Goal: Answer question/provide support: Share knowledge or assist other users

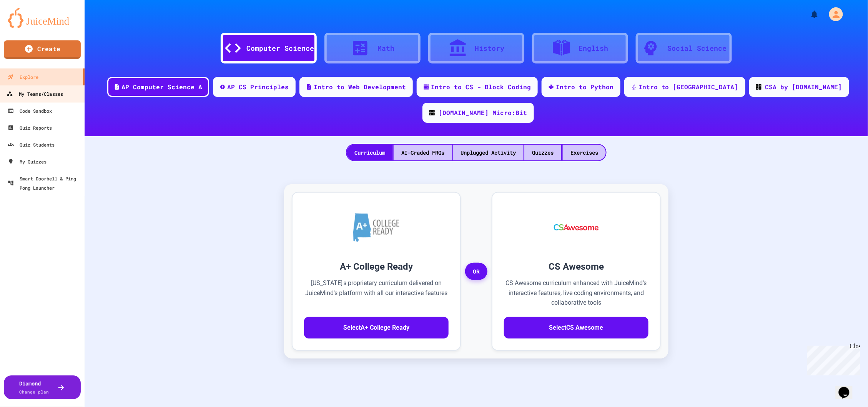
click at [56, 98] on link "My Teams/Classes" at bounding box center [42, 93] width 87 height 17
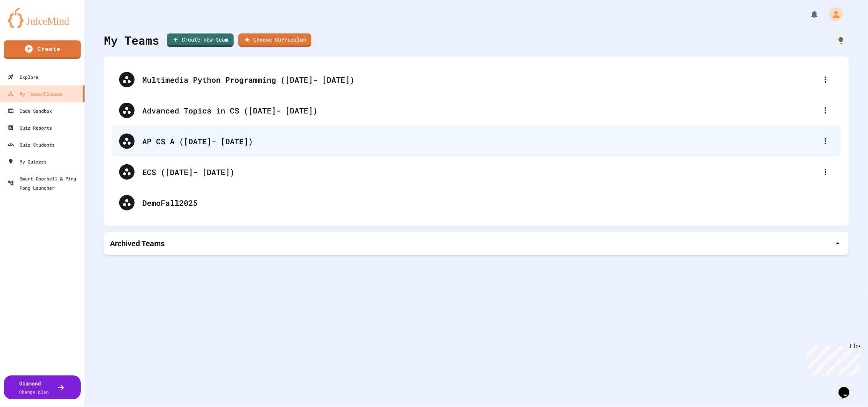
click at [206, 132] on div "AP CS A ([DATE]- [DATE])" at bounding box center [475, 141] width 729 height 31
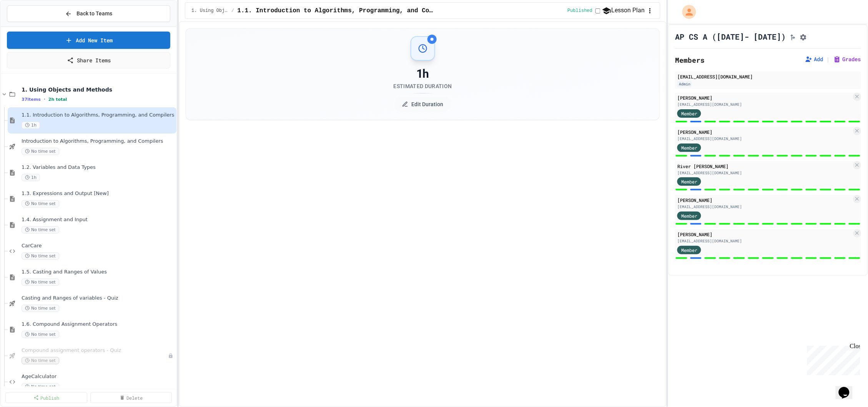
select select "***"
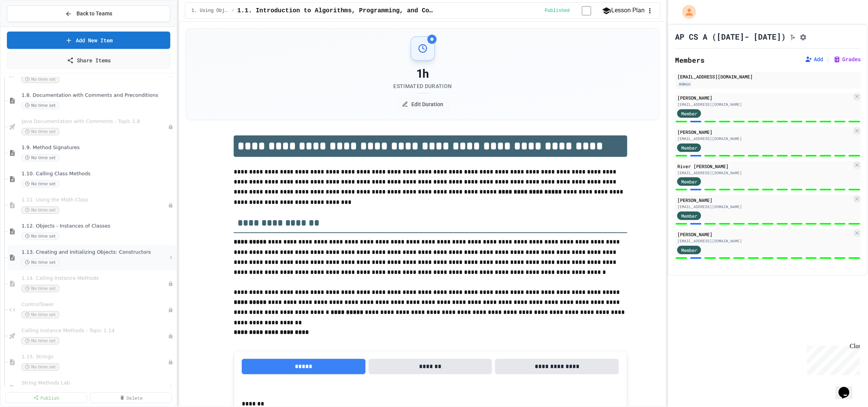
scroll to position [385, 0]
click at [59, 179] on div "1.10. Calling Class Methods No time set" at bounding box center [95, 179] width 146 height 17
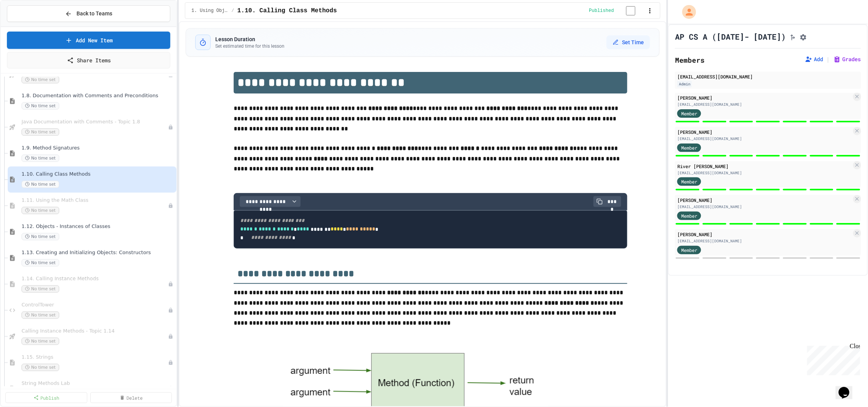
scroll to position [627, 0]
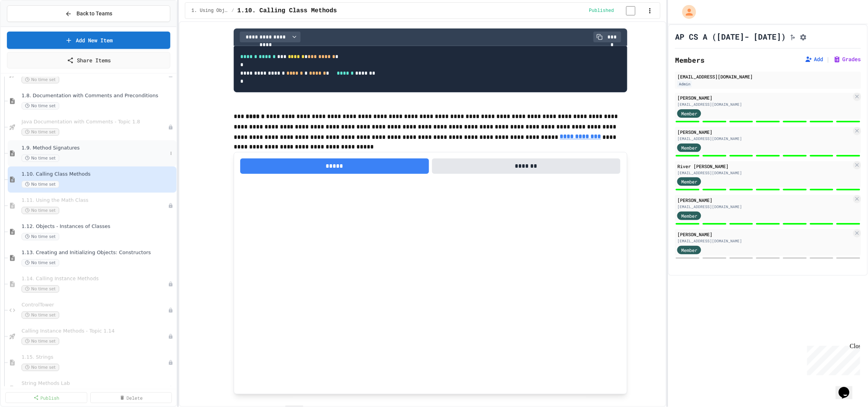
click at [67, 151] on div "1.9. Method Signatures No time set" at bounding box center [95, 153] width 146 height 17
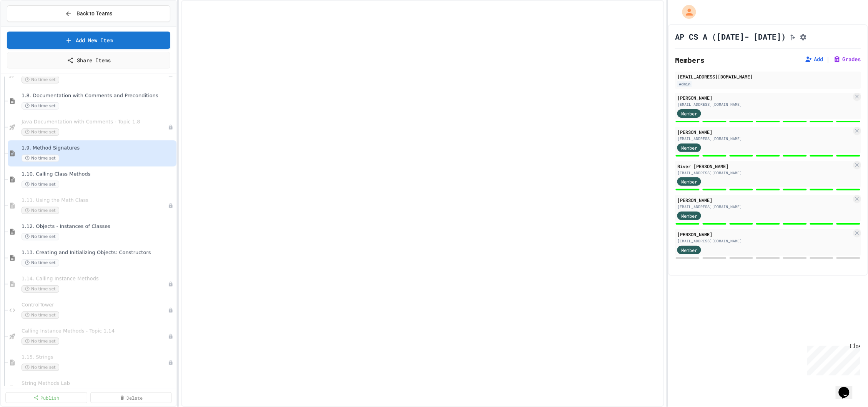
select select "***"
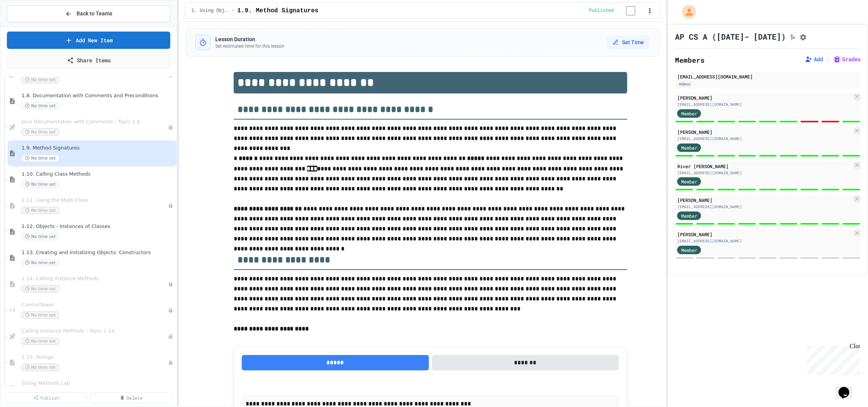
scroll to position [3171, 0]
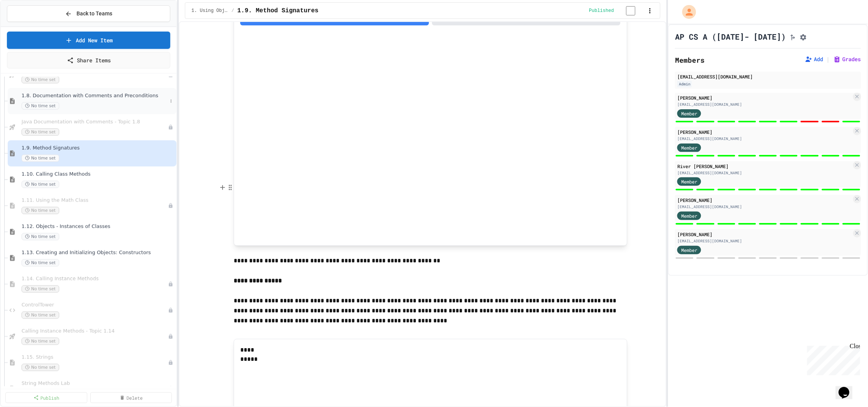
click at [69, 101] on div "1.8. Documentation with Comments and Preconditions No time set" at bounding box center [95, 101] width 146 height 17
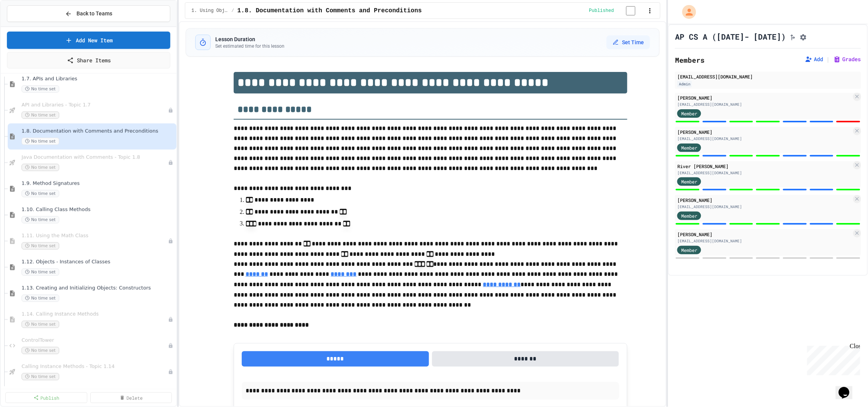
scroll to position [314, 0]
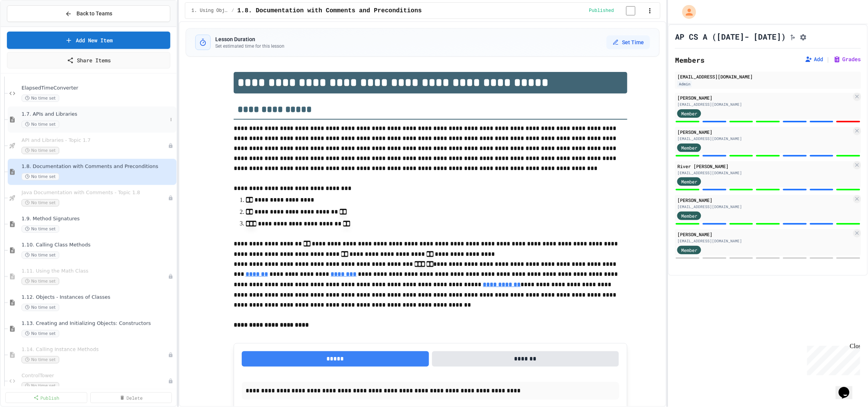
click at [57, 106] on div "1.7. APIs and Libraries No time set" at bounding box center [92, 119] width 169 height 26
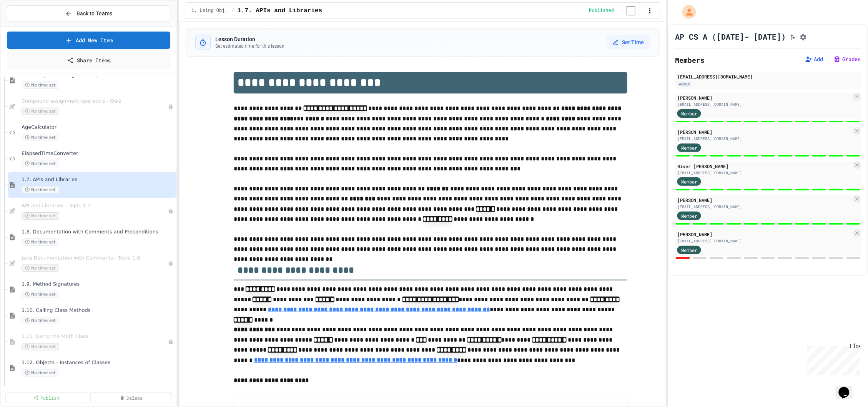
scroll to position [222, 0]
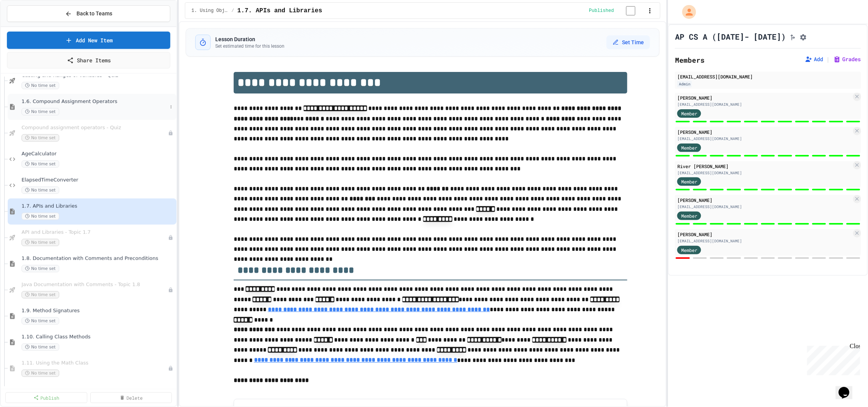
click at [68, 108] on div "No time set" at bounding box center [95, 111] width 146 height 7
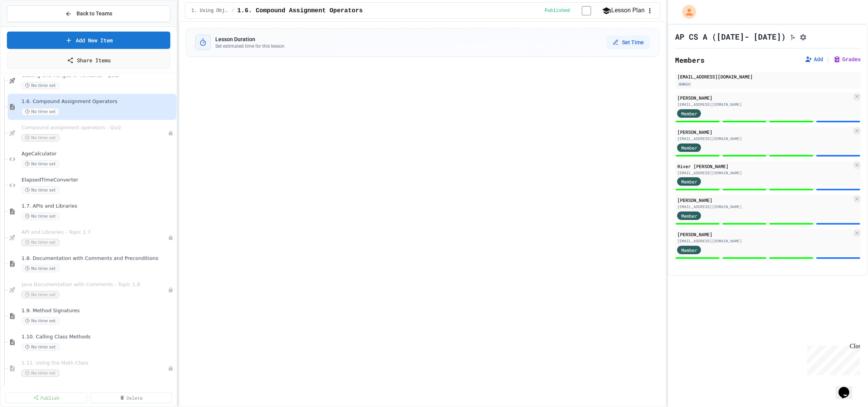
select select "***"
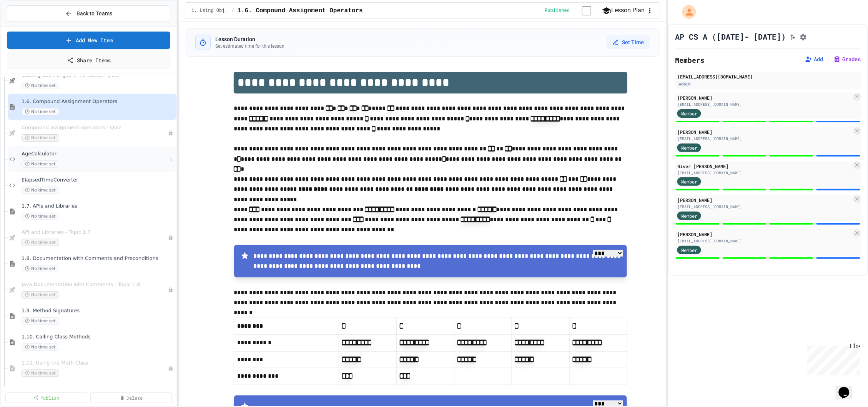
click at [66, 158] on div "AgeCalculator No time set" at bounding box center [95, 159] width 146 height 17
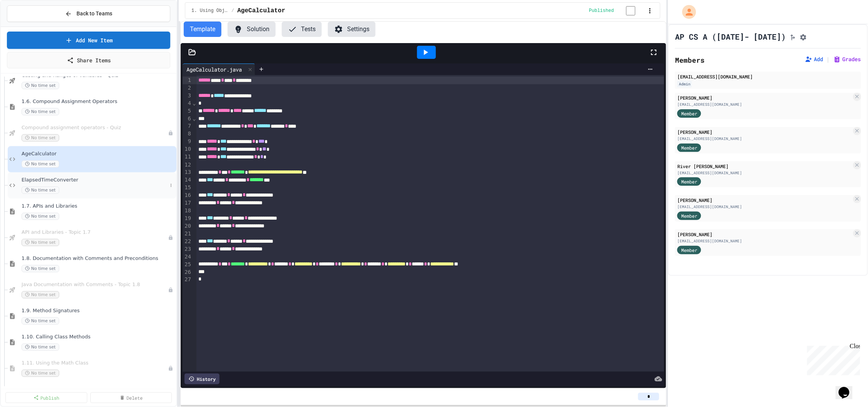
click at [63, 179] on span "ElapsedTimeConverter" at bounding box center [95, 180] width 146 height 7
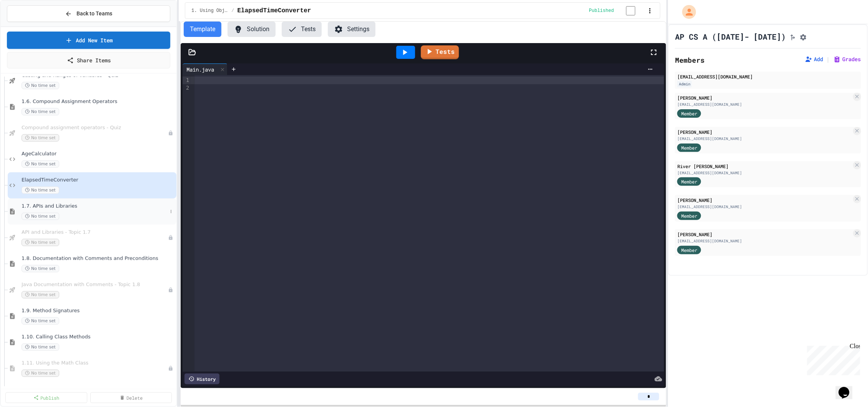
click at [95, 210] on div "1.7. APIs and Libraries No time set" at bounding box center [95, 211] width 146 height 17
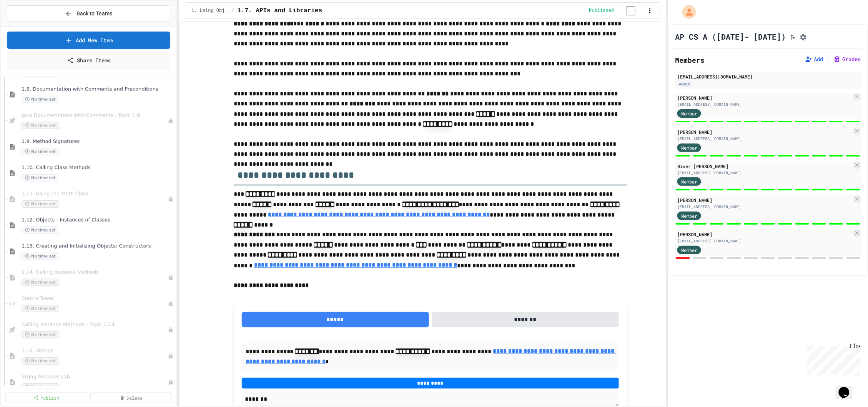
scroll to position [404, 0]
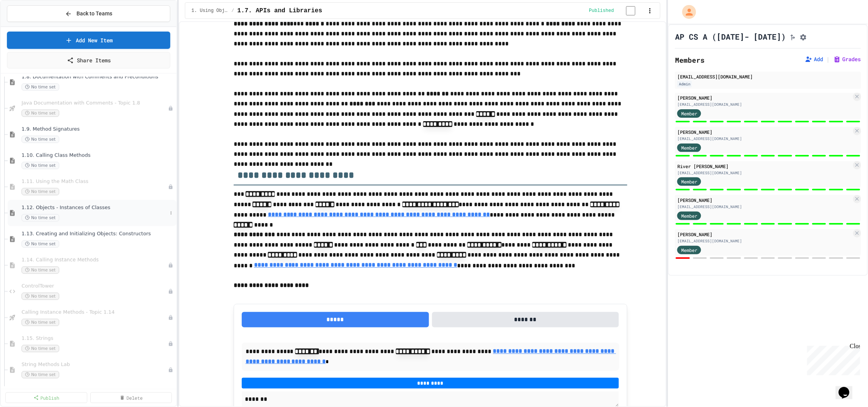
click at [105, 214] on div "No time set" at bounding box center [95, 217] width 146 height 7
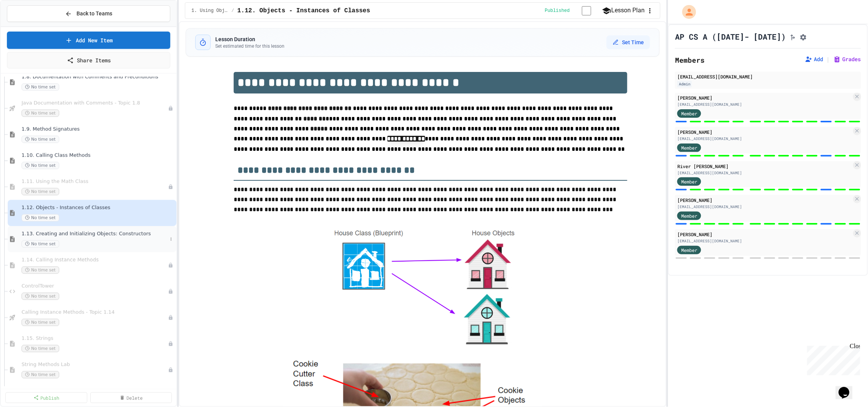
click at [133, 244] on div "No time set" at bounding box center [95, 243] width 146 height 7
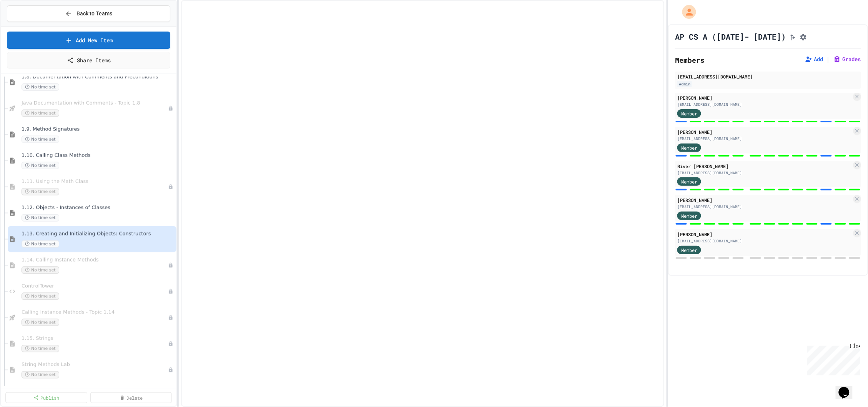
select select "***"
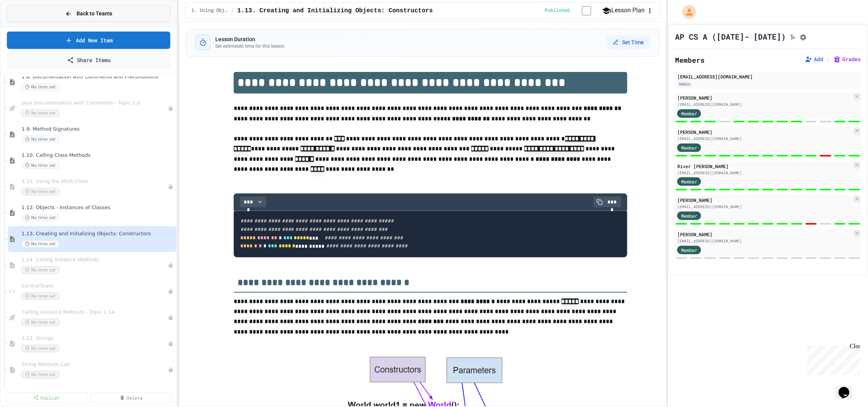
click at [84, 13] on span "Back to Teams" at bounding box center [94, 14] width 36 height 8
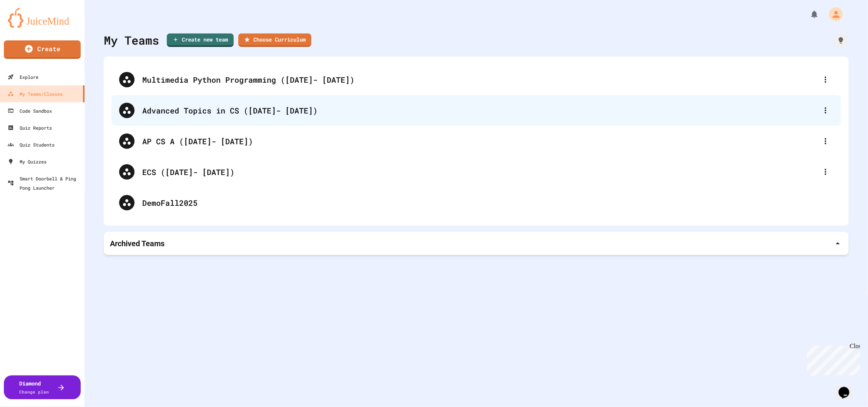
click at [189, 115] on div "Advanced Topics in CS ([DATE]- [DATE])" at bounding box center [479, 111] width 675 height 12
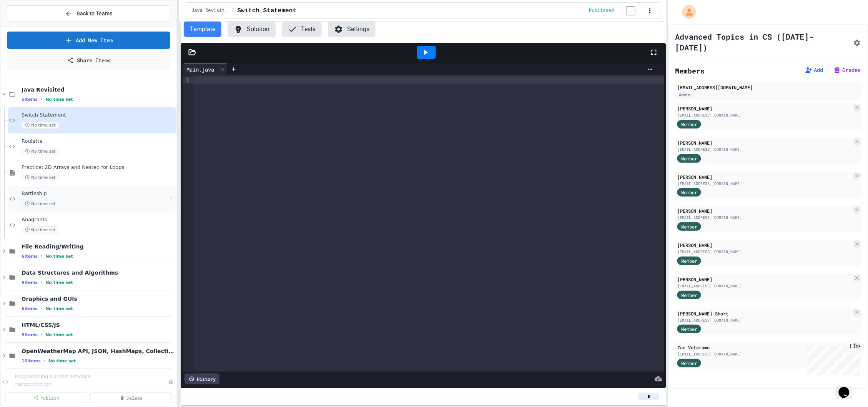
click at [22, 196] on span "Battleship" at bounding box center [95, 193] width 146 height 7
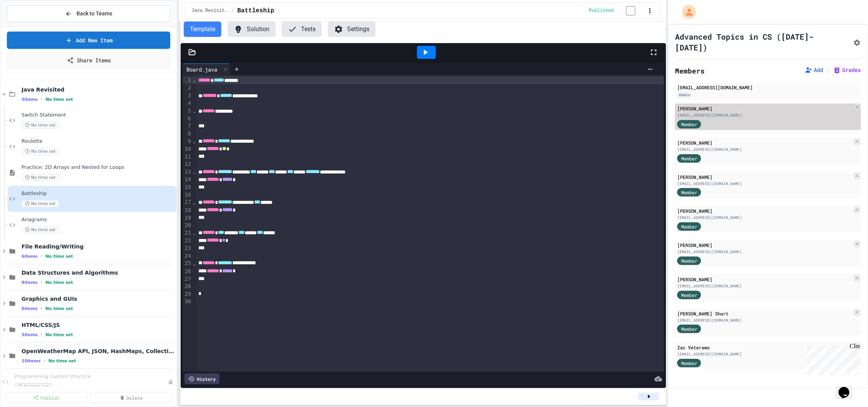
click at [746, 119] on div "Member" at bounding box center [764, 124] width 174 height 10
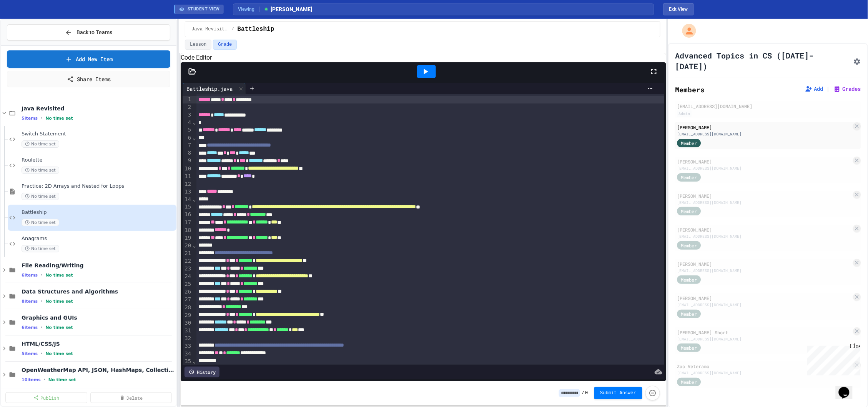
click at [188, 76] on div at bounding box center [423, 71] width 485 height 18
click at [196, 75] on icon at bounding box center [192, 72] width 8 height 8
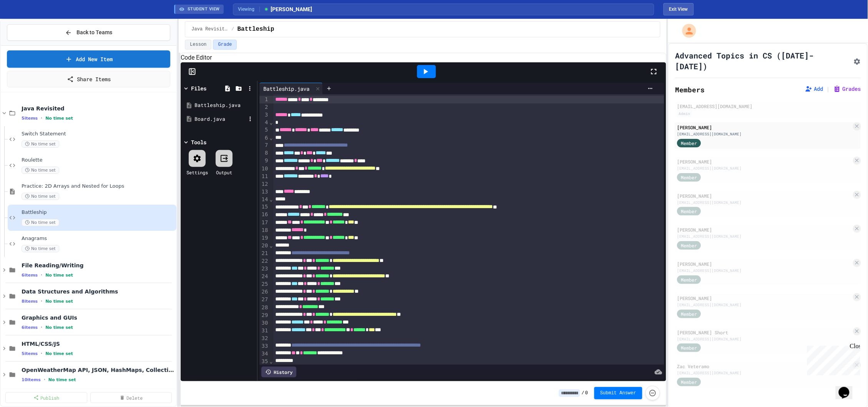
click at [219, 123] on div "Board.java" at bounding box center [219, 119] width 51 height 8
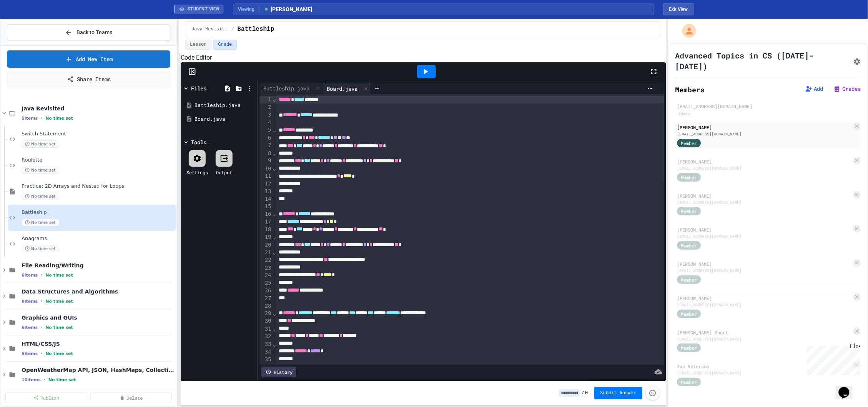
click at [497, 180] on div "**********" at bounding box center [470, 176] width 388 height 8
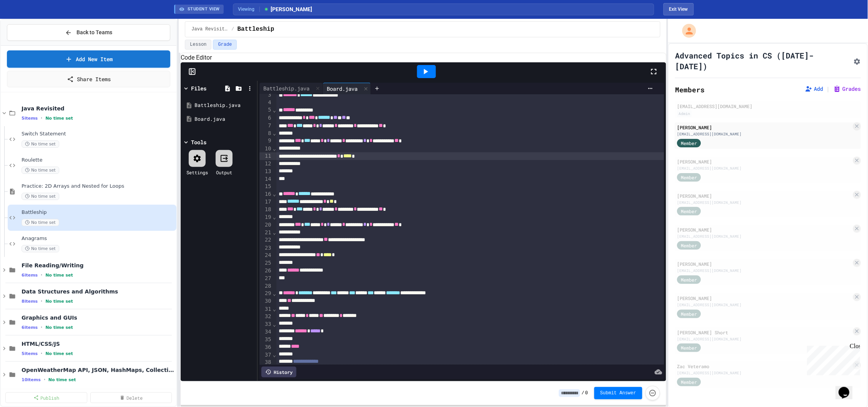
scroll to position [15, 0]
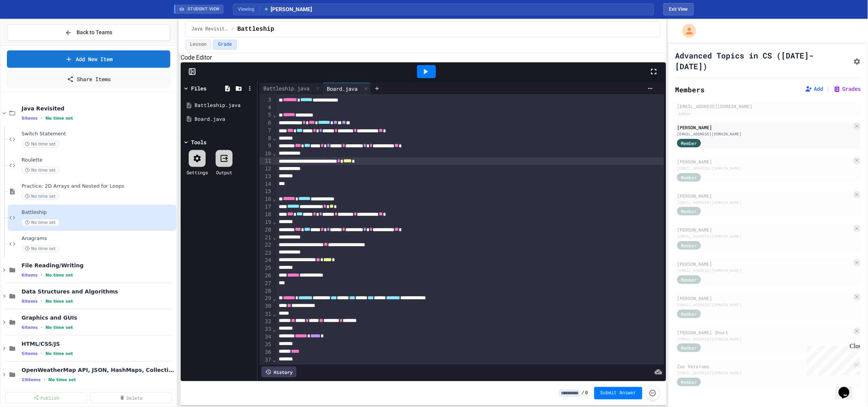
click at [430, 78] on div at bounding box center [426, 71] width 19 height 13
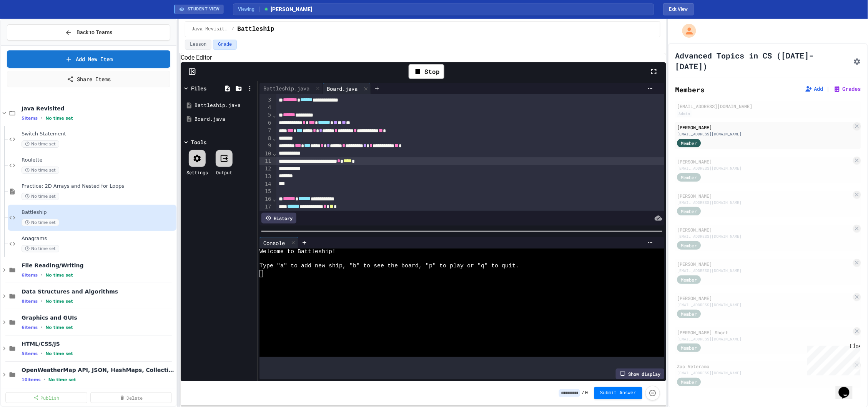
click at [392, 291] on div at bounding box center [458, 287] width 398 height 7
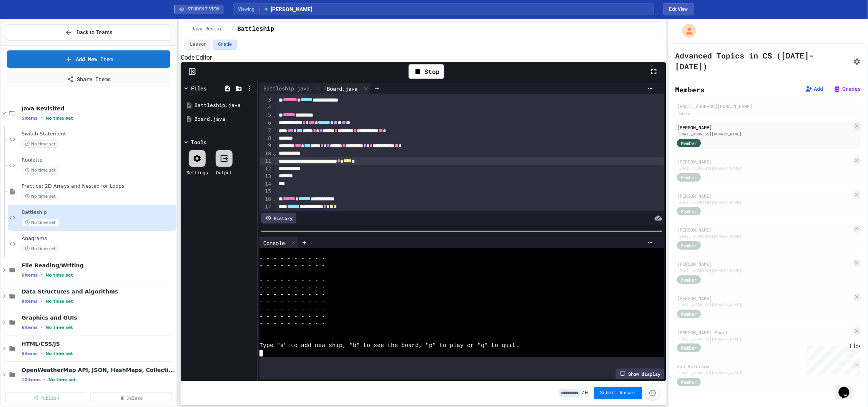
scroll to position [29, 0]
click at [423, 76] on icon at bounding box center [425, 71] width 9 height 9
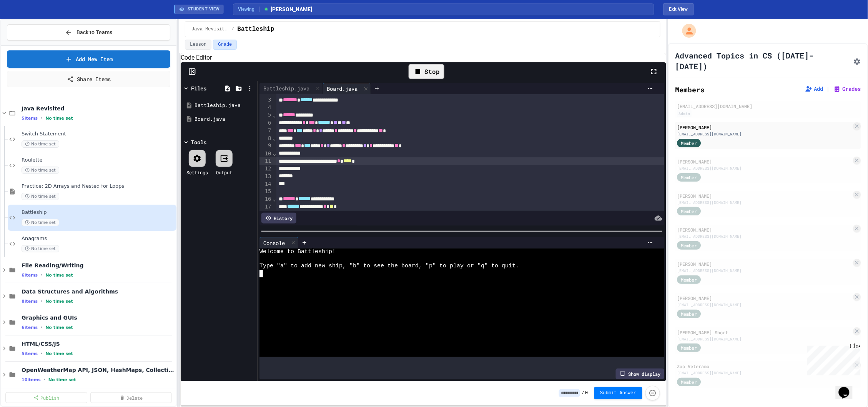
click at [333, 291] on div at bounding box center [458, 287] width 398 height 7
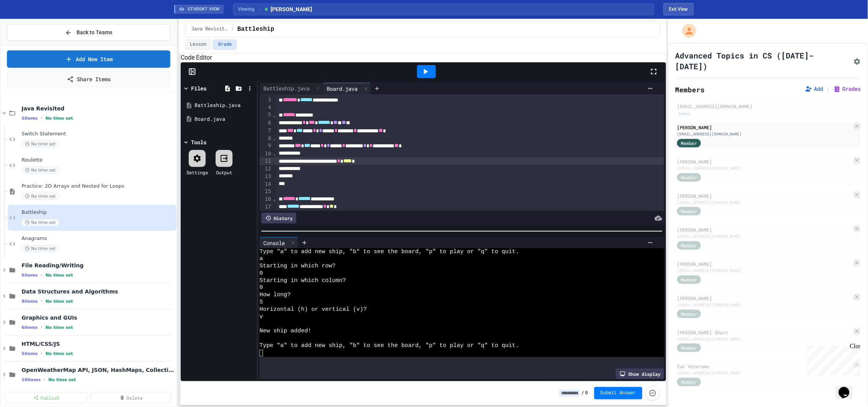
click at [427, 78] on div at bounding box center [426, 71] width 19 height 13
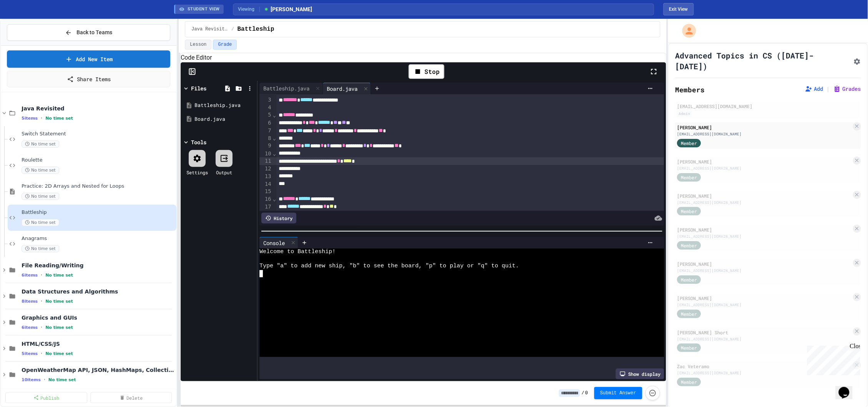
click at [332, 282] on div at bounding box center [458, 280] width 398 height 7
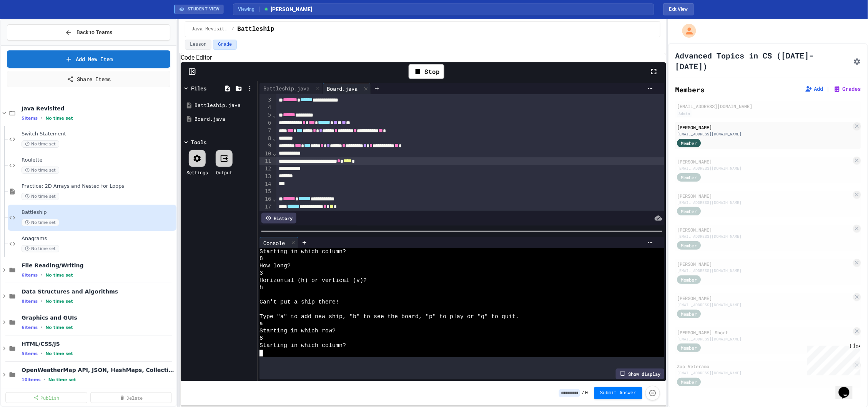
scroll to position [340, 0]
click at [848, 390] on icon "Opens Chat This icon Opens the chat window." at bounding box center [843, 392] width 12 height 12
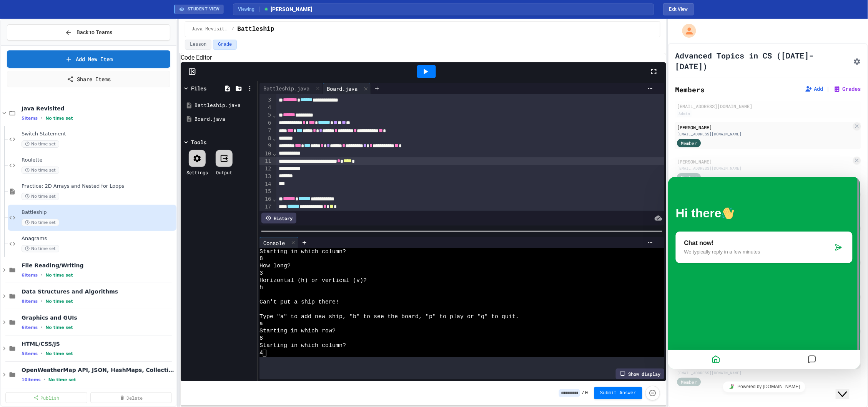
click at [818, 240] on p "Chat now!" at bounding box center [758, 242] width 149 height 7
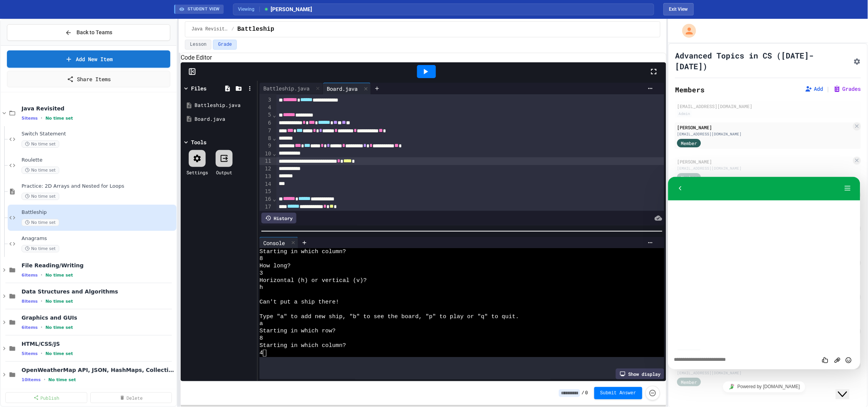
click at [735, 357] on textarea at bounding box center [764, 359] width 180 height 6
drag, startPoint x: 726, startPoint y: 351, endPoint x: 725, endPoint y: 360, distance: 8.5
click at [725, 352] on textarea "**********" at bounding box center [764, 354] width 180 height 16
click at [725, 360] on textarea "**********" at bounding box center [764, 354] width 180 height 16
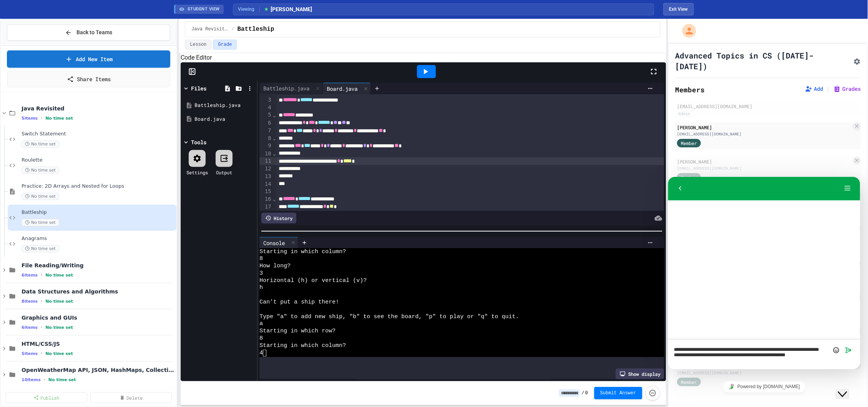
click at [723, 359] on textarea "**********" at bounding box center [764, 354] width 180 height 16
click at [725, 353] on textarea "**********" at bounding box center [764, 354] width 180 height 16
type textarea "**********"
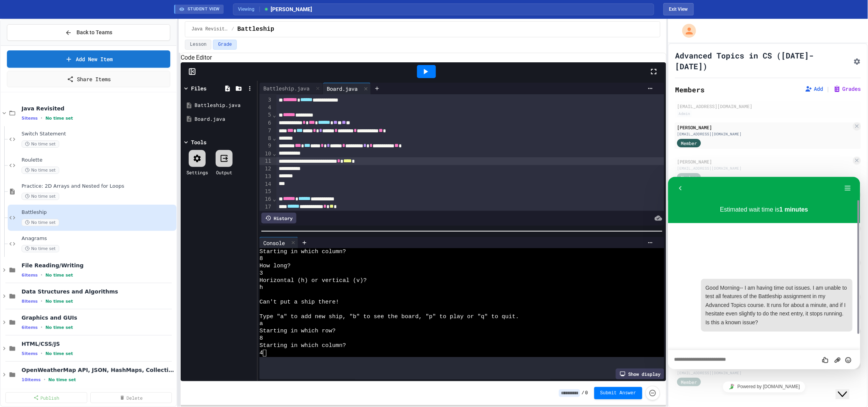
scroll to position [340, 0]
click at [189, 75] on rect at bounding box center [192, 72] width 6 height 6
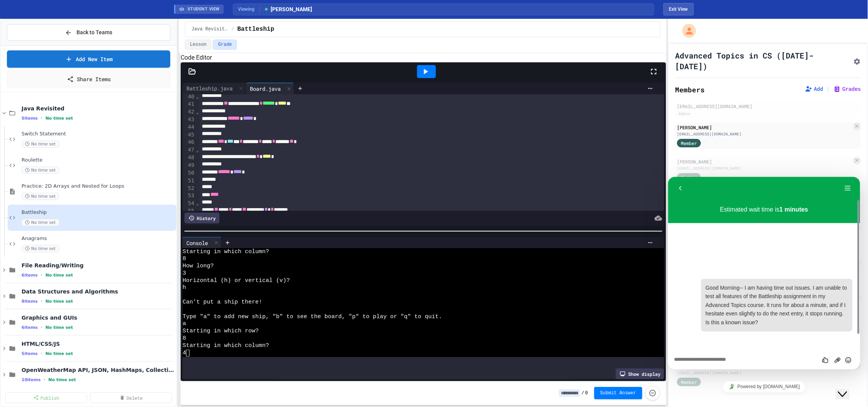
scroll to position [304, 0]
click at [423, 76] on icon at bounding box center [425, 71] width 9 height 9
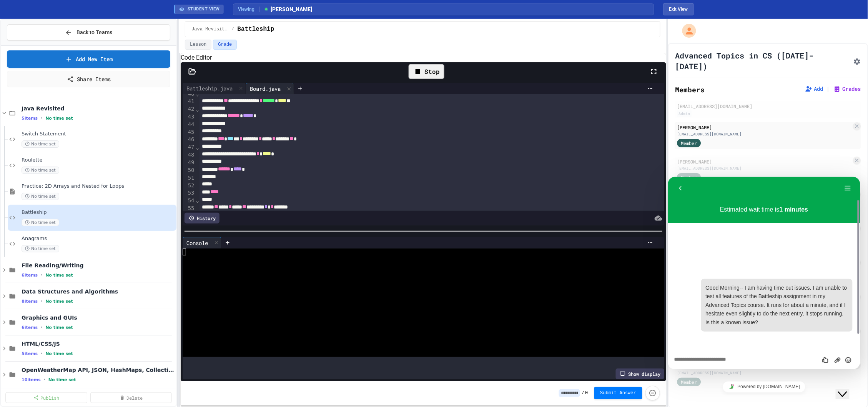
scroll to position [0, 0]
click at [390, 289] on div at bounding box center [420, 287] width 474 height 7
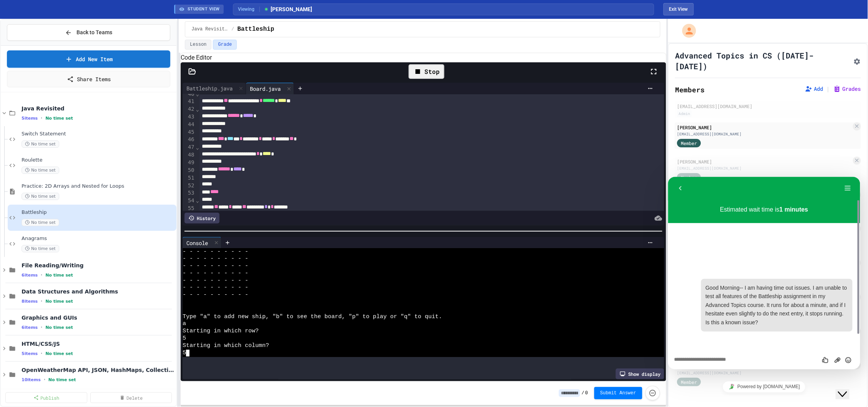
scroll to position [477, 0]
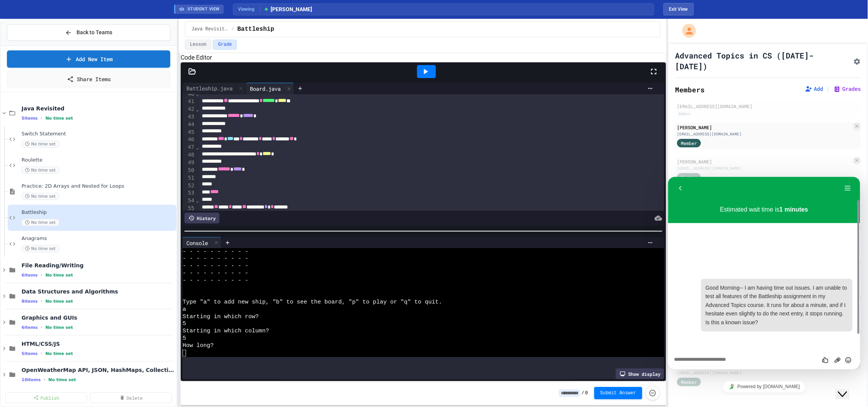
click at [435, 78] on div at bounding box center [426, 71] width 19 height 13
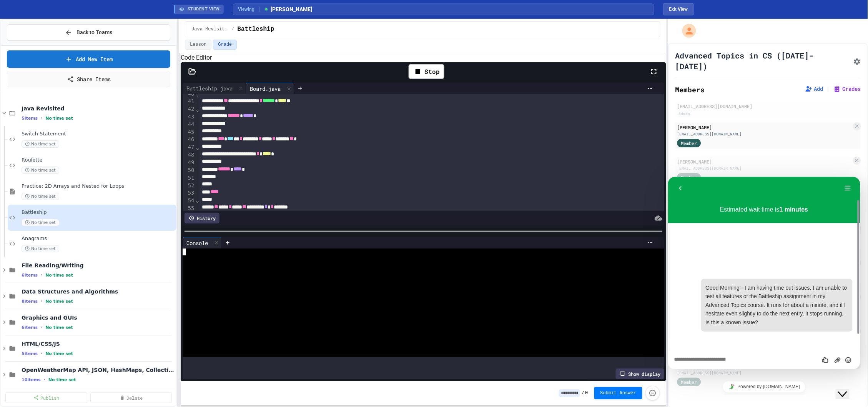
click at [281, 284] on div at bounding box center [420, 280] width 474 height 7
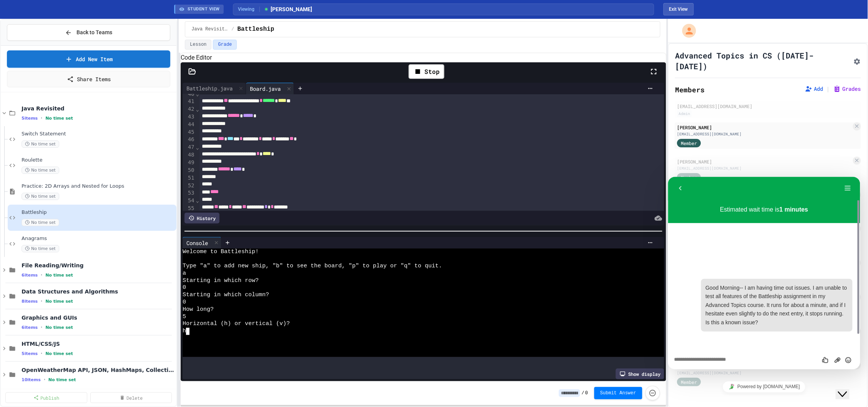
scroll to position [14, 0]
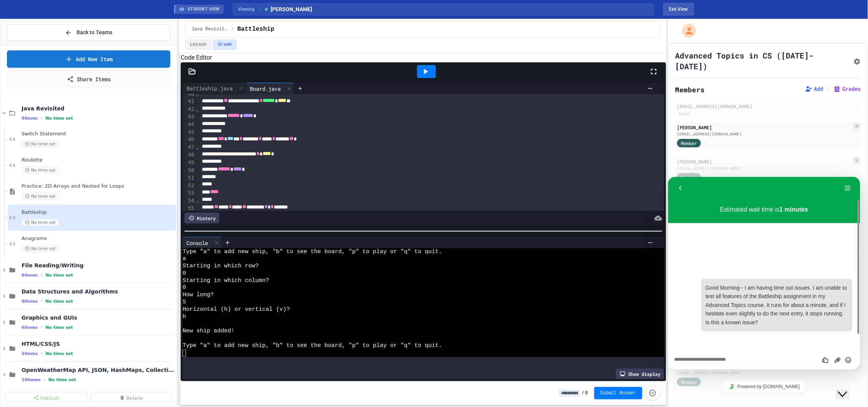
click at [427, 76] on icon at bounding box center [425, 71] width 9 height 9
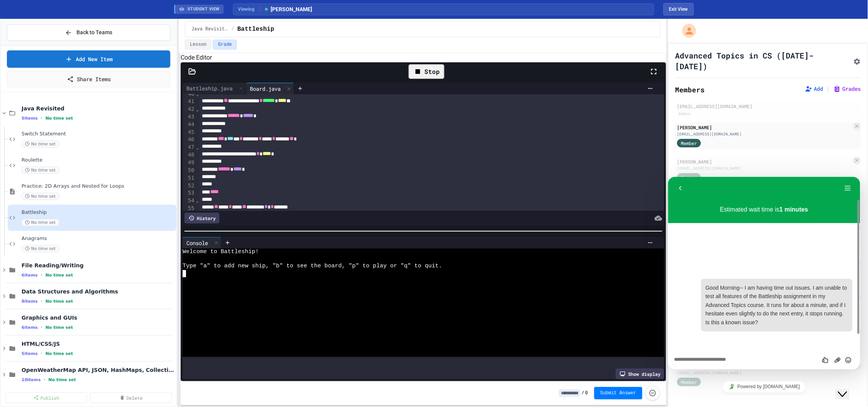
click at [329, 349] on div at bounding box center [420, 345] width 474 height 7
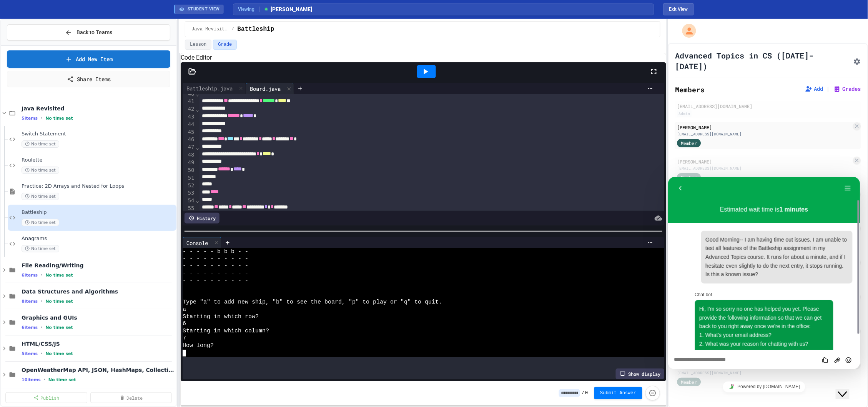
scroll to position [27, 0]
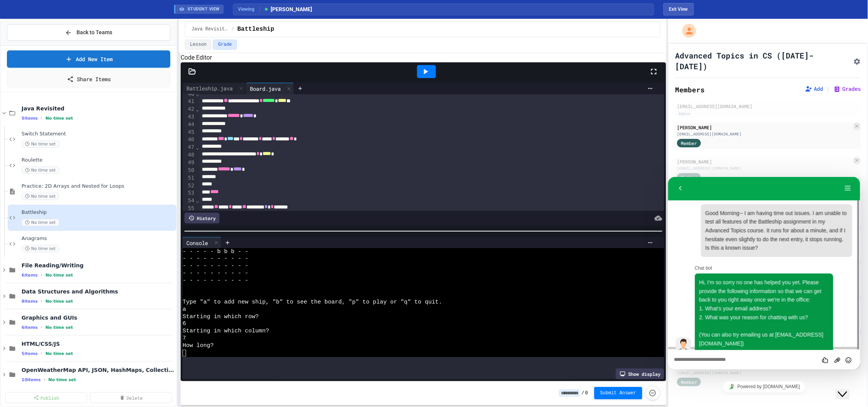
click at [693, 347] on div "08:08 Good Morning-- I am having time out issues. I am unable to test all featu…" at bounding box center [763, 277] width 177 height 162
drag, startPoint x: 693, startPoint y: 349, endPoint x: 696, endPoint y: 355, distance: 6.7
click at [694, 350] on div "Rate this chat Upload File Insert emoji" at bounding box center [763, 358] width 192 height 19
click at [696, 356] on textarea at bounding box center [764, 359] width 180 height 6
type textarea "**********"
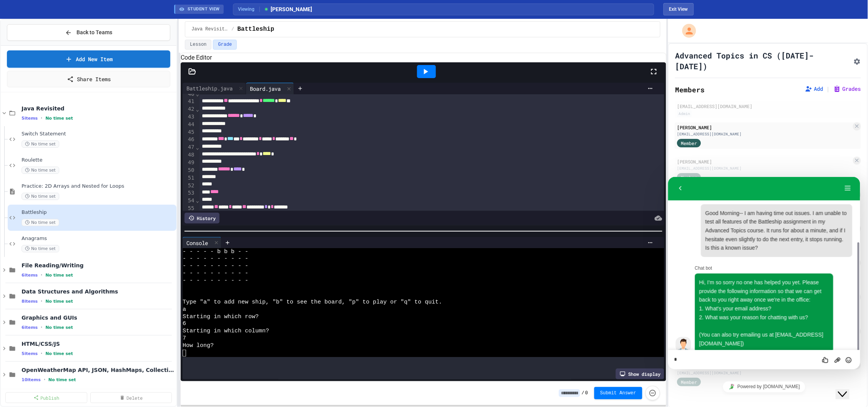
scroll to position [52, 0]
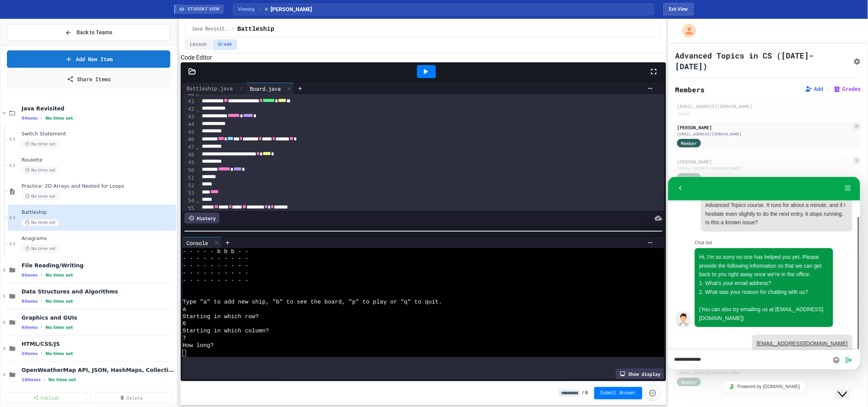
type textarea "**********"
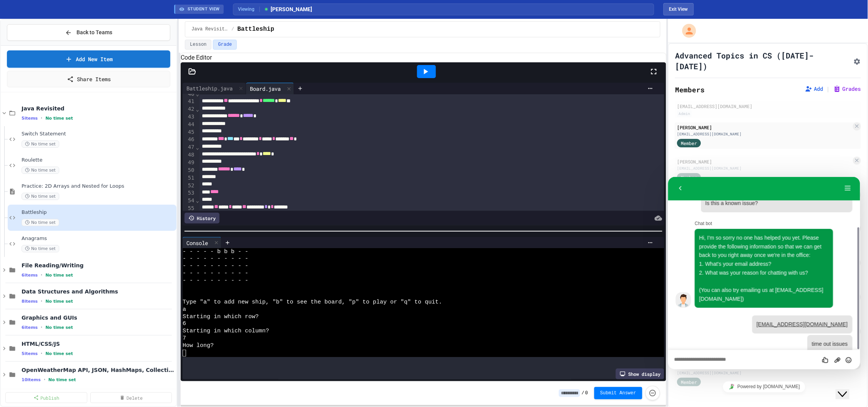
click at [432, 78] on div at bounding box center [426, 71] width 19 height 13
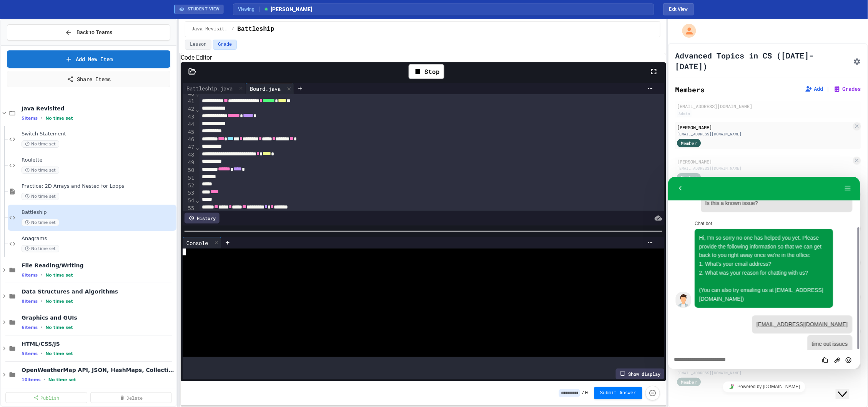
click at [289, 289] on div at bounding box center [420, 287] width 474 height 7
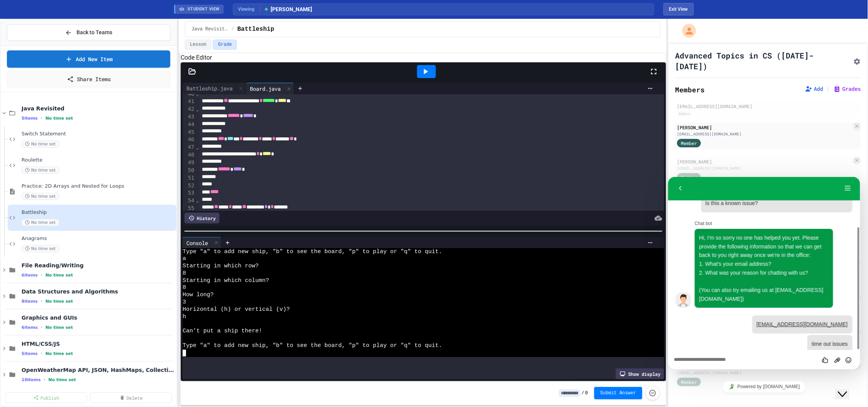
scroll to position [98, 0]
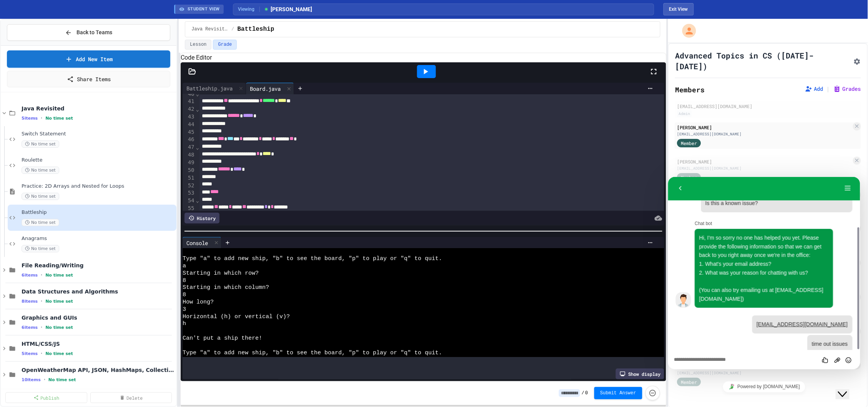
click at [428, 78] on div at bounding box center [426, 71] width 19 height 13
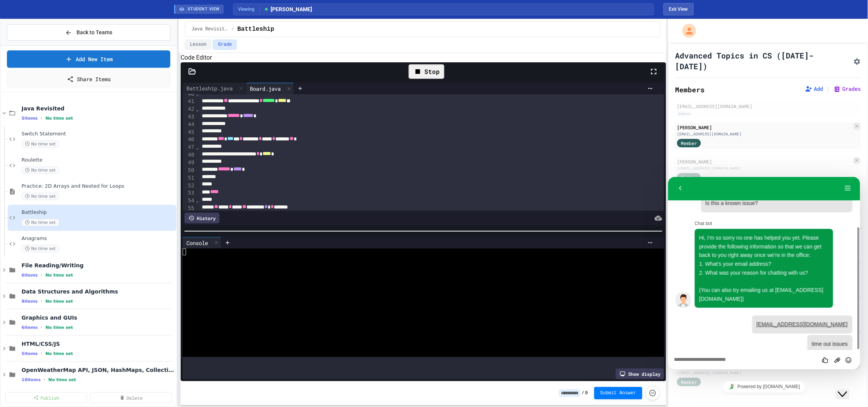
scroll to position [0, 0]
click at [377, 299] on div at bounding box center [420, 294] width 474 height 7
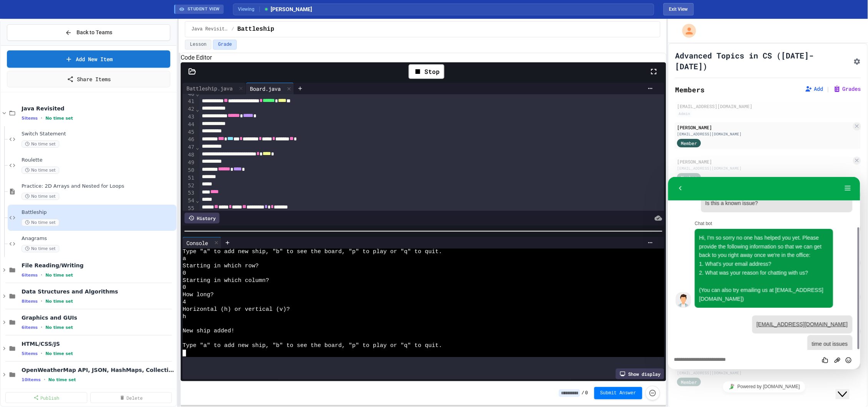
scroll to position [14, 0]
click at [719, 362] on div "Rate this chat Upload File Insert emoji" at bounding box center [763, 358] width 192 height 19
click at [718, 356] on textarea at bounding box center [764, 359] width 180 height 6
type textarea "*********"
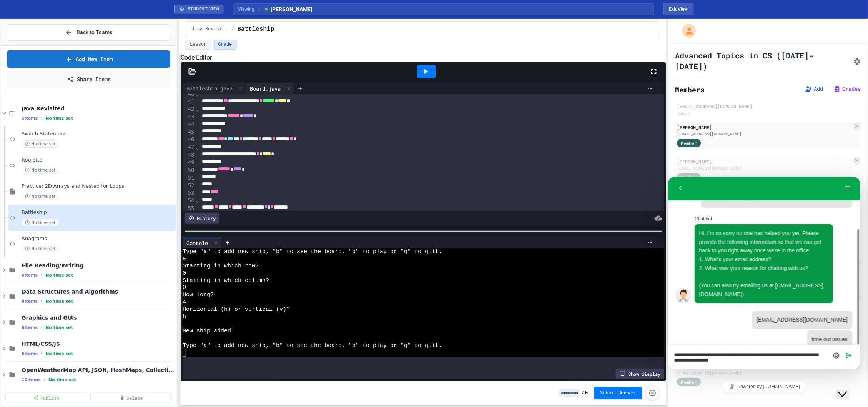
type textarea "**********"
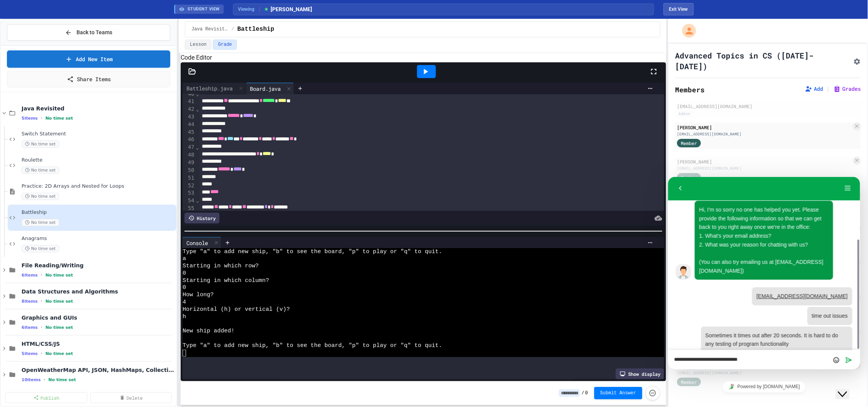
type textarea "**********"
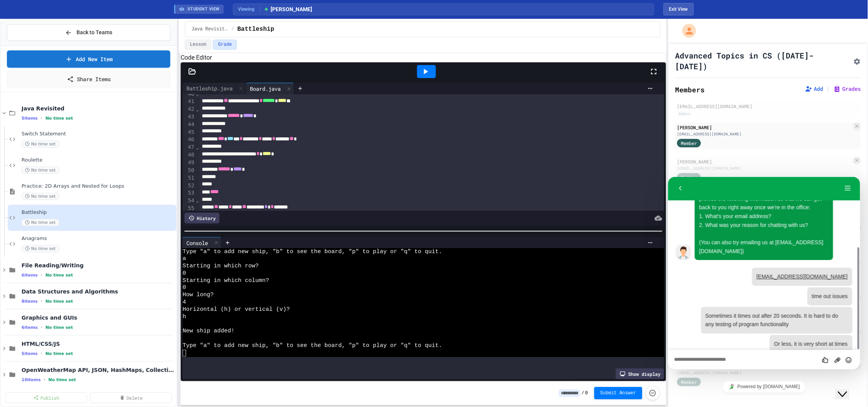
click at [279, 357] on div at bounding box center [420, 352] width 474 height 7
click at [420, 62] on div "Code Editor" at bounding box center [423, 57] width 485 height 9
click at [426, 76] on icon at bounding box center [425, 71] width 9 height 9
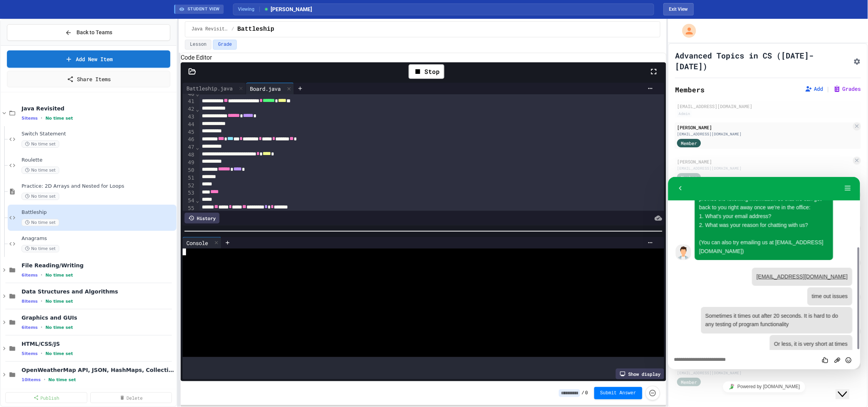
click at [259, 341] on div at bounding box center [420, 338] width 474 height 7
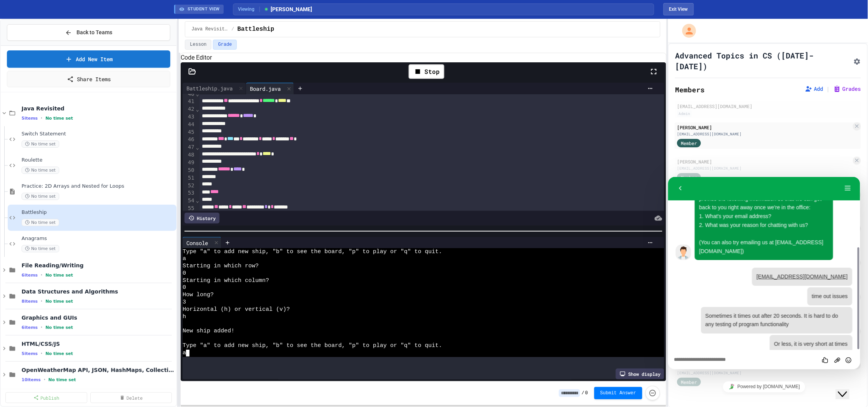
scroll to position [29, 0]
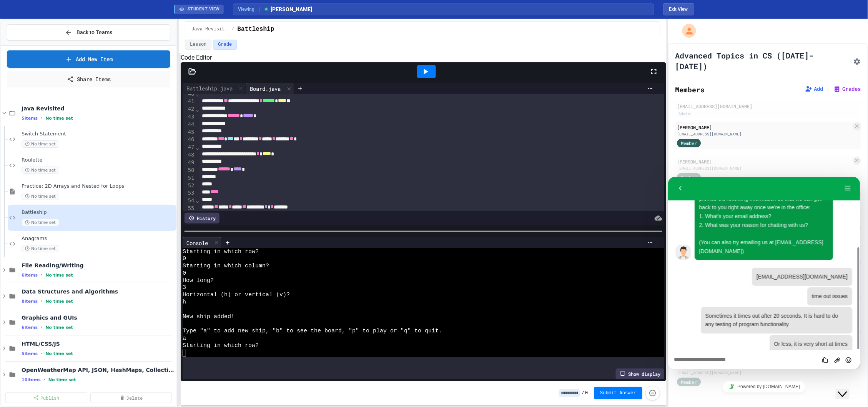
click at [426, 74] on icon at bounding box center [426, 71] width 4 height 5
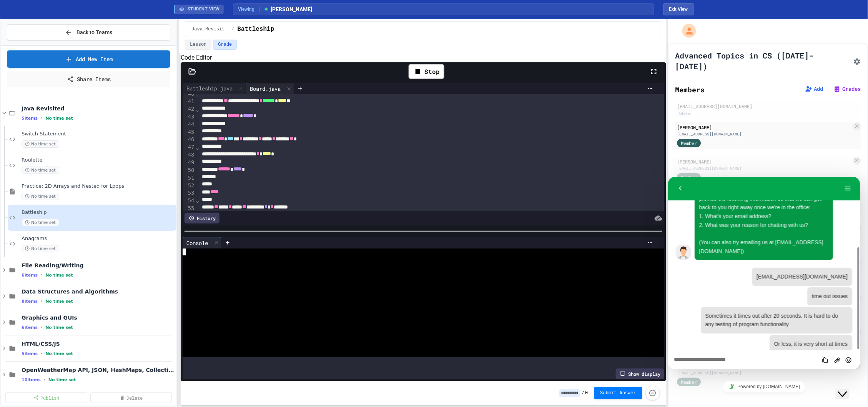
click at [393, 297] on div at bounding box center [420, 294] width 474 height 7
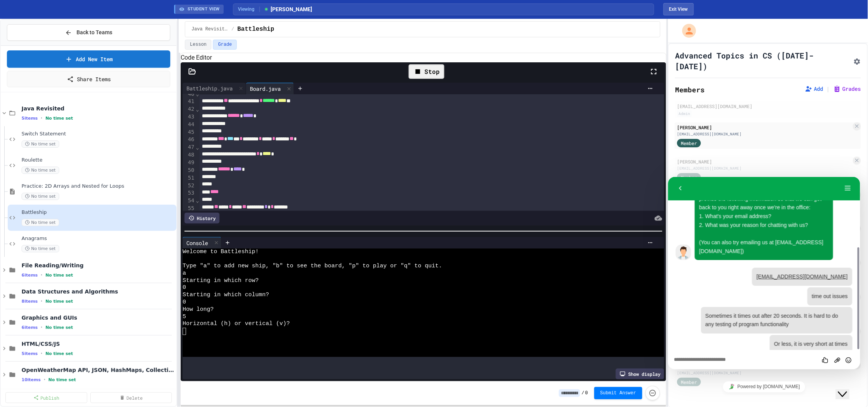
click at [428, 79] on div "Stop" at bounding box center [426, 71] width 36 height 15
click at [428, 76] on icon at bounding box center [425, 71] width 9 height 9
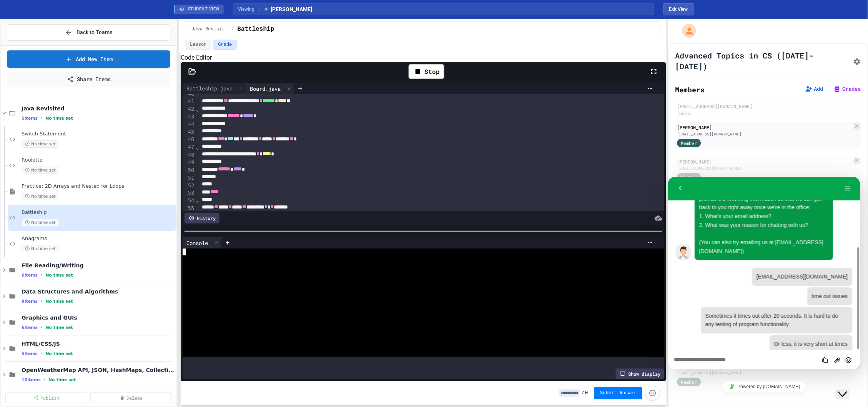
click at [360, 284] on div at bounding box center [420, 280] width 474 height 7
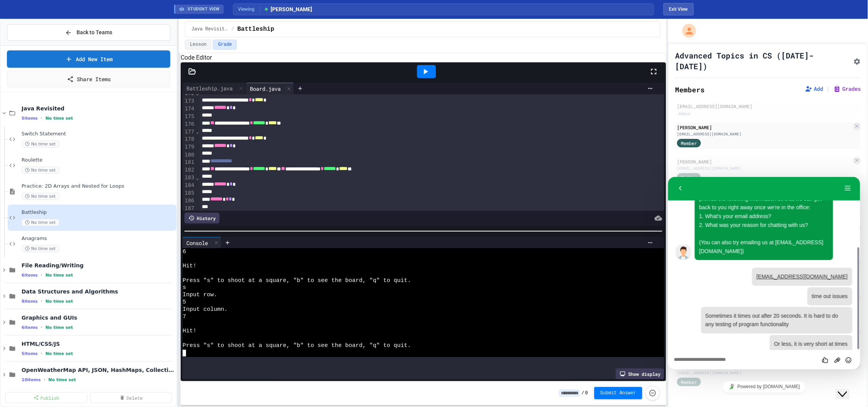
scroll to position [1457, 0]
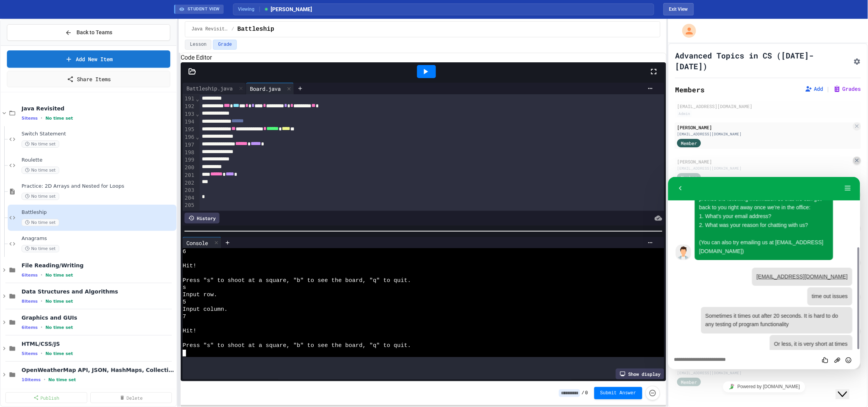
click at [855, 157] on icon at bounding box center [857, 160] width 6 height 6
click at [848, 185] on button "Menu" at bounding box center [847, 188] width 12 height 12
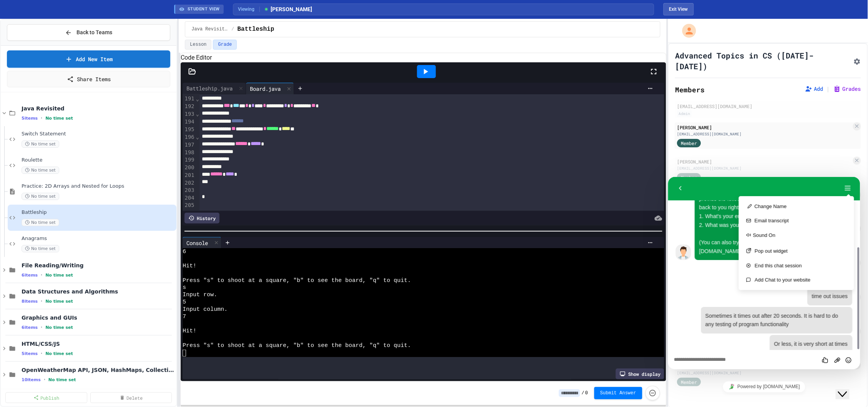
click at [709, 194] on div "Back Menu Change Name Email transcript Sound On Pop out widget End this chat se…" at bounding box center [763, 188] width 192 height 24
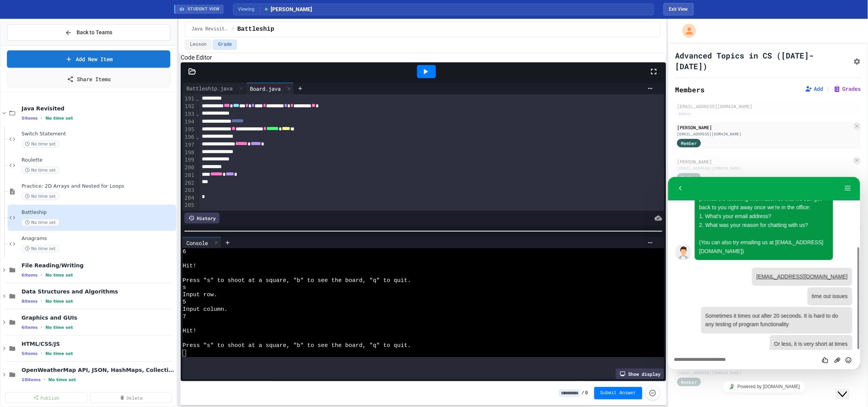
drag, startPoint x: 167, startPoint y: 4, endPoint x: 835, endPoint y: 383, distance: 768.4
click at [835, 383] on iframe at bounding box center [847, 387] width 25 height 23
click at [844, 392] on button "Close Chat This icon closes the chat window." at bounding box center [842, 393] width 14 height 10
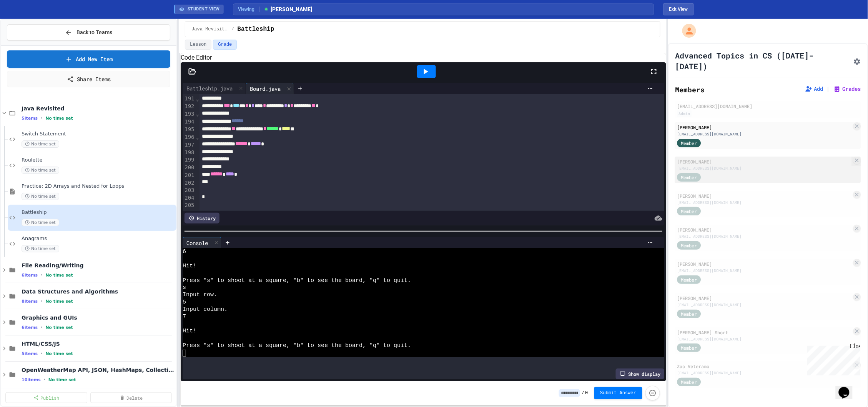
click at [720, 173] on div "[PERSON_NAME] [EMAIL_ADDRESS][DOMAIN_NAME] Member" at bounding box center [768, 169] width 186 height 27
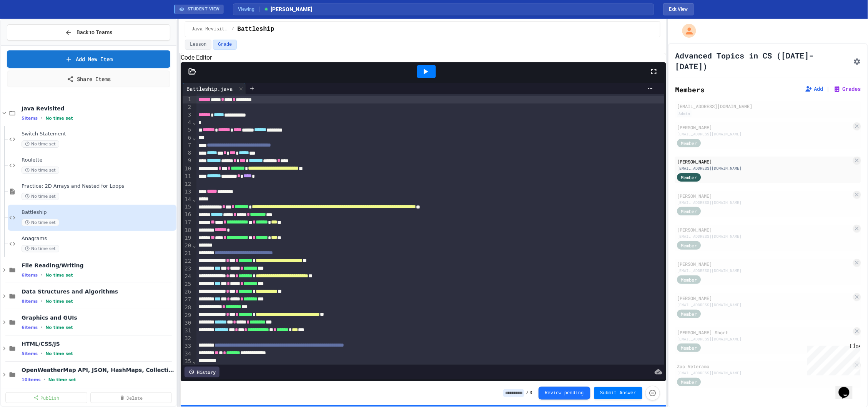
click at [194, 75] on icon at bounding box center [192, 72] width 8 height 8
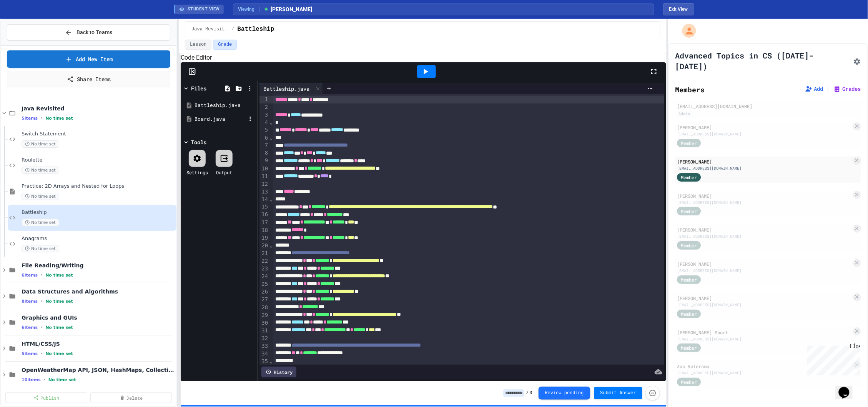
click at [216, 123] on div "Board.java" at bounding box center [219, 119] width 51 height 8
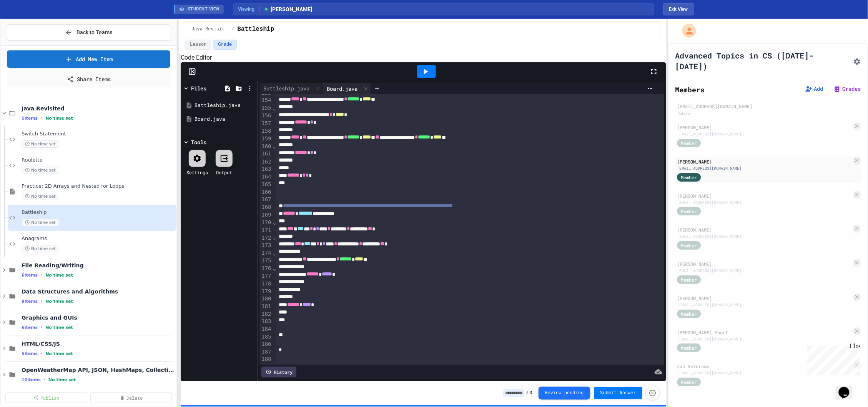
scroll to position [1176, 0]
click at [428, 76] on icon at bounding box center [425, 71] width 9 height 9
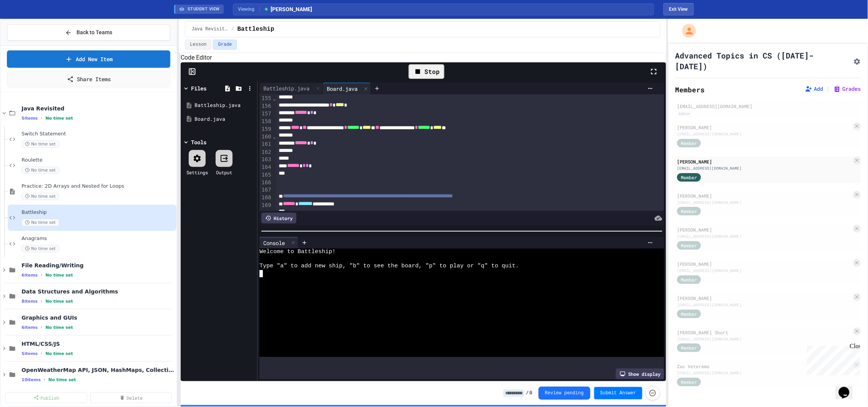
click at [375, 276] on div at bounding box center [458, 273] width 398 height 7
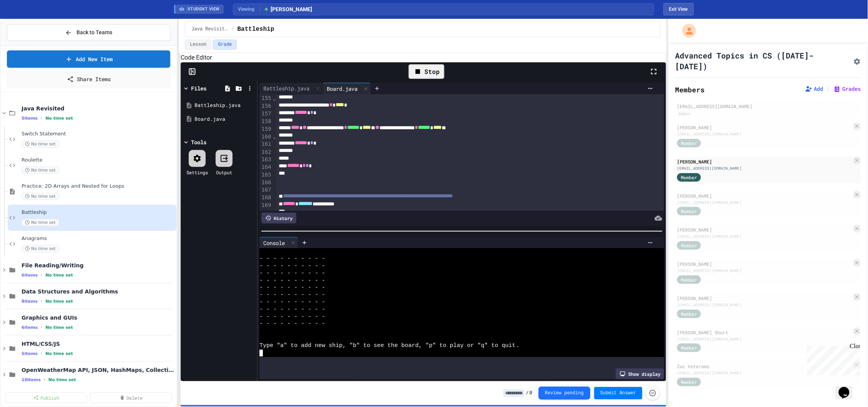
click at [424, 79] on div "Stop" at bounding box center [426, 71] width 36 height 15
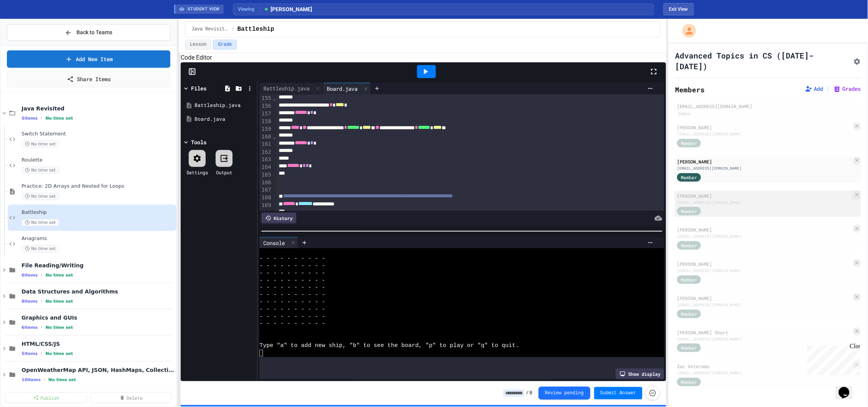
click at [723, 206] on div "Member" at bounding box center [764, 211] width 174 height 10
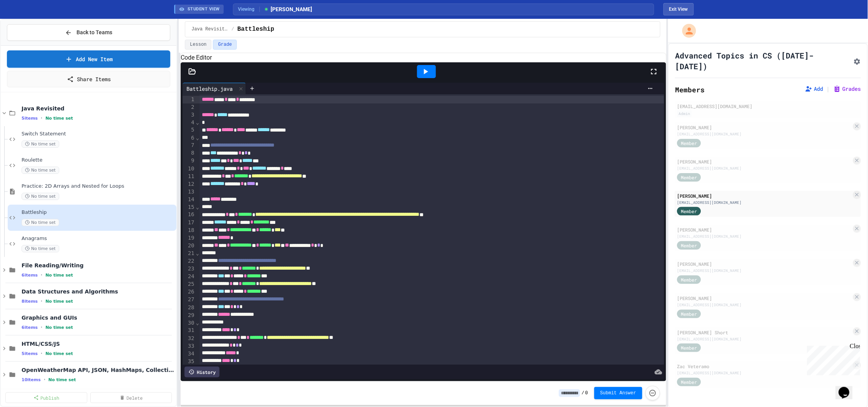
click at [196, 75] on div at bounding box center [192, 72] width 23 height 8
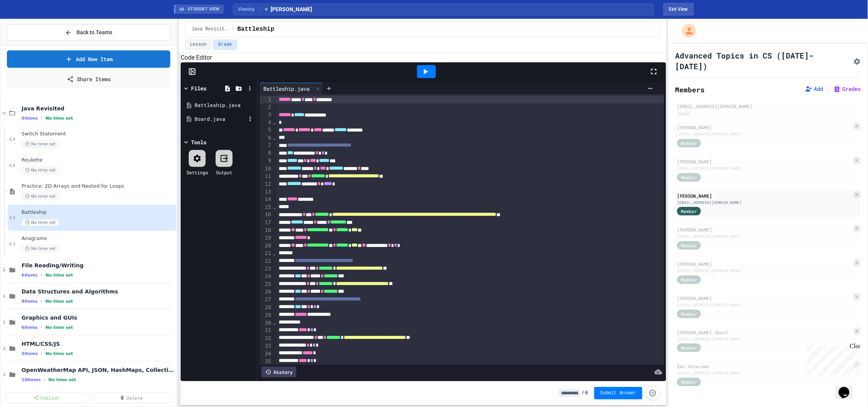
click at [205, 123] on div "Board.java" at bounding box center [219, 119] width 51 height 8
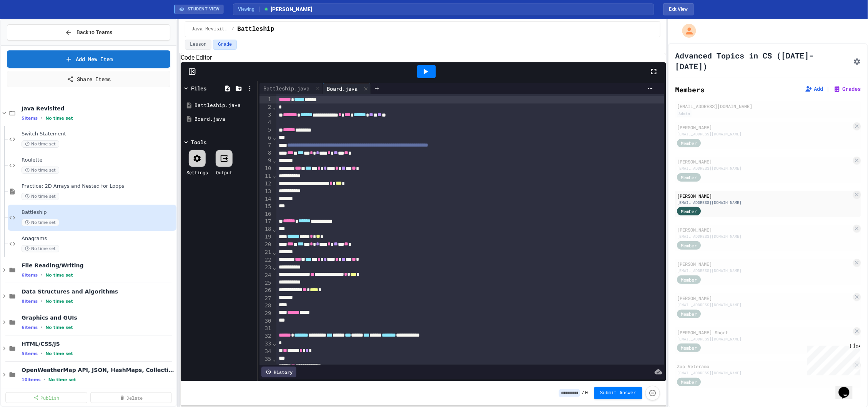
click at [421, 76] on icon at bounding box center [425, 71] width 9 height 9
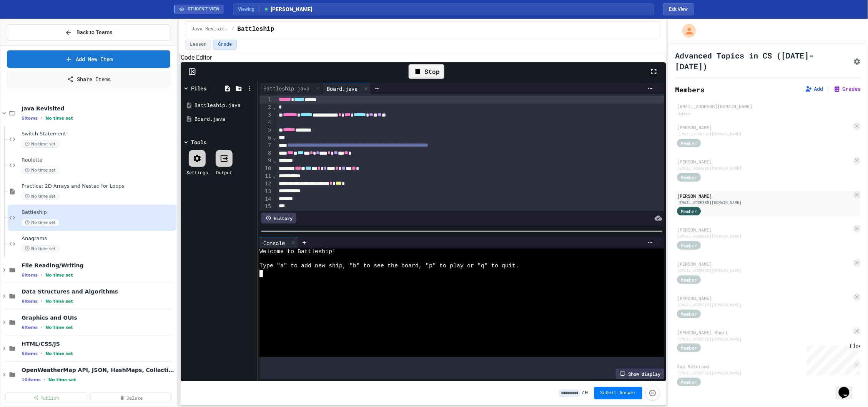
click at [485, 305] on div at bounding box center [458, 302] width 398 height 7
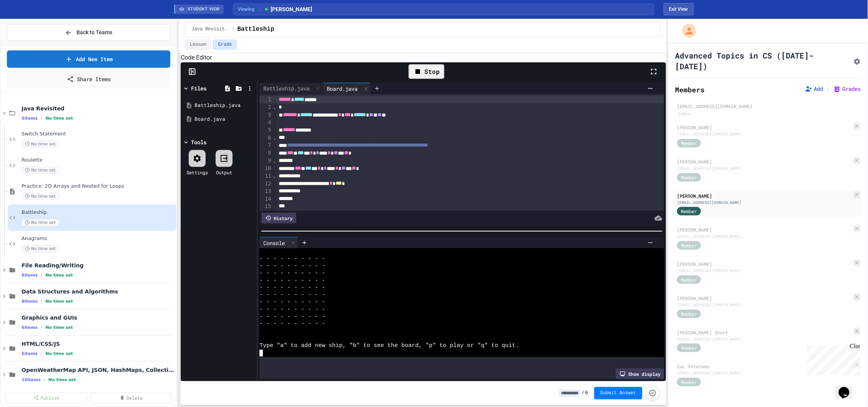
click at [421, 94] on div at bounding box center [513, 89] width 285 height 12
click at [429, 79] on div "Stop" at bounding box center [426, 71] width 36 height 15
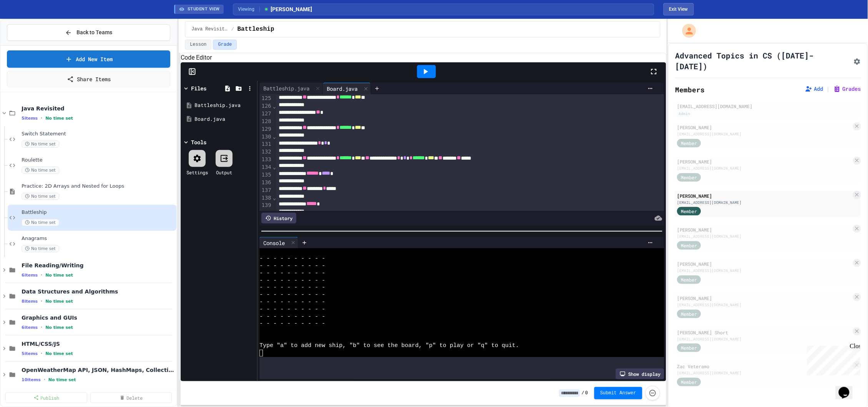
scroll to position [949, 0]
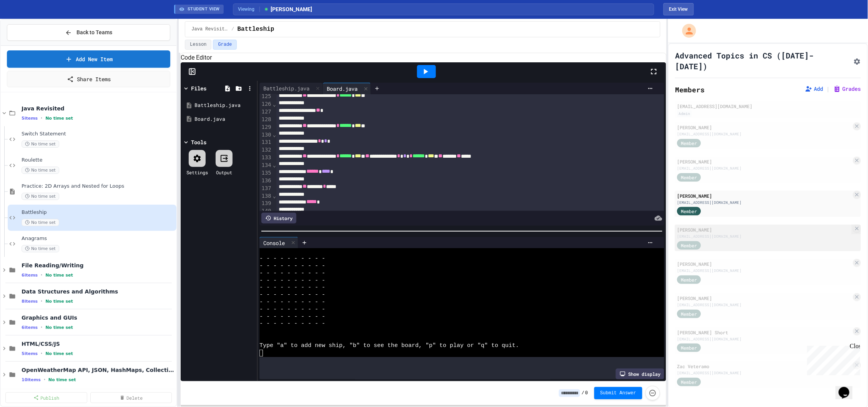
click at [750, 233] on div "[EMAIL_ADDRESS][DOMAIN_NAME]" at bounding box center [764, 236] width 174 height 6
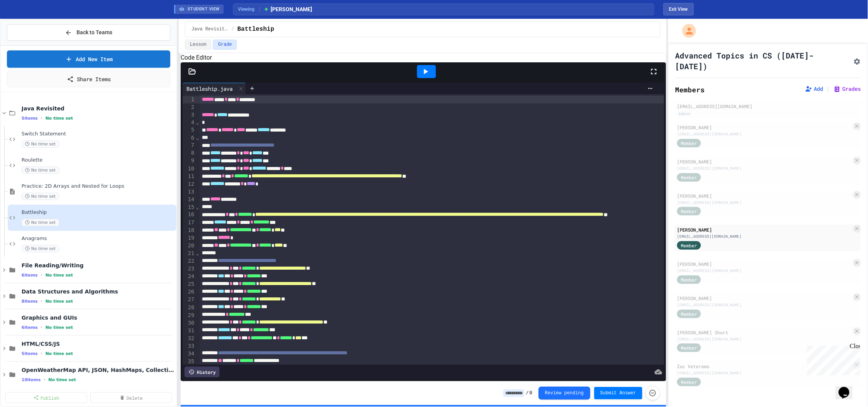
click at [190, 75] on icon at bounding box center [192, 72] width 8 height 8
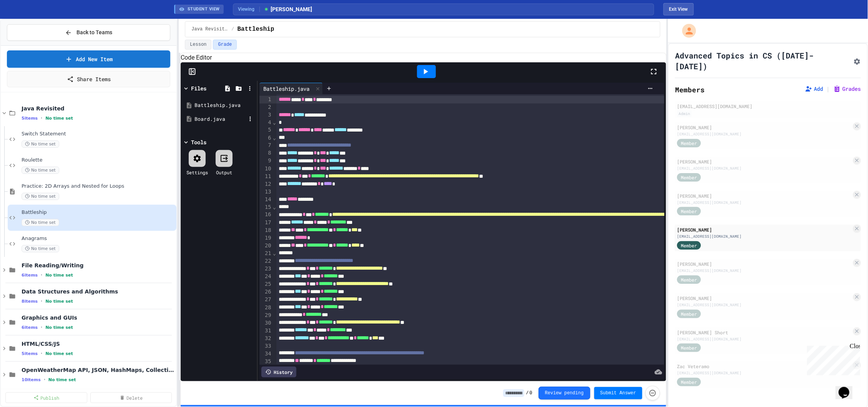
click at [227, 123] on div "Board.java" at bounding box center [219, 119] width 51 height 8
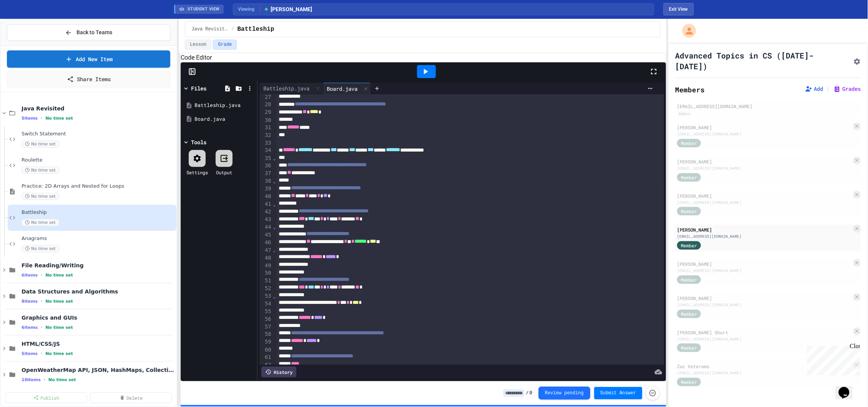
scroll to position [202, 0]
click at [424, 82] on div at bounding box center [426, 71] width 27 height 21
click at [424, 78] on div at bounding box center [426, 71] width 19 height 13
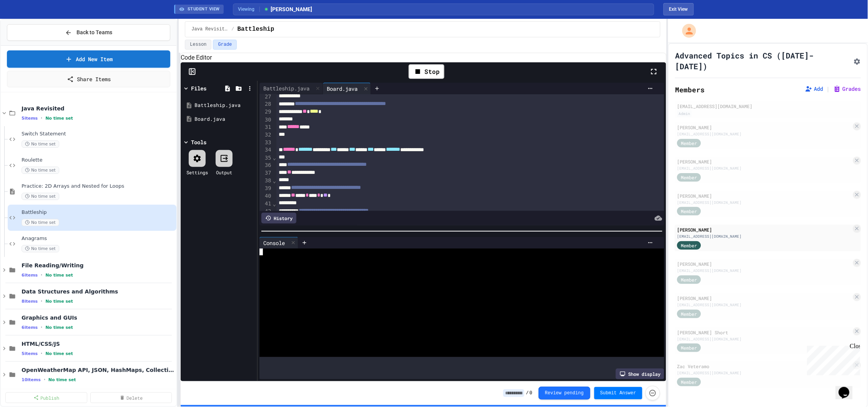
click at [433, 313] on div at bounding box center [458, 309] width 398 height 7
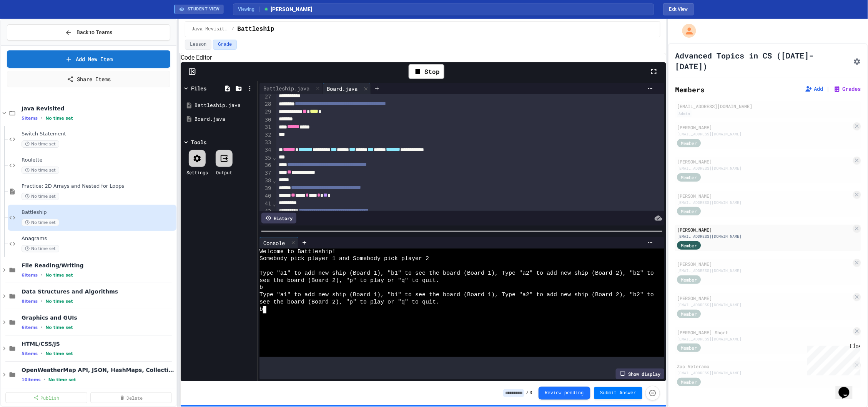
scroll to position [72, 0]
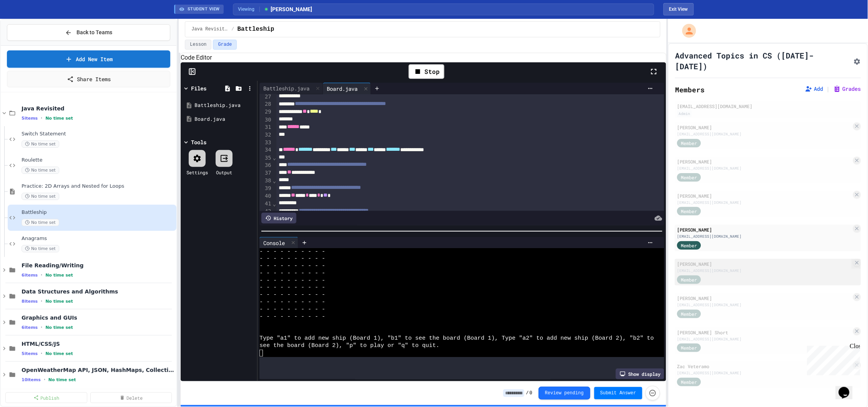
click at [727, 274] on div "Member" at bounding box center [764, 279] width 174 height 10
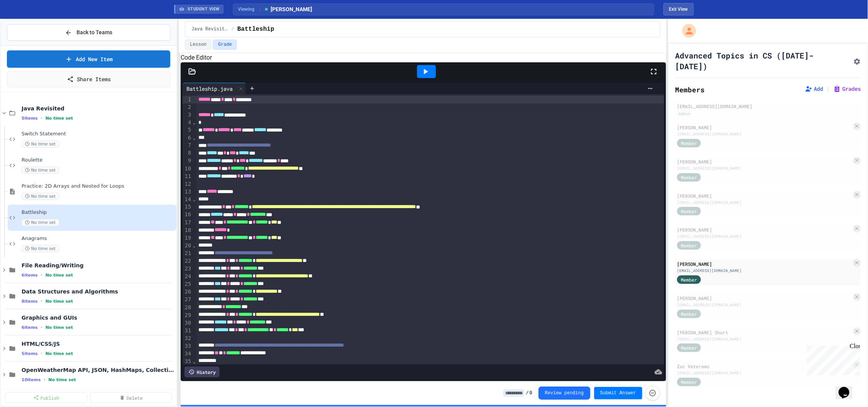
click at [193, 76] on div at bounding box center [423, 71] width 485 height 18
click at [190, 75] on icon at bounding box center [192, 72] width 8 height 8
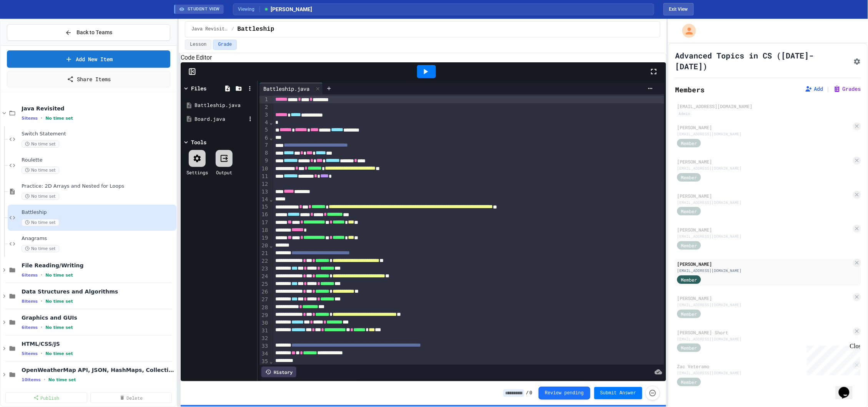
click at [236, 123] on div "Board.java" at bounding box center [219, 119] width 51 height 8
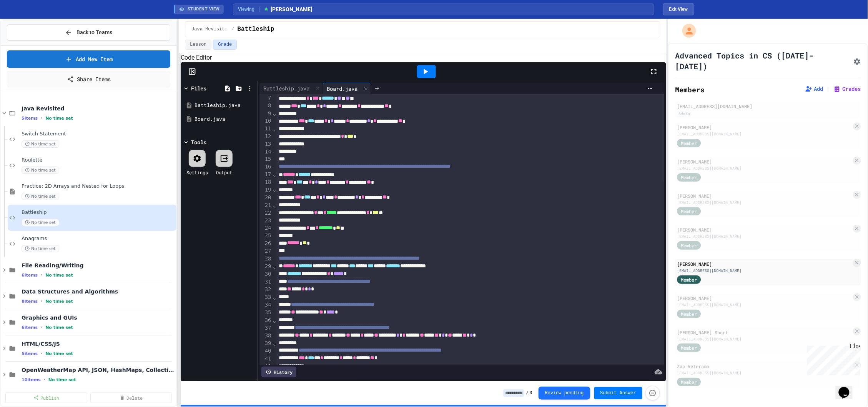
scroll to position [49, 0]
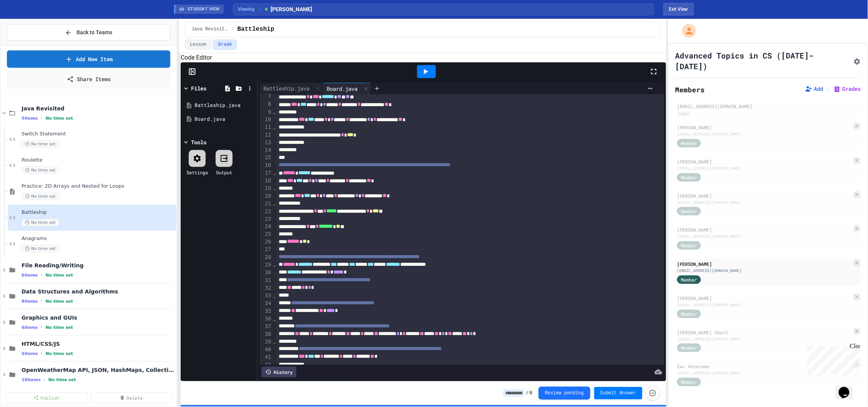
click at [431, 78] on div at bounding box center [426, 71] width 19 height 13
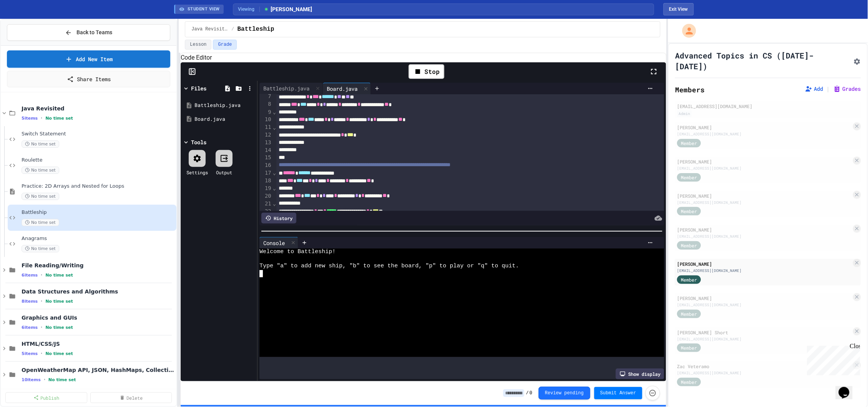
click at [350, 291] on div at bounding box center [458, 287] width 398 height 7
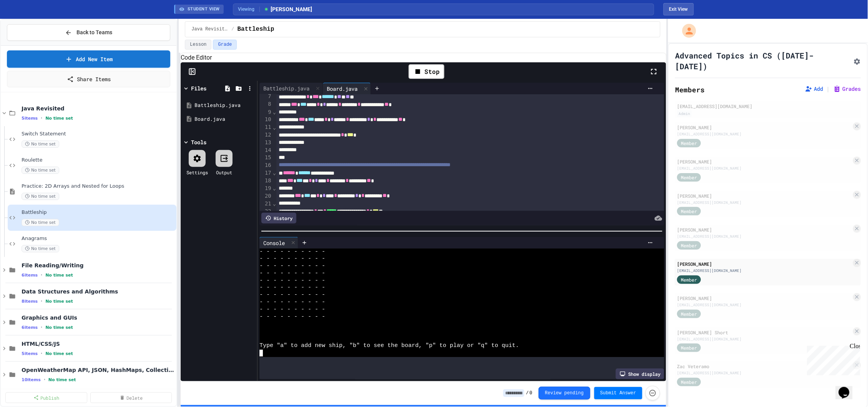
scroll to position [29, 0]
click at [432, 79] on div "Stop" at bounding box center [426, 71] width 36 height 15
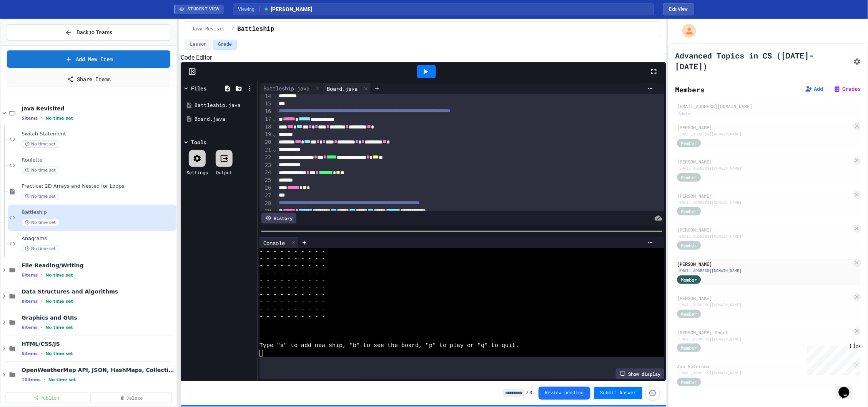
scroll to position [104, 0]
click at [759, 226] on div "[PERSON_NAME]" at bounding box center [764, 229] width 174 height 7
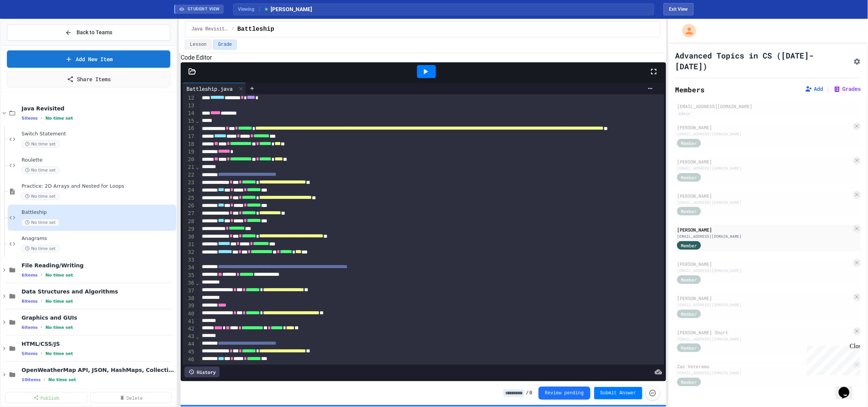
scroll to position [255, 0]
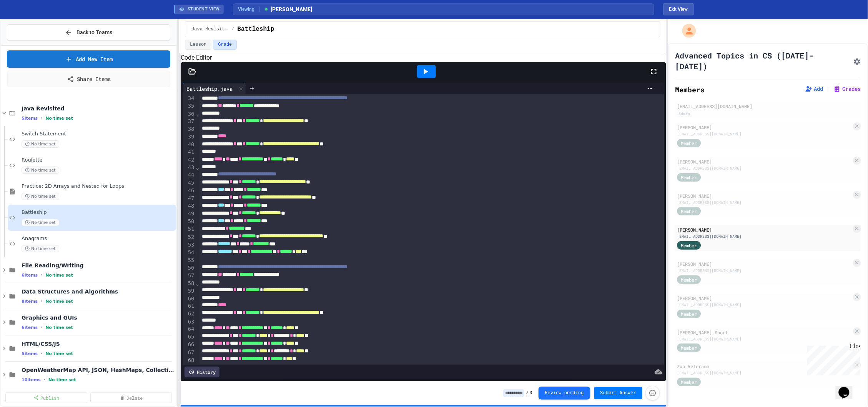
click at [189, 75] on icon at bounding box center [192, 72] width 8 height 8
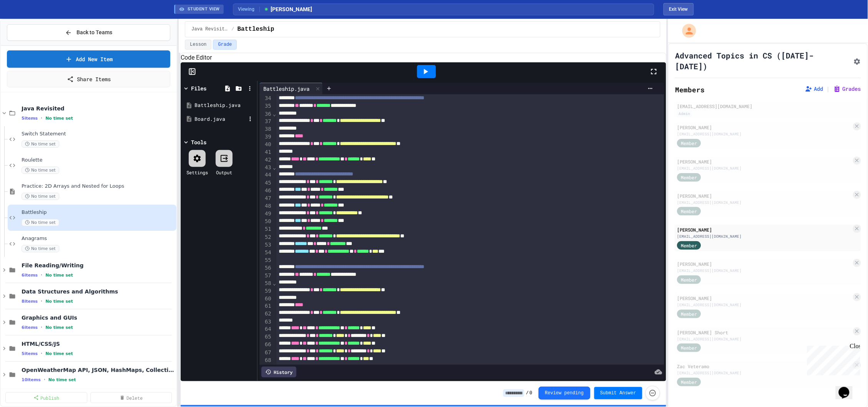
click at [217, 124] on div "Board.java" at bounding box center [219, 119] width 73 height 14
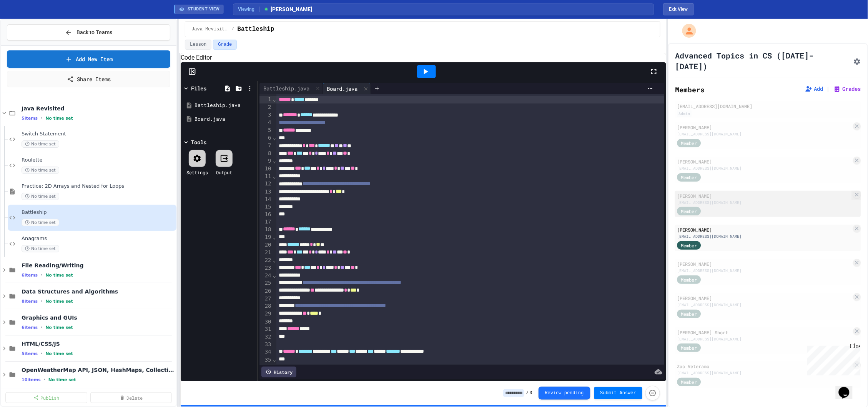
click at [732, 199] on div "[EMAIL_ADDRESS][DOMAIN_NAME]" at bounding box center [764, 202] width 174 height 6
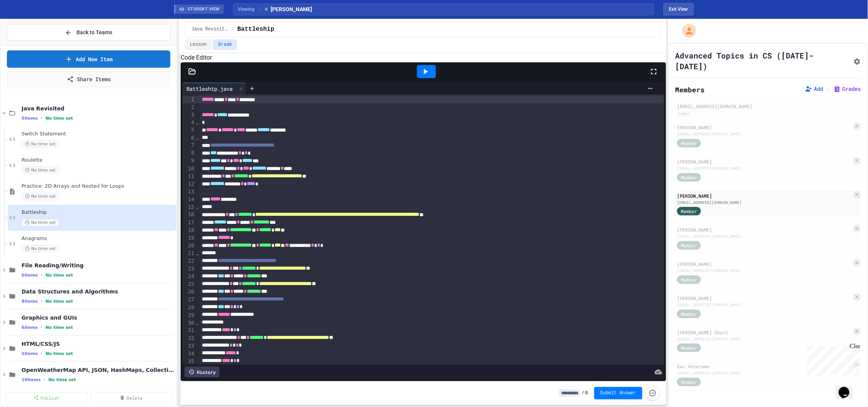
click at [201, 75] on div at bounding box center [192, 72] width 23 height 8
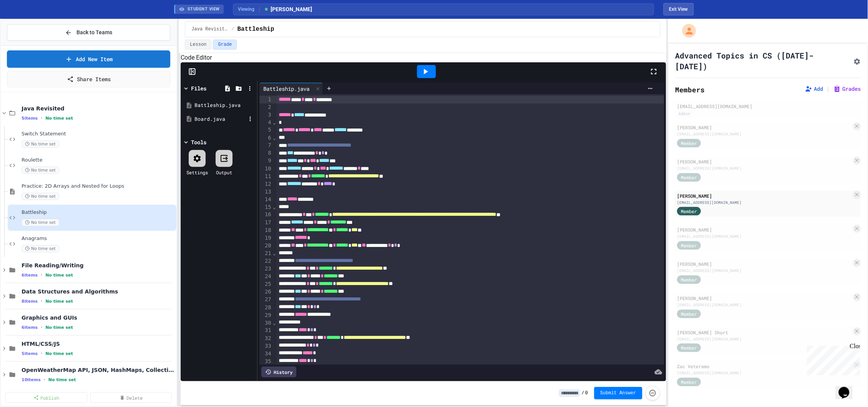
click at [224, 123] on div "Board.java" at bounding box center [219, 119] width 51 height 8
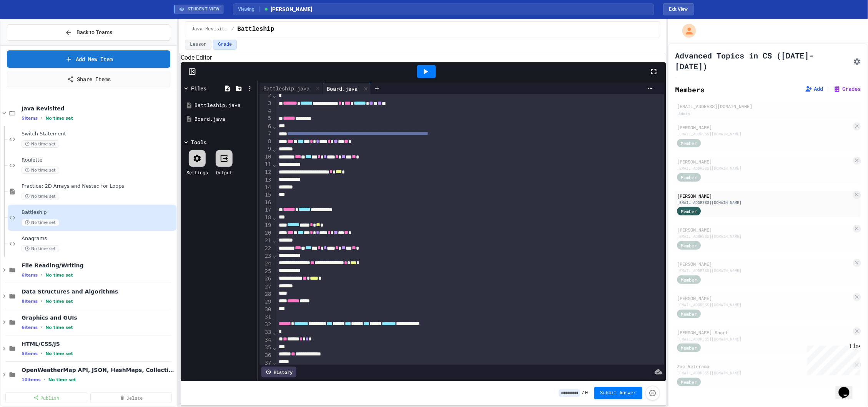
scroll to position [15, 0]
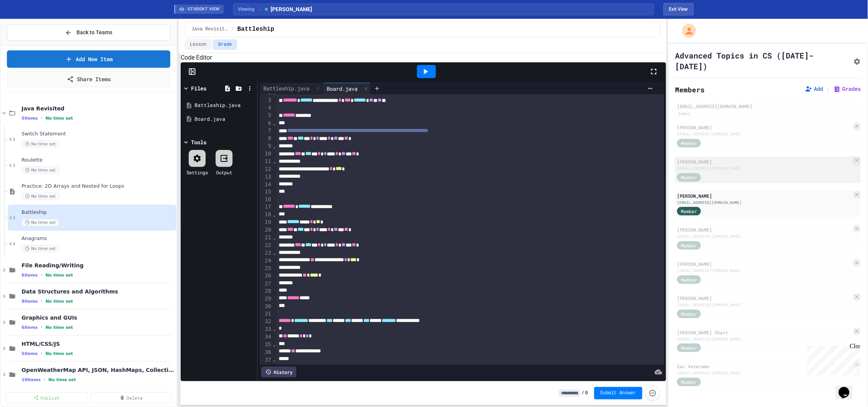
click at [750, 165] on div "[EMAIL_ADDRESS][DOMAIN_NAME]" at bounding box center [764, 168] width 174 height 6
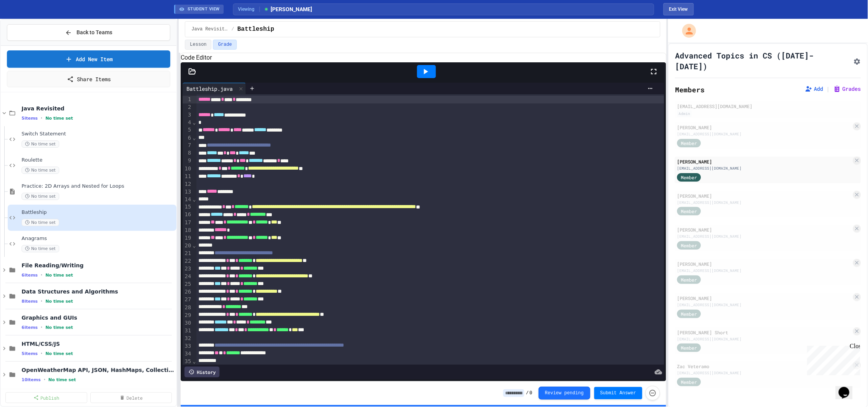
click at [199, 81] on div at bounding box center [423, 71] width 485 height 18
click at [194, 75] on icon at bounding box center [192, 72] width 8 height 8
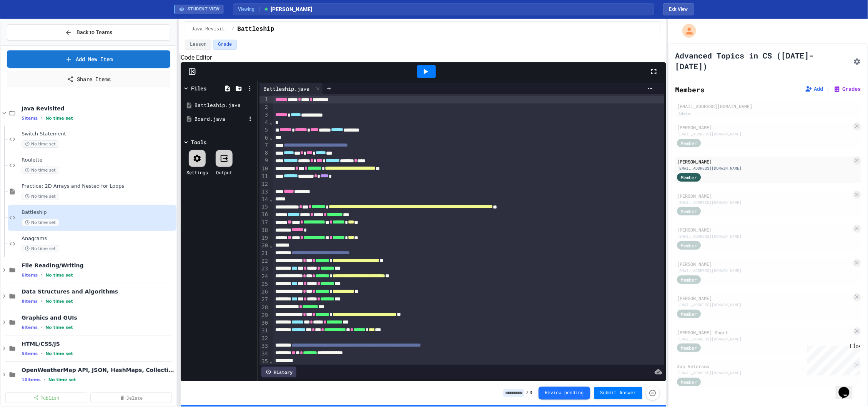
click at [224, 123] on div "Board.java" at bounding box center [219, 119] width 51 height 8
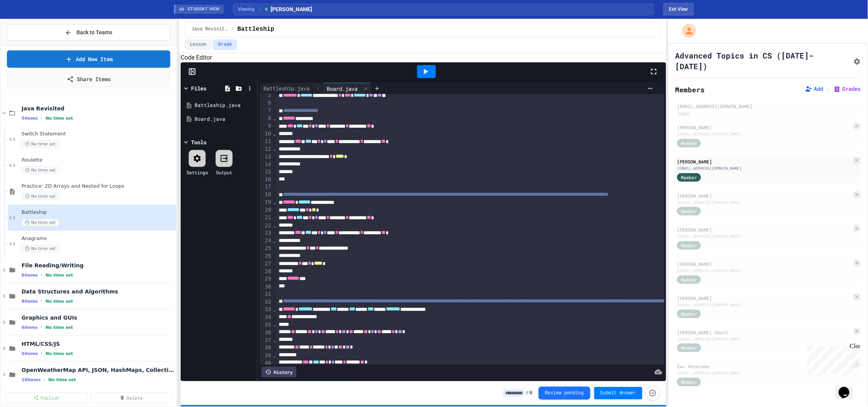
scroll to position [54, 0]
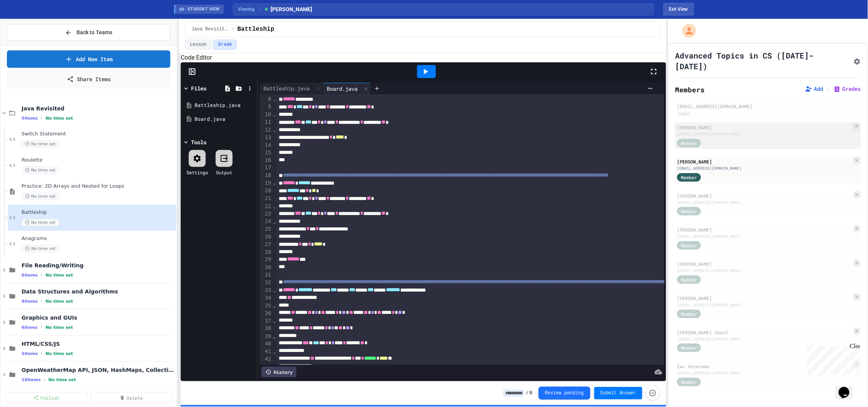
click at [733, 131] on div "[EMAIL_ADDRESS][DOMAIN_NAME]" at bounding box center [764, 134] width 174 height 6
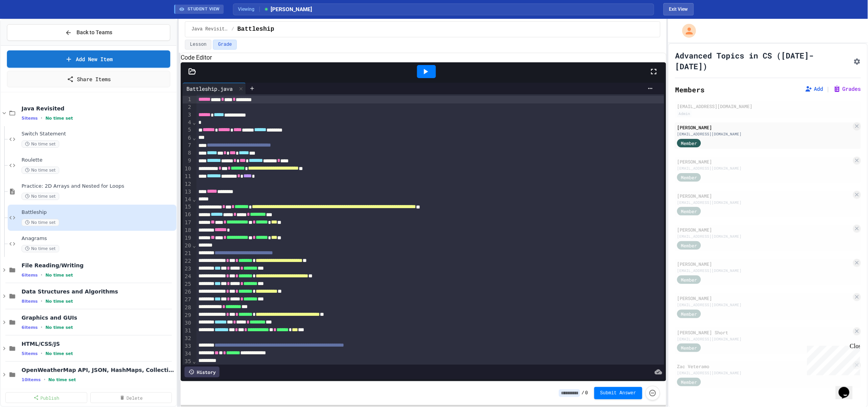
click at [194, 74] on icon at bounding box center [192, 70] width 7 height 5
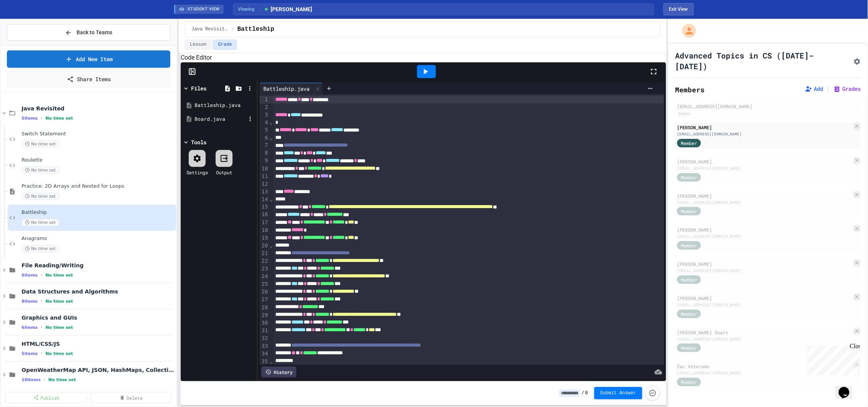
click at [216, 123] on div "Board.java" at bounding box center [219, 119] width 51 height 8
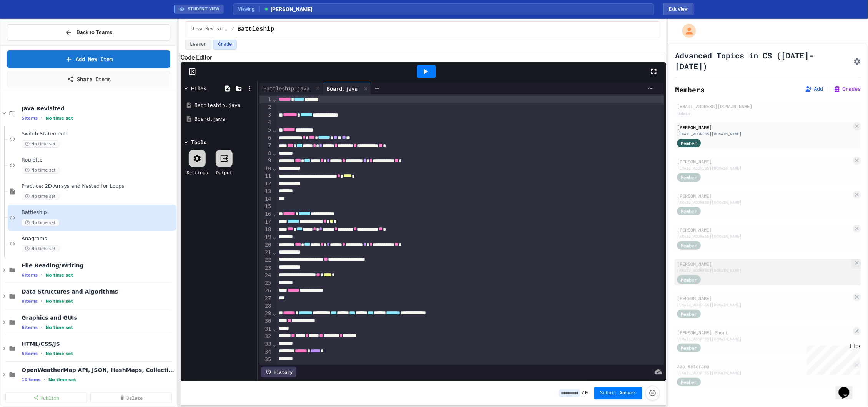
click at [708, 274] on div "Member" at bounding box center [696, 279] width 38 height 10
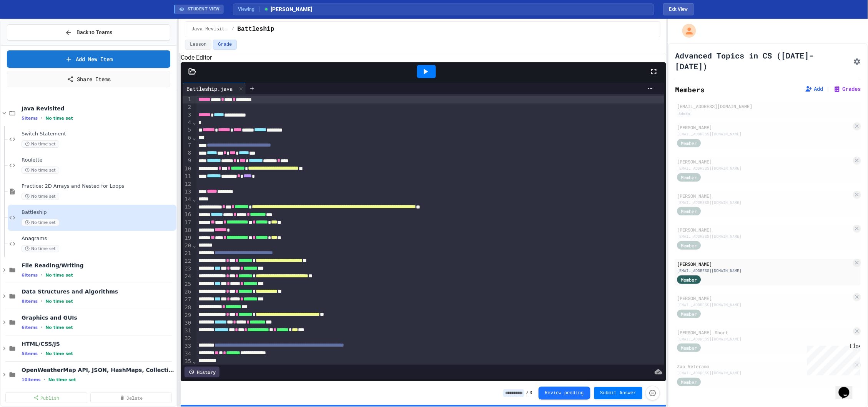
click at [193, 81] on div at bounding box center [423, 71] width 485 height 18
click at [192, 75] on icon at bounding box center [192, 72] width 8 height 8
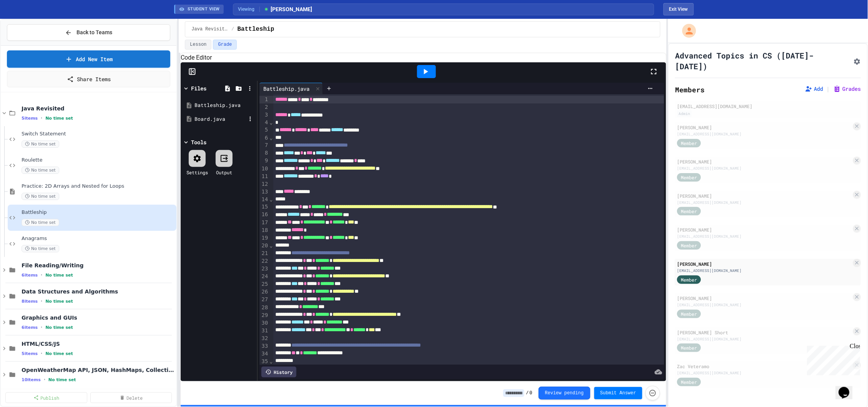
click at [217, 124] on div "Board.java" at bounding box center [219, 119] width 73 height 14
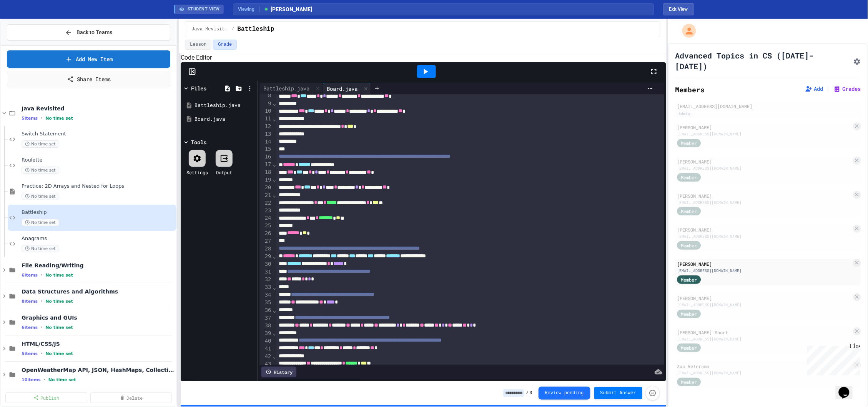
scroll to position [53, 0]
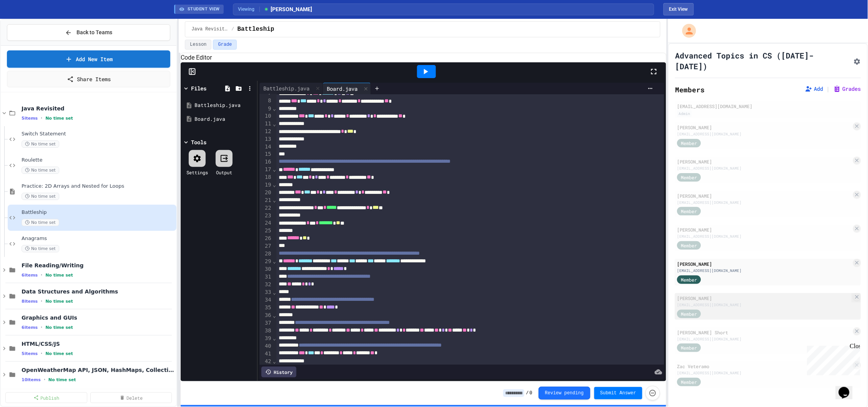
click at [741, 294] on div "[PERSON_NAME]" at bounding box center [764, 297] width 174 height 7
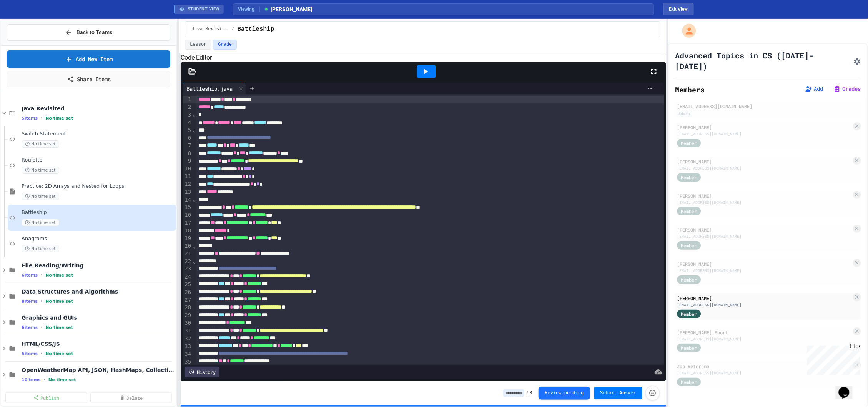
click at [195, 74] on icon at bounding box center [192, 70] width 7 height 5
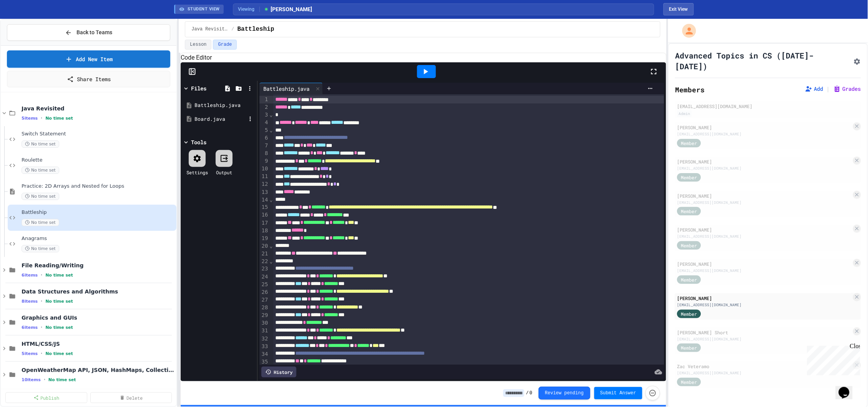
click at [200, 124] on div "Board.java" at bounding box center [219, 119] width 73 height 14
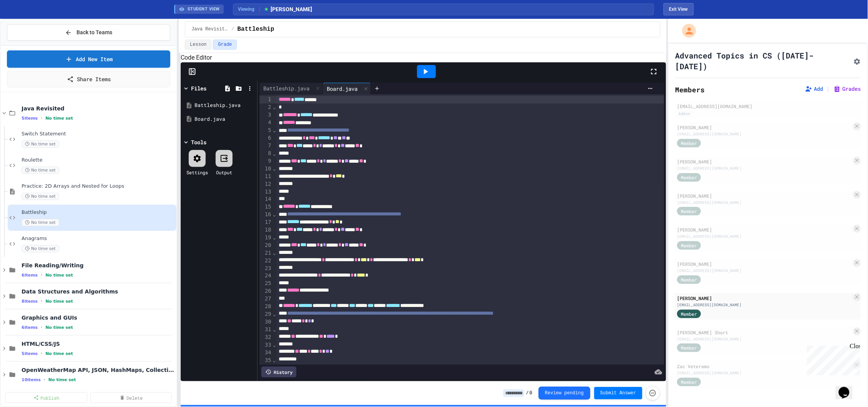
scroll to position [9, 0]
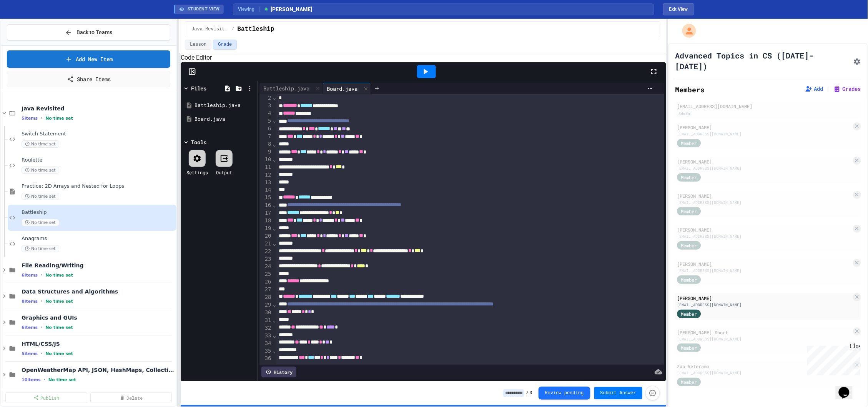
click at [435, 78] on div at bounding box center [426, 71] width 19 height 13
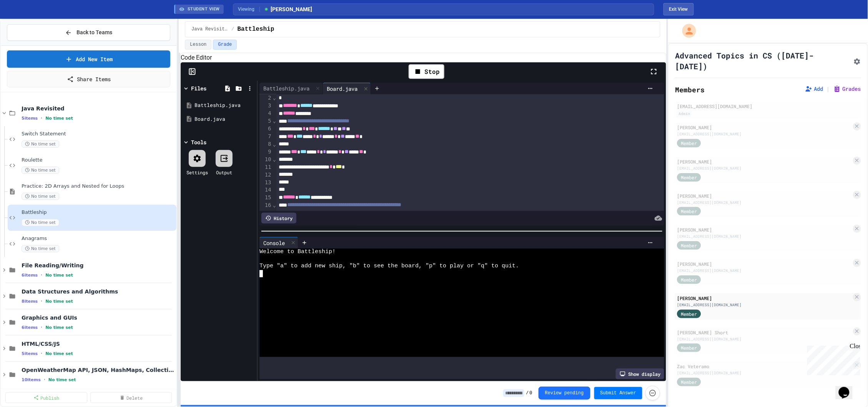
click at [428, 276] on div at bounding box center [458, 273] width 398 height 7
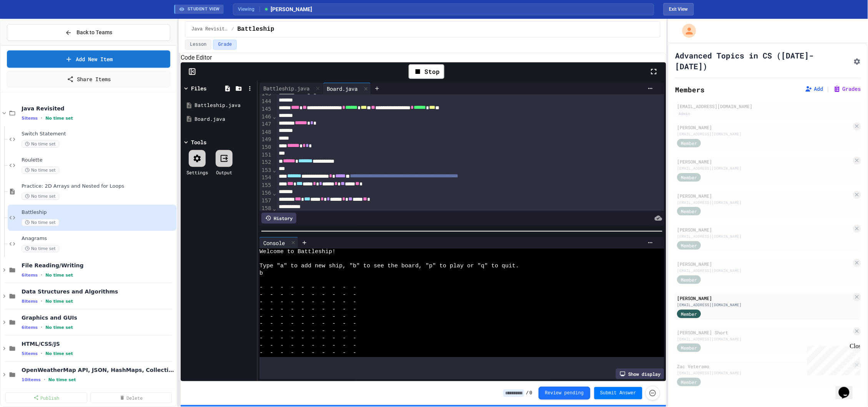
scroll to position [1166, 0]
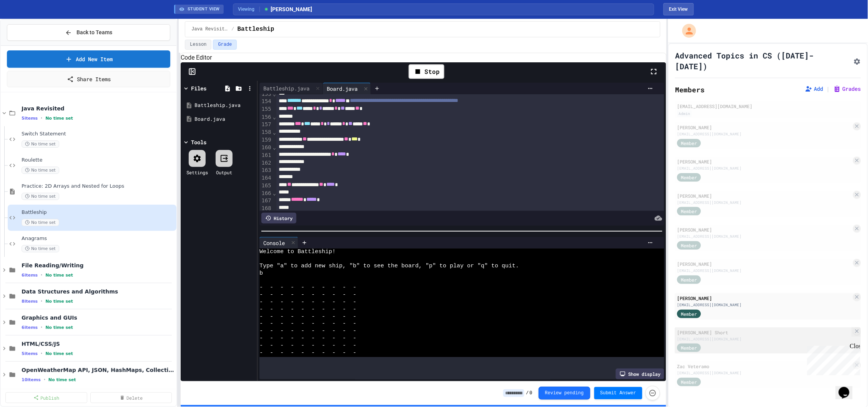
click at [725, 329] on div "[PERSON_NAME] Short" at bounding box center [764, 332] width 174 height 7
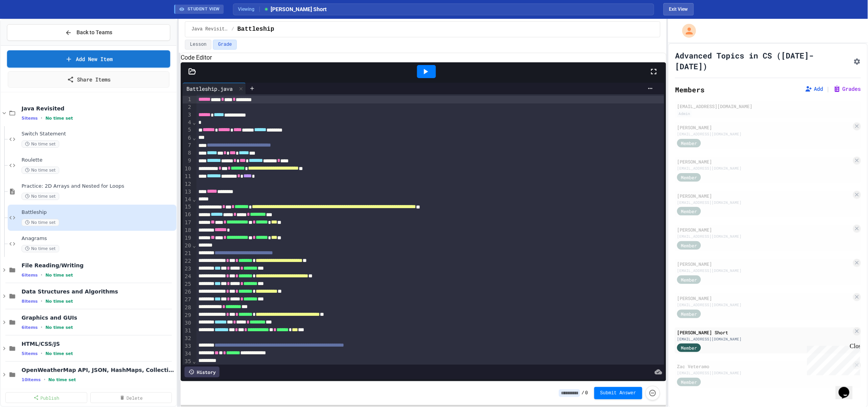
click at [200, 75] on div at bounding box center [192, 72] width 23 height 8
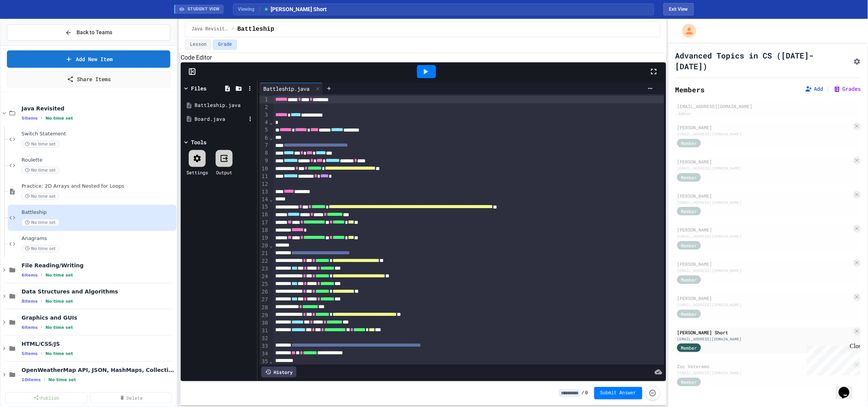
click at [225, 123] on div "Board.java" at bounding box center [219, 119] width 51 height 8
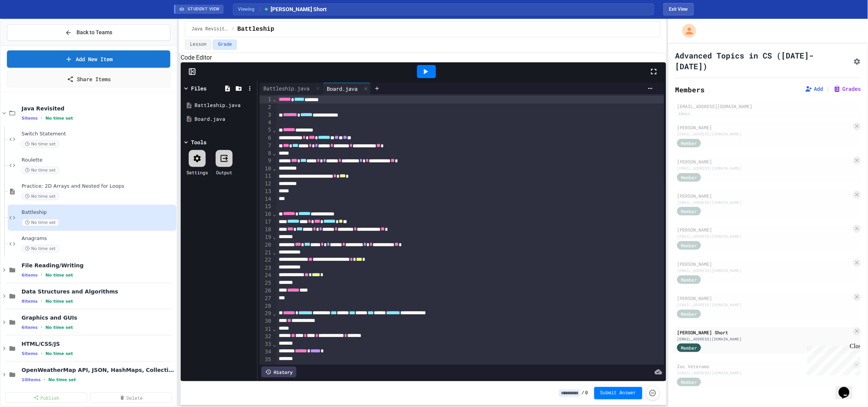
click at [423, 76] on icon at bounding box center [425, 71] width 9 height 9
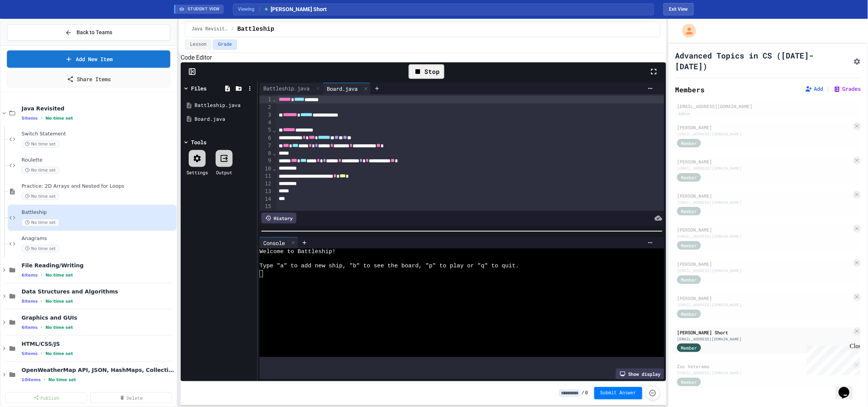
click at [363, 306] on div at bounding box center [458, 302] width 398 height 7
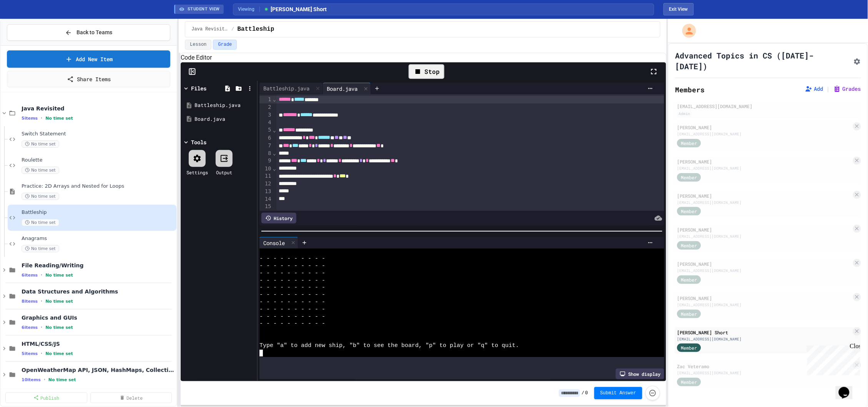
scroll to position [29, 0]
click at [433, 76] on div "Stop" at bounding box center [426, 71] width 36 height 15
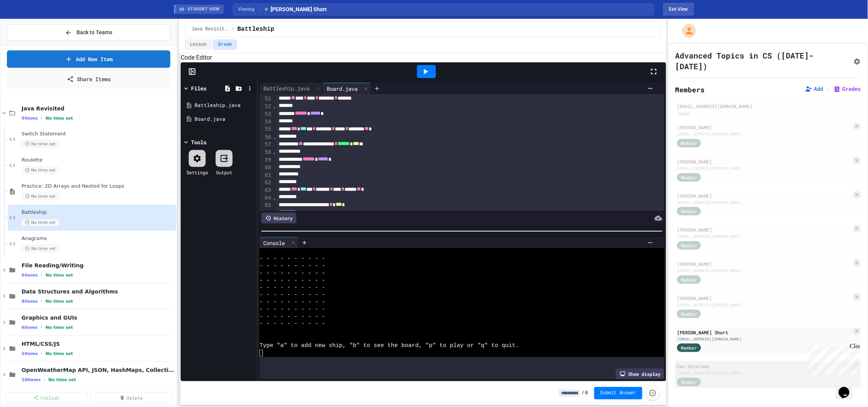
scroll to position [373, 0]
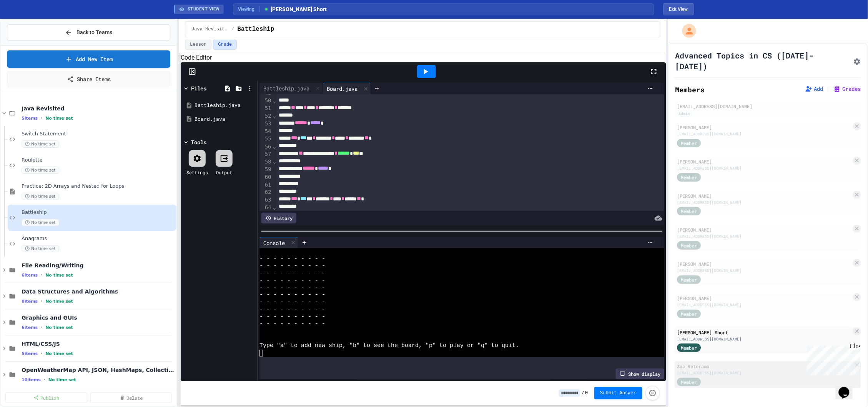
click at [724, 376] on div "Member" at bounding box center [764, 381] width 174 height 10
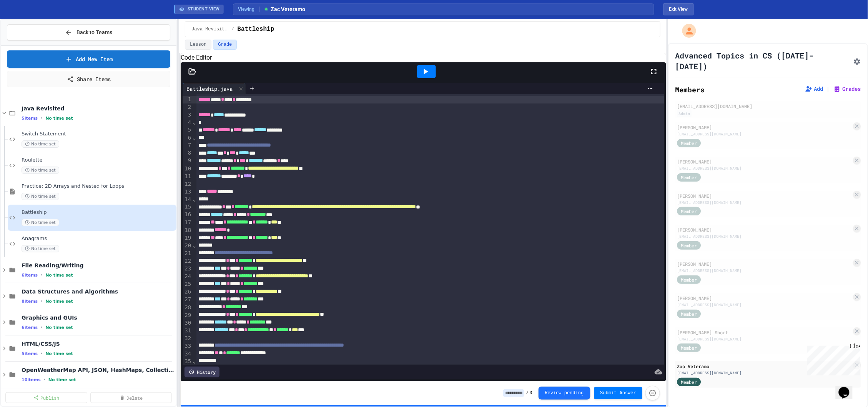
click at [181, 75] on div at bounding box center [192, 72] width 23 height 8
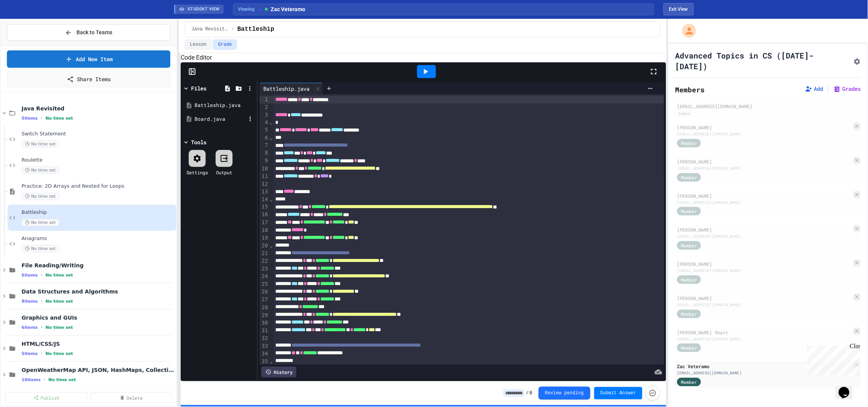
click at [219, 123] on div "Board.java" at bounding box center [219, 119] width 51 height 8
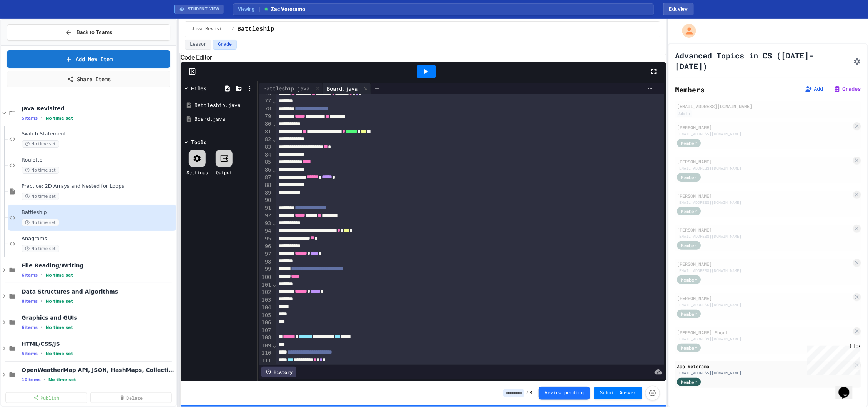
scroll to position [1241, 0]
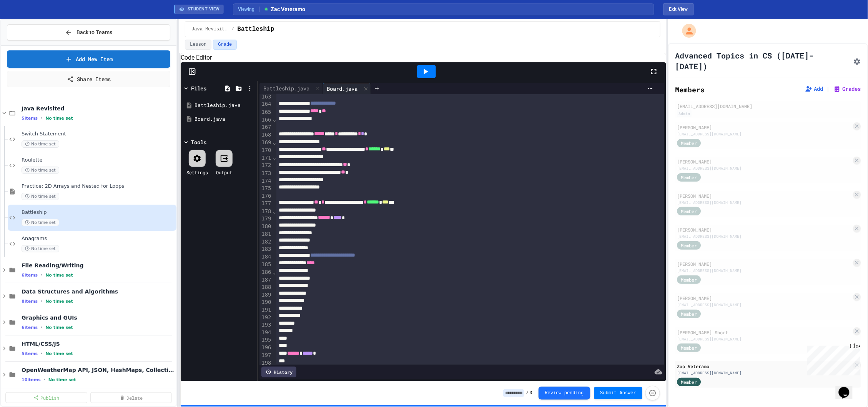
click at [430, 73] on div at bounding box center [426, 71] width 27 height 21
click at [430, 76] on icon at bounding box center [425, 71] width 9 height 9
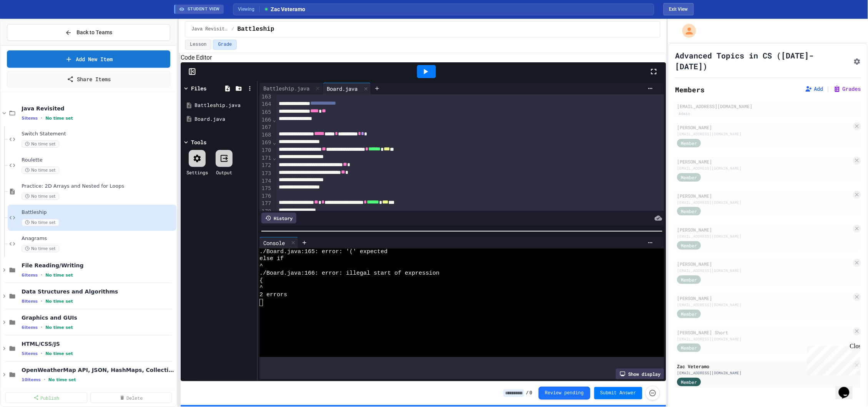
click at [485, 297] on div "2 errors" at bounding box center [458, 294] width 398 height 7
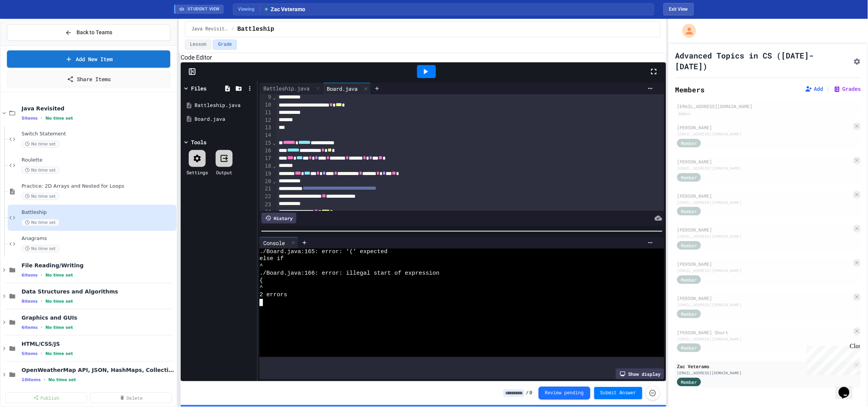
scroll to position [55, 0]
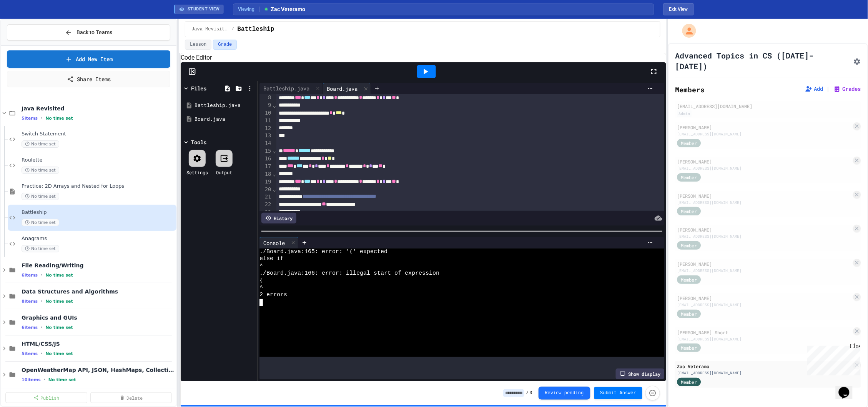
click at [848, 388] on icon "Chat widget" at bounding box center [843, 392] width 11 height 12
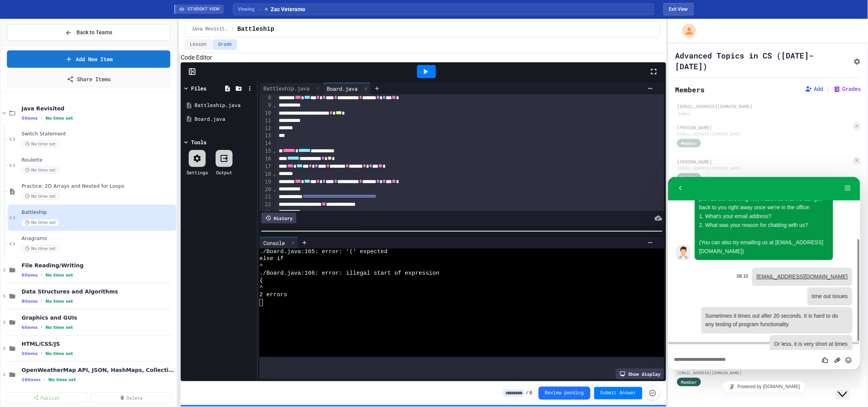
scroll to position [114, 0]
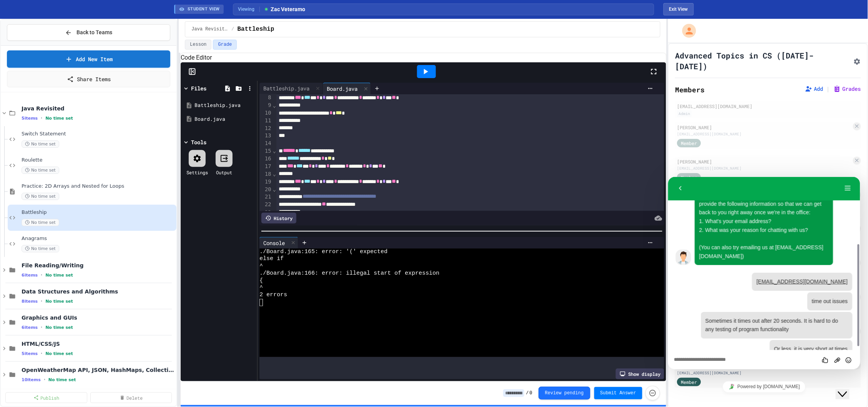
click at [846, 389] on div "Close Chat This icon closes the chat window." at bounding box center [841, 393] width 9 height 9
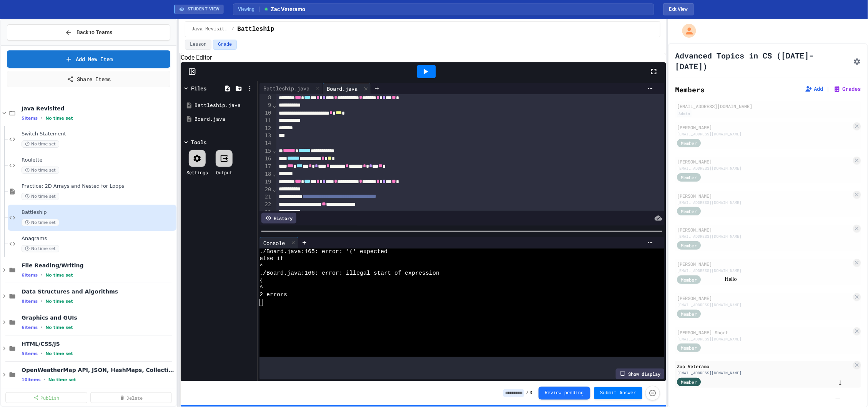
click at [837, 398] on img "Chat widget" at bounding box center [837, 398] width 0 height 0
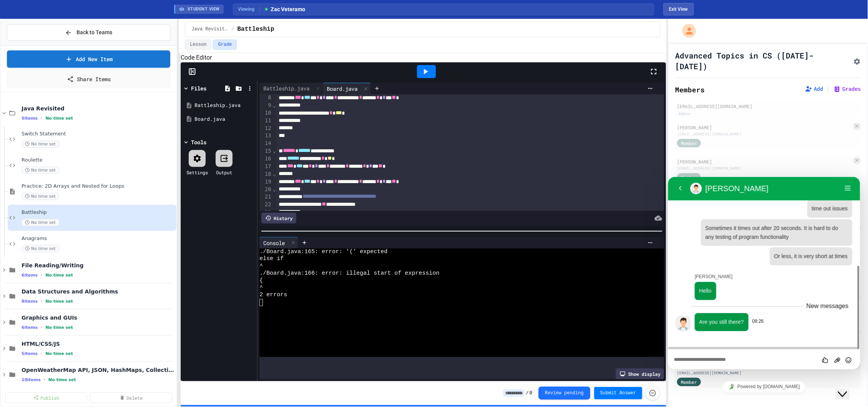
scroll to position [162, 0]
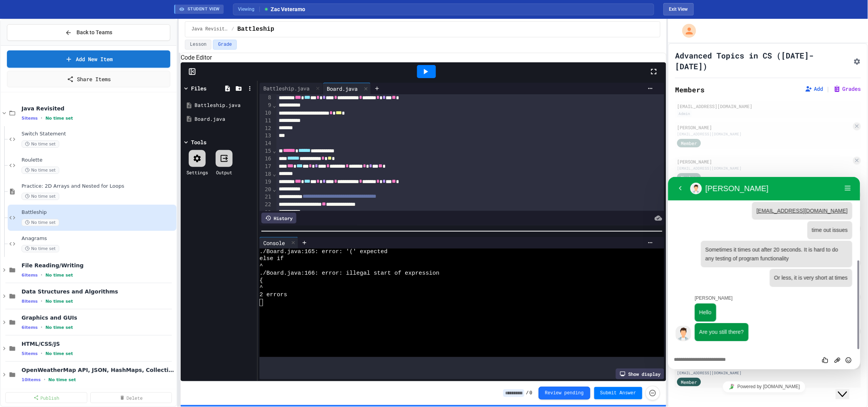
click at [742, 358] on textarea at bounding box center [764, 359] width 180 height 6
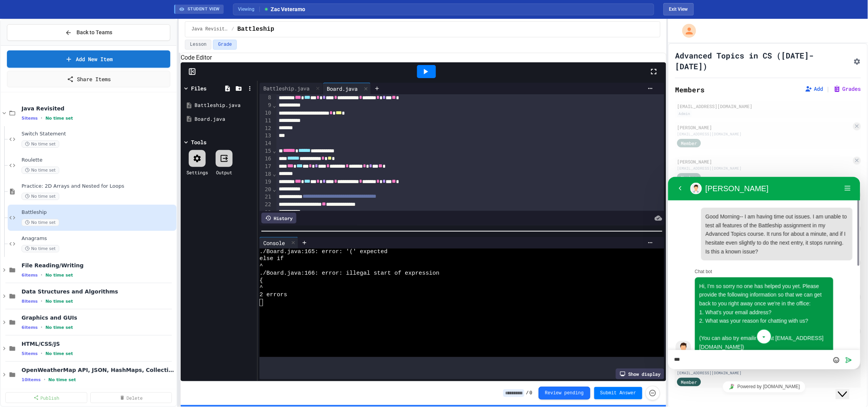
type textarea "****"
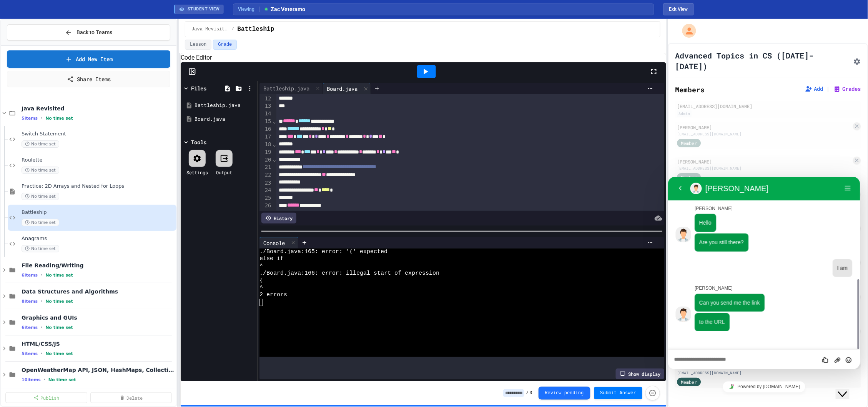
scroll to position [230, 0]
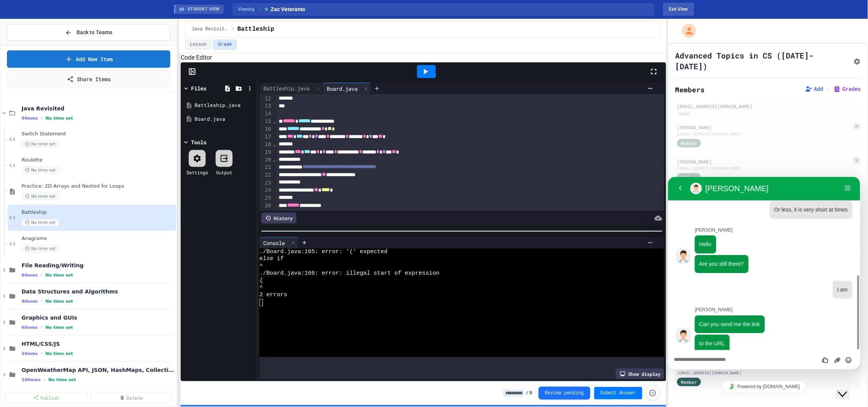
click at [664, 62] on div "Code Editor" at bounding box center [423, 57] width 485 height 9
click at [690, 7] on button "Exit View" at bounding box center [678, 9] width 30 height 12
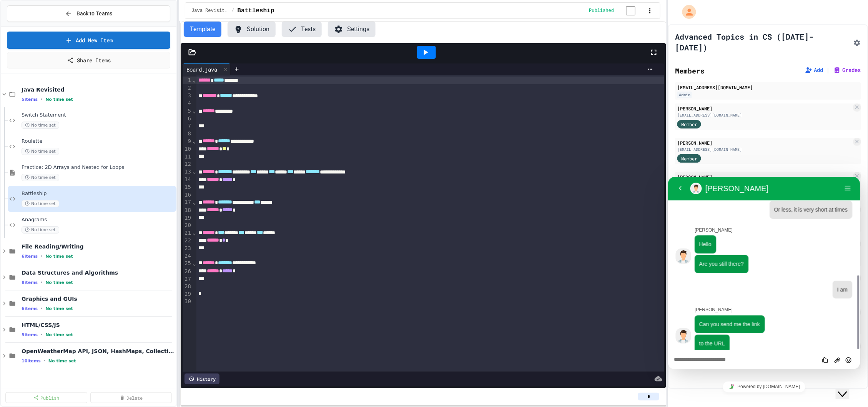
scroll to position [251, 0]
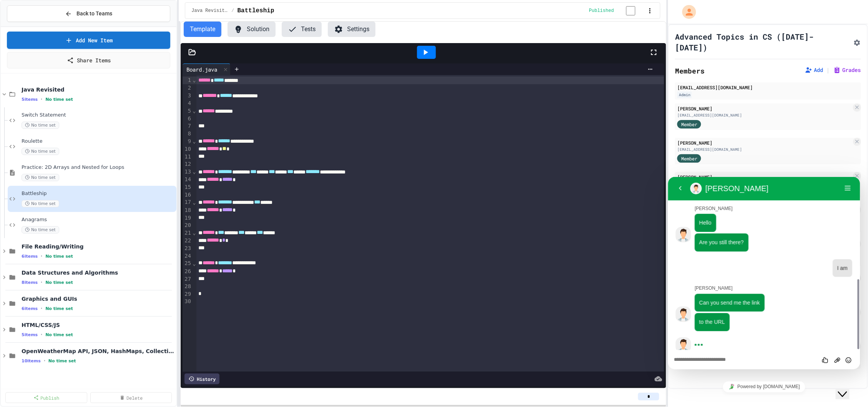
click at [740, 355] on div "Rate this chat Upload File Insert emoji" at bounding box center [764, 358] width 180 height 7
click at [738, 356] on textarea at bounding box center [764, 359] width 180 height 6
click at [735, 360] on textarea at bounding box center [764, 359] width 180 height 6
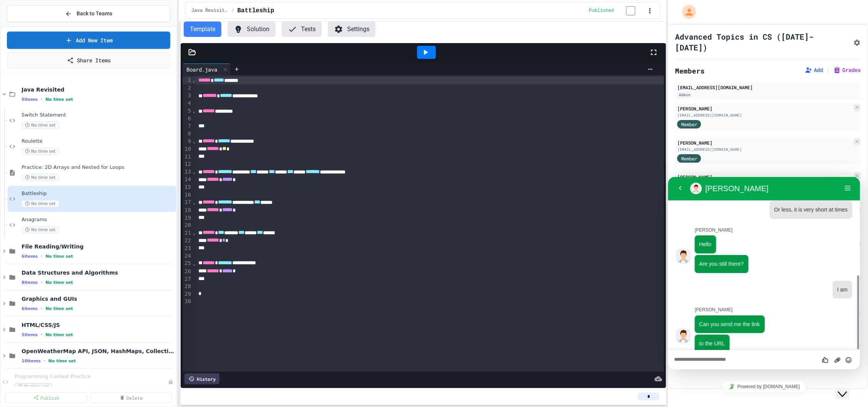
paste textarea "**********"
type textarea "**********"
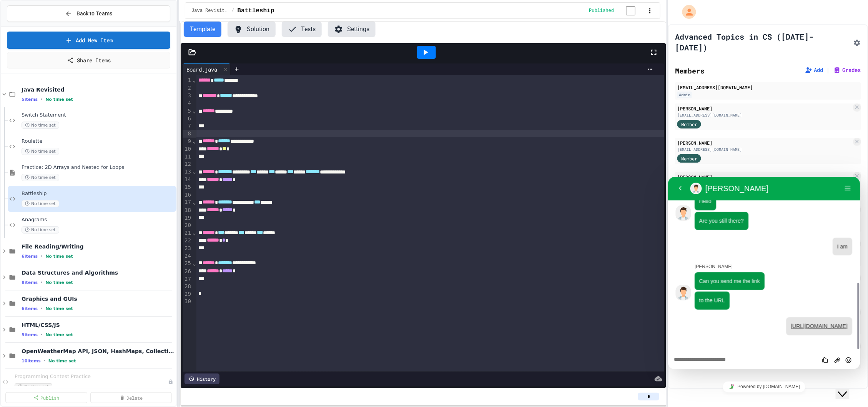
click at [604, 135] on div at bounding box center [430, 134] width 468 height 8
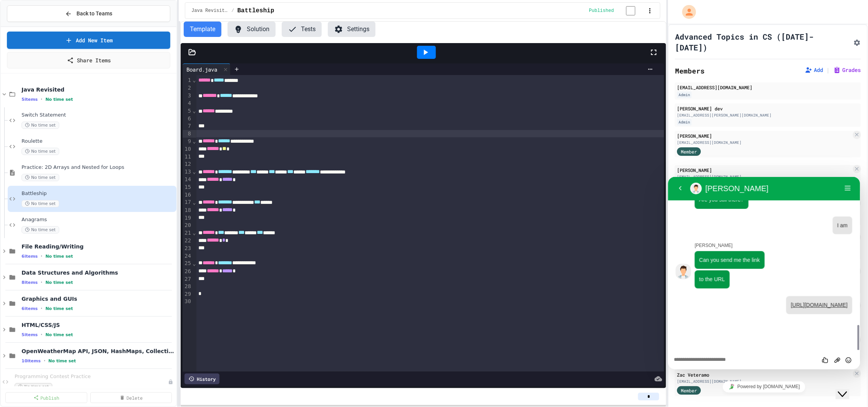
scroll to position [329, 0]
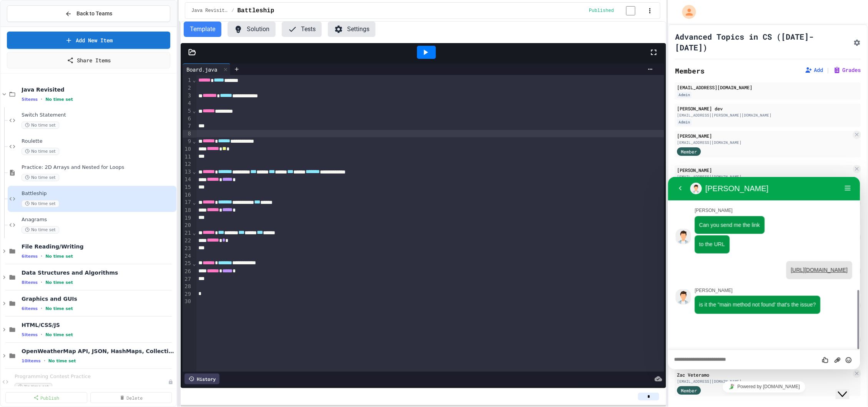
click at [748, 357] on textarea at bounding box center [764, 359] width 180 height 6
click at [533, 142] on div "**********" at bounding box center [430, 141] width 468 height 8
click at [418, 54] on div at bounding box center [426, 52] width 19 height 13
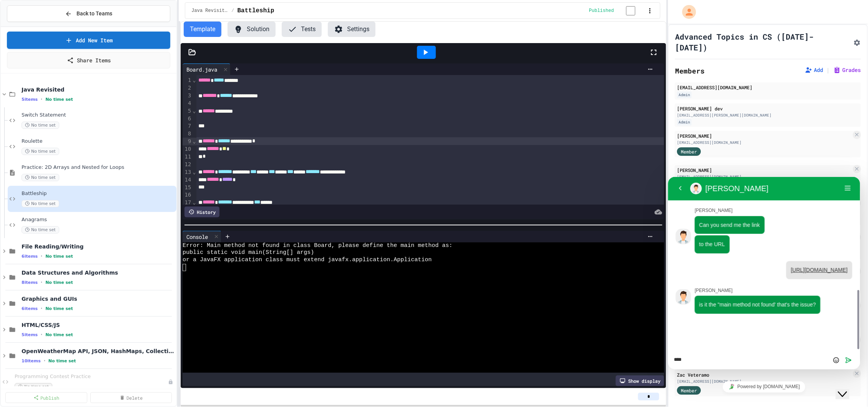
click at [195, 50] on icon at bounding box center [192, 52] width 8 height 8
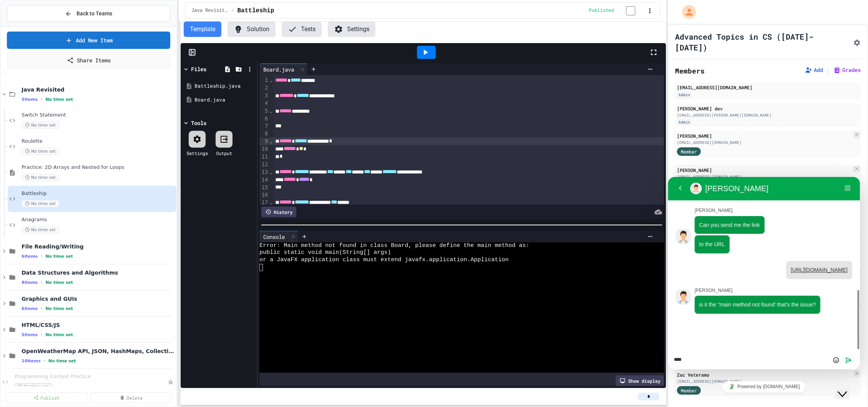
click at [201, 135] on div at bounding box center [197, 139] width 17 height 17
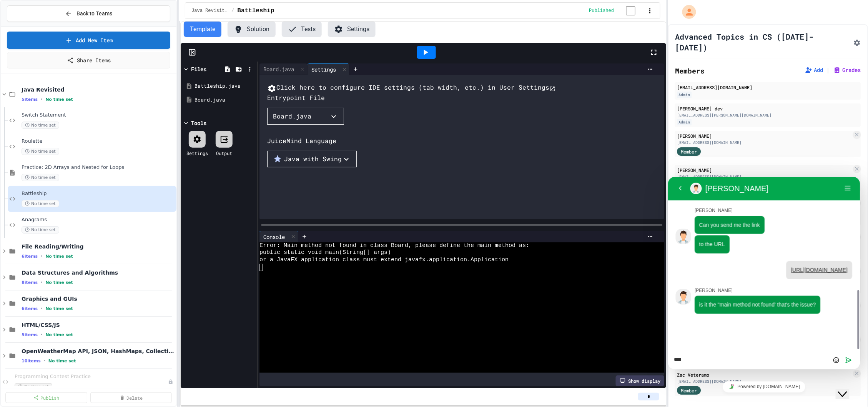
click at [497, 143] on div "Click here to configure IDE settings (tab width, etc.) in User Settings Entrypo…" at bounding box center [469, 169] width 405 height 173
click at [302, 159] on div "Click here to configure IDE settings (tab width, etc.) in User Settings Entrypo…" at bounding box center [469, 169] width 405 height 173
click at [298, 124] on button "Board.java" at bounding box center [305, 116] width 77 height 17
click at [332, 125] on div at bounding box center [299, 125] width 65 height 0
click at [742, 357] on textarea "***" at bounding box center [764, 359] width 180 height 6
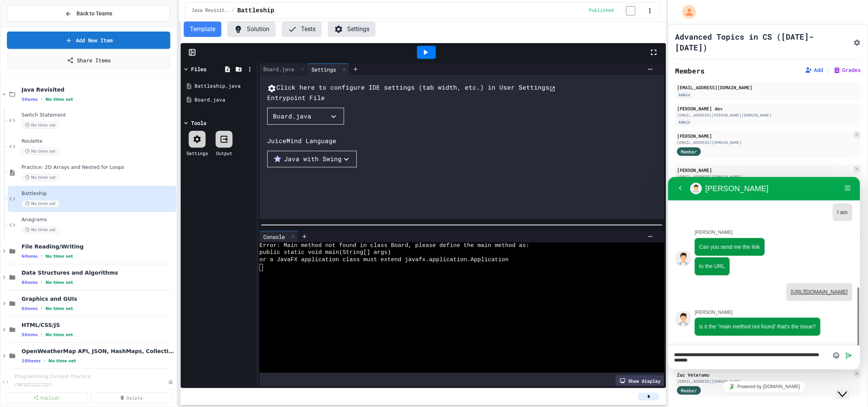
scroll to position [312, 0]
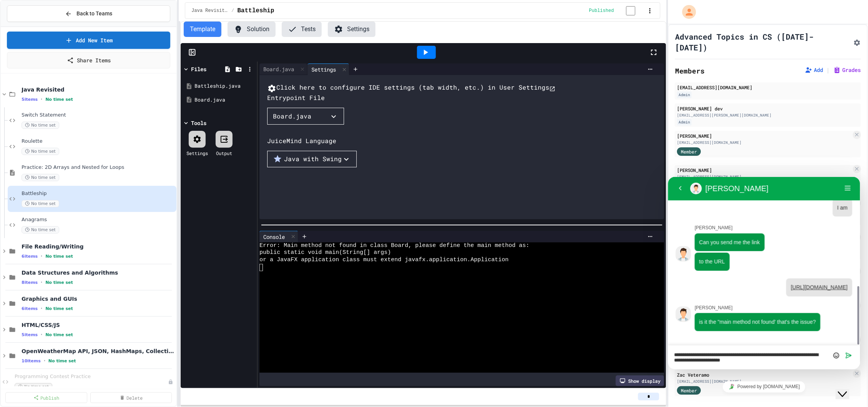
type textarea "**********"
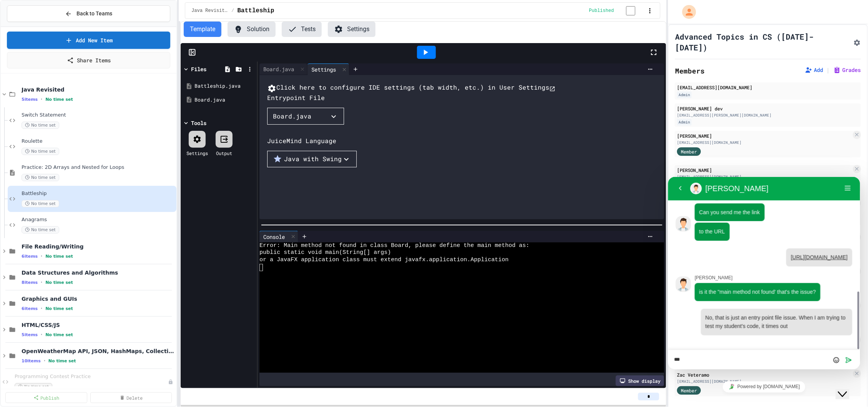
type textarea "****"
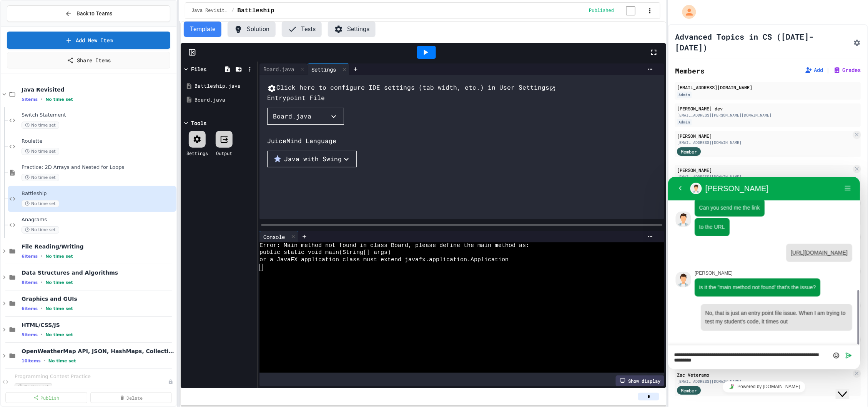
type textarea "**********"
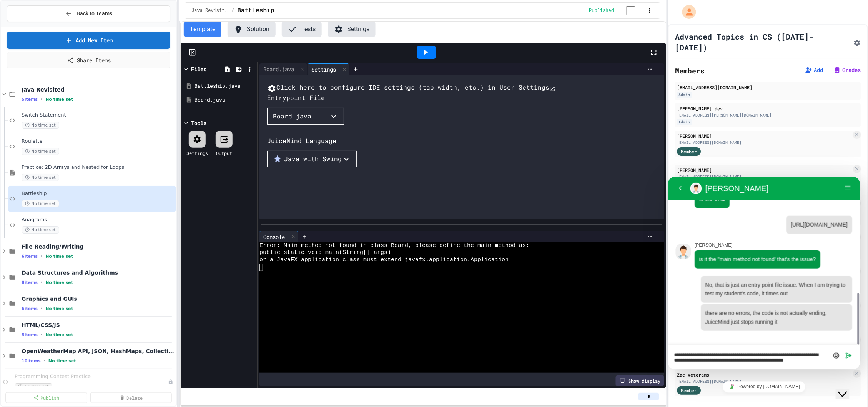
scroll to position [0, 0]
type textarea "**********"
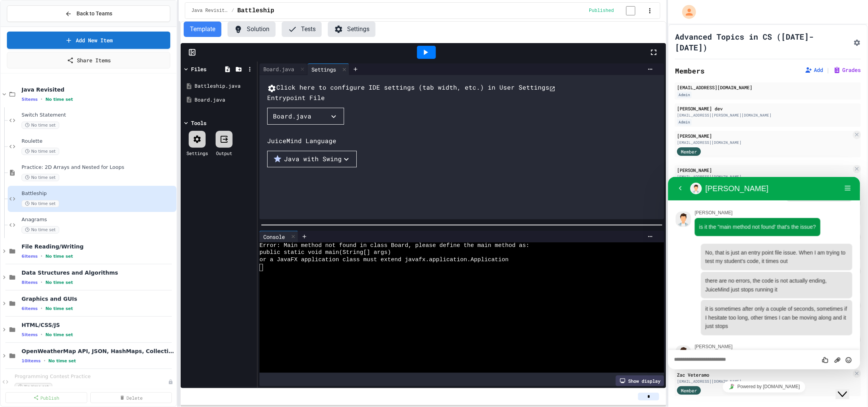
scroll to position [463, 0]
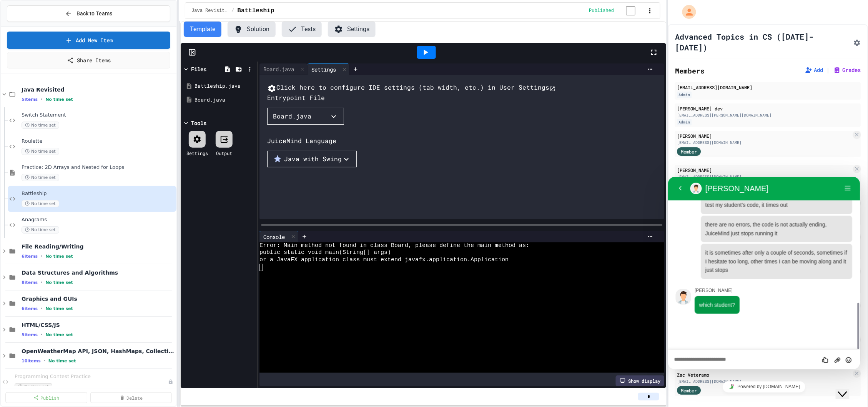
click at [742, 355] on div "Rate this chat Upload File Insert emoji" at bounding box center [764, 358] width 180 height 7
click at [742, 357] on textarea at bounding box center [764, 359] width 180 height 6
type textarea "**********"
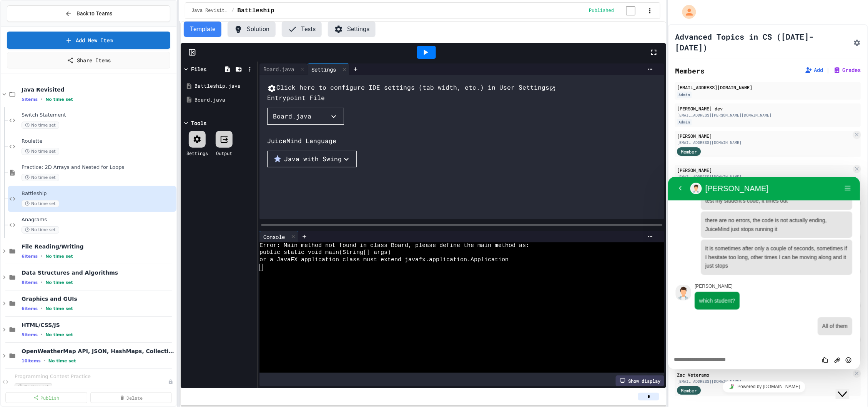
scroll to position [523, 0]
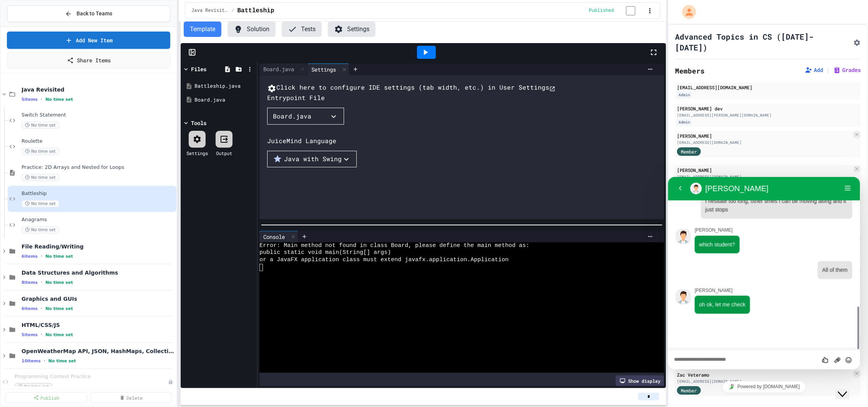
click at [758, 362] on textarea at bounding box center [764, 359] width 180 height 6
type textarea "*********"
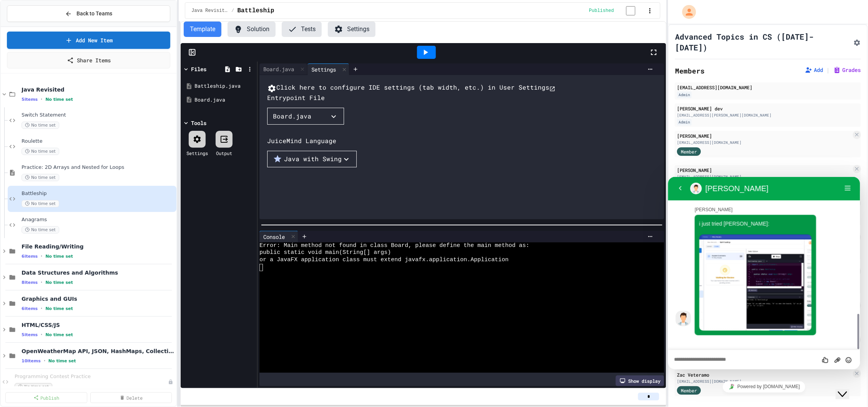
scroll to position [664, 0]
click at [754, 299] on img at bounding box center [755, 282] width 113 height 96
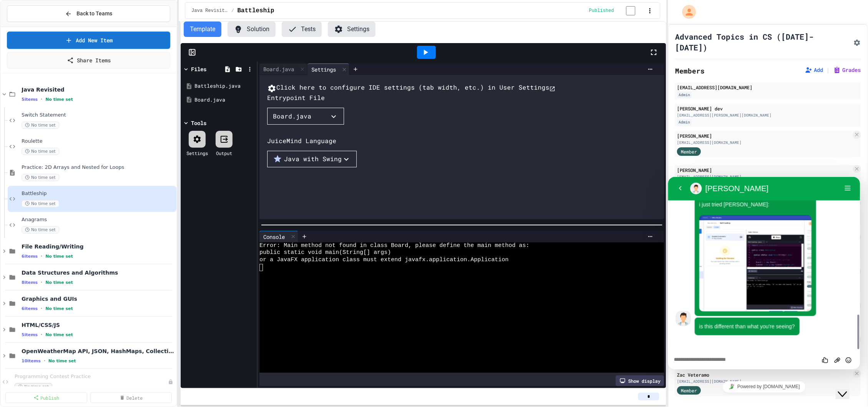
scroll to position [683, 0]
click at [790, 281] on img at bounding box center [755, 263] width 113 height 96
click at [731, 362] on div "Rate this chat Upload File Insert emoji" at bounding box center [763, 358] width 192 height 19
click at [732, 361] on textarea at bounding box center [764, 359] width 180 height 6
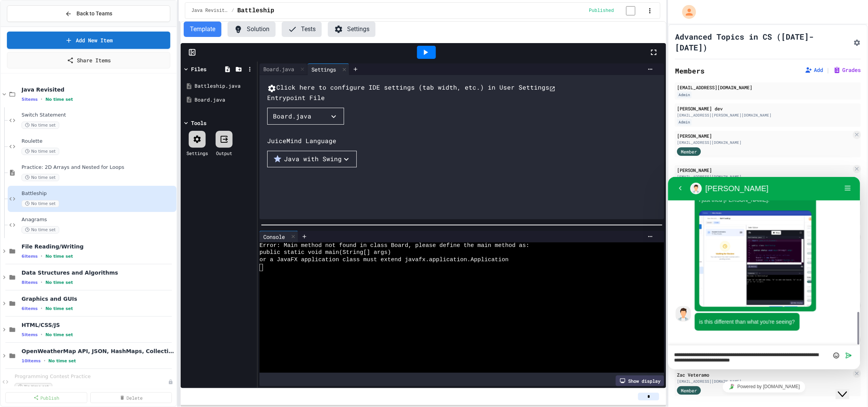
type textarea "**********"
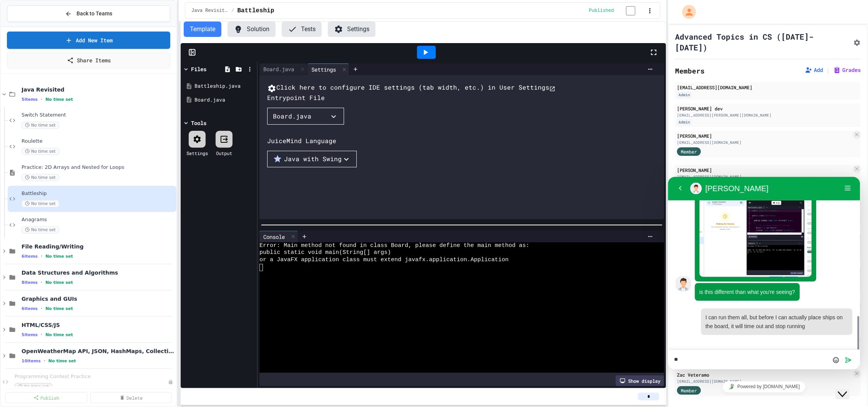
type textarea "*"
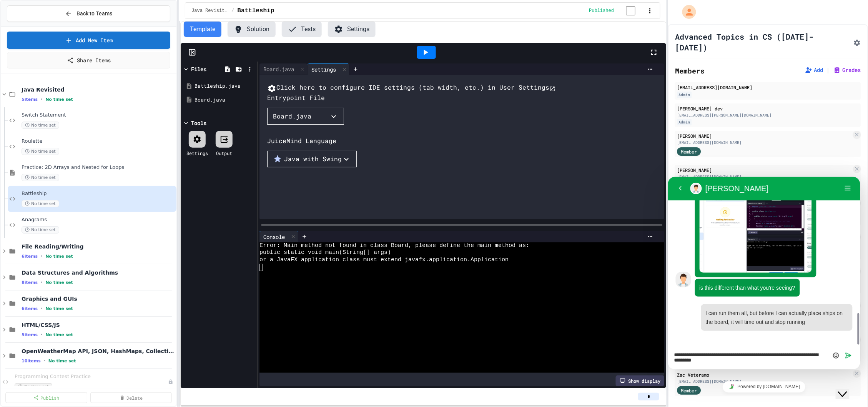
drag, startPoint x: 721, startPoint y: 366, endPoint x: 758, endPoint y: 354, distance: 38.6
click at [758, 355] on div "**********" at bounding box center [763, 357] width 192 height 24
click at [758, 359] on textarea "**********" at bounding box center [764, 357] width 180 height 11
drag, startPoint x: 760, startPoint y: 363, endPoint x: 756, endPoint y: 355, distance: 9.5
click at [756, 355] on div "**********" at bounding box center [763, 357] width 192 height 24
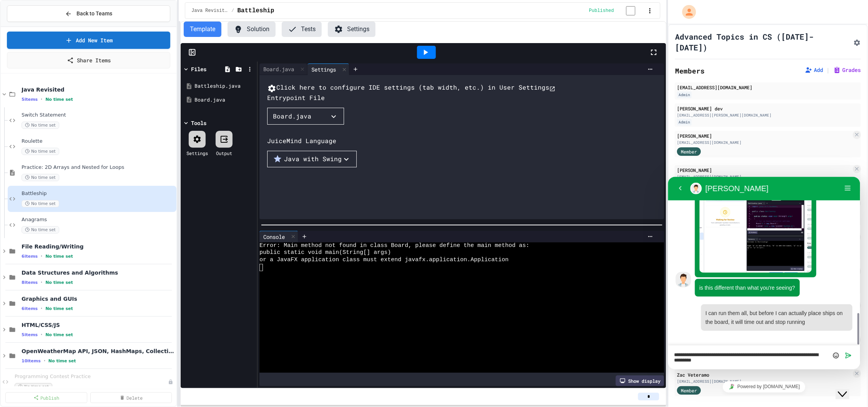
drag, startPoint x: 753, startPoint y: 360, endPoint x: 758, endPoint y: 355, distance: 7.6
click at [758, 355] on textarea "**********" at bounding box center [764, 357] width 180 height 11
type textarea "**********"
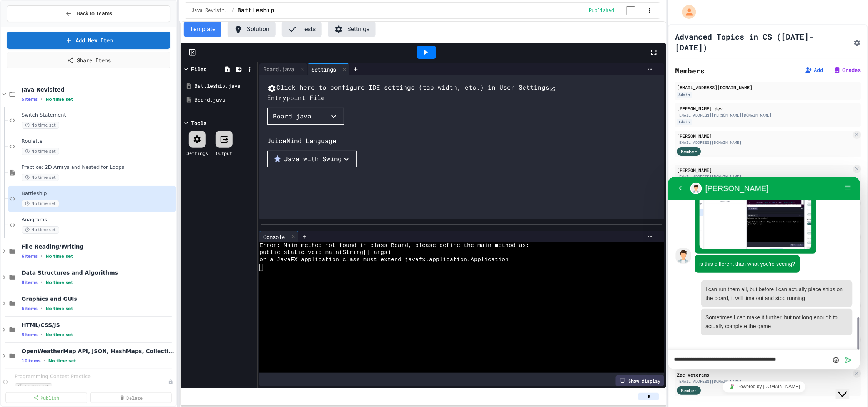
type textarea "**********"
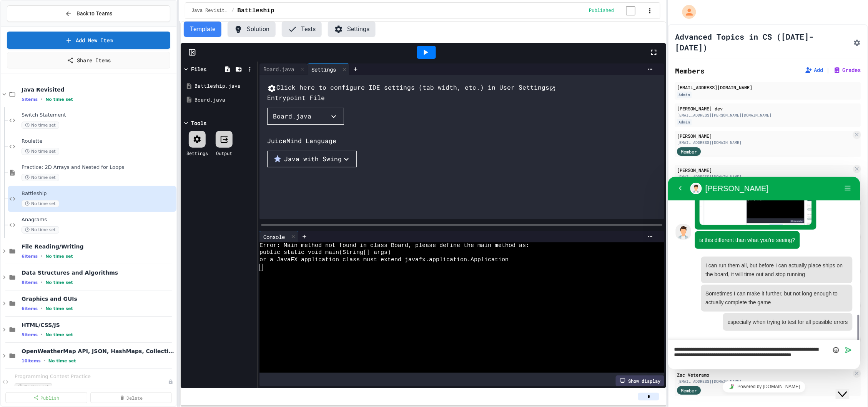
scroll to position [775, 0]
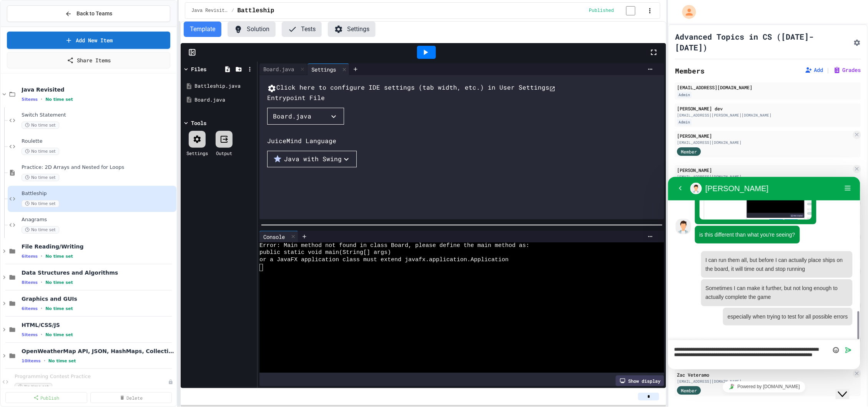
type textarea "**********"
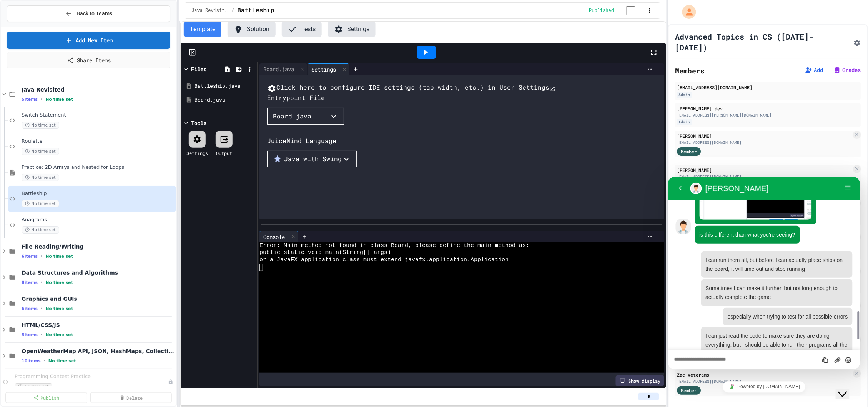
scroll to position [801, 0]
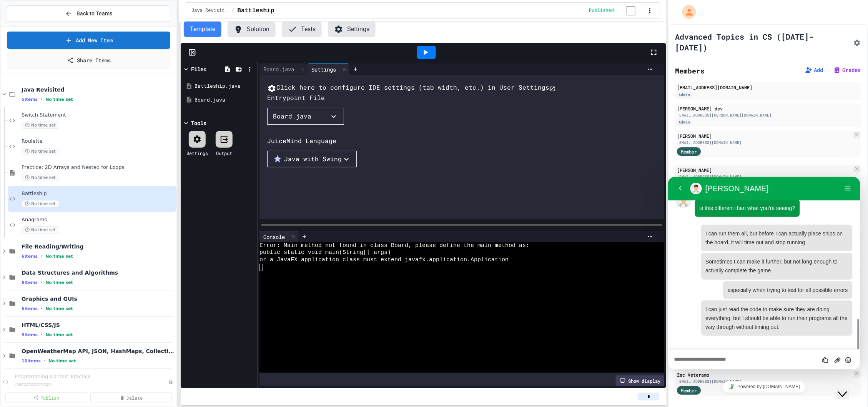
click at [764, 358] on textarea at bounding box center [764, 359] width 180 height 6
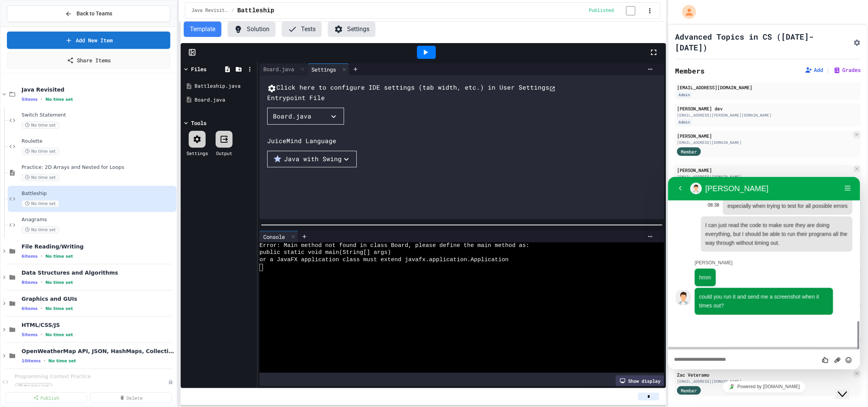
scroll to position [865, 0]
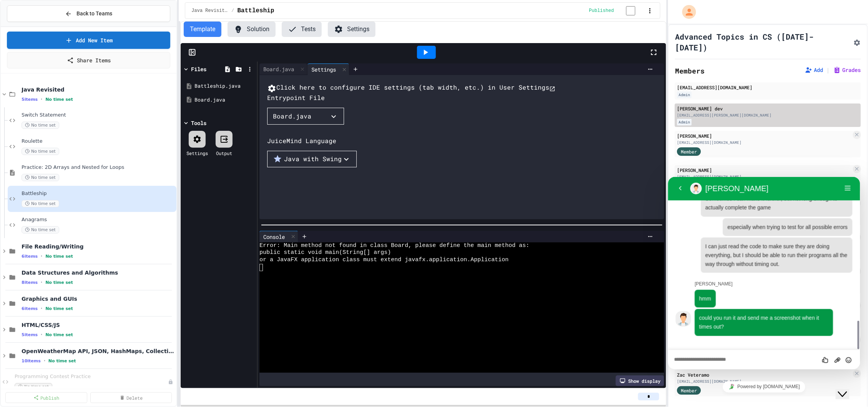
click at [762, 119] on div "Admin" at bounding box center [767, 122] width 181 height 7
click at [846, 389] on div "Close Chat This icon closes the chat window." at bounding box center [841, 393] width 9 height 9
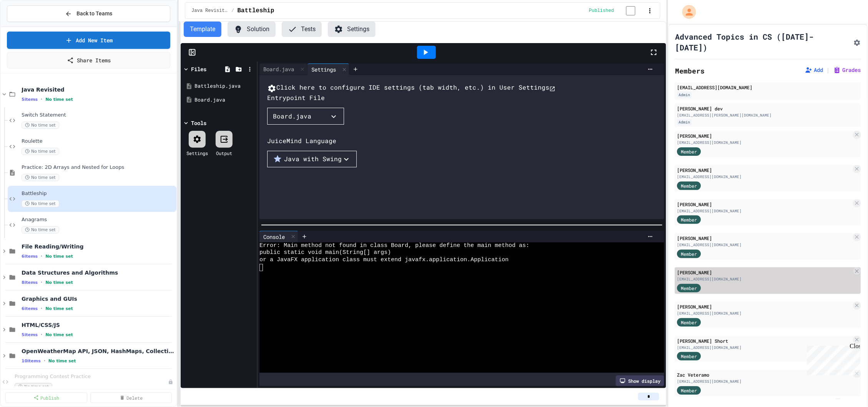
click at [744, 276] on div "[EMAIL_ADDRESS][DOMAIN_NAME]" at bounding box center [764, 279] width 174 height 6
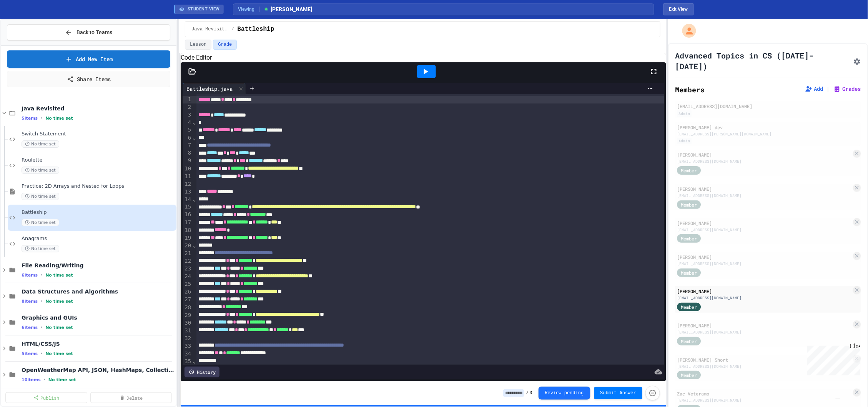
click at [418, 78] on div at bounding box center [426, 71] width 19 height 13
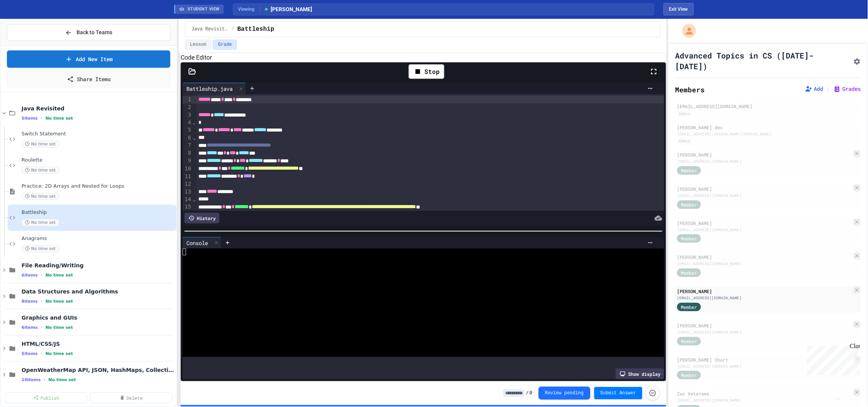
click at [380, 306] on div at bounding box center [420, 302] width 474 height 7
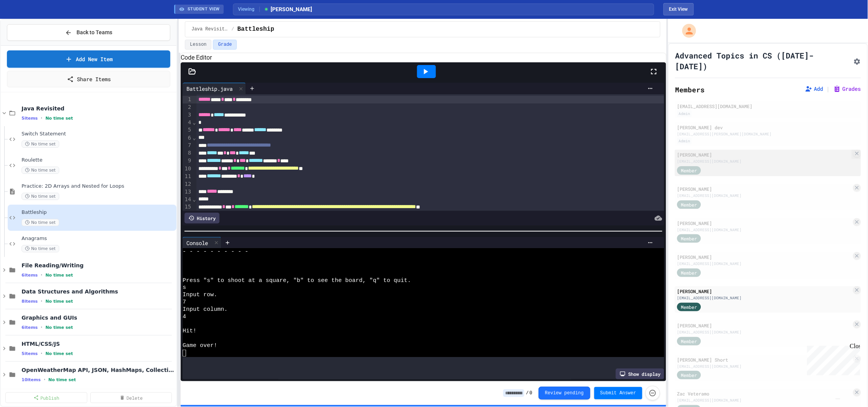
click at [737, 158] on div "[EMAIL_ADDRESS][DOMAIN_NAME]" at bounding box center [764, 161] width 174 height 6
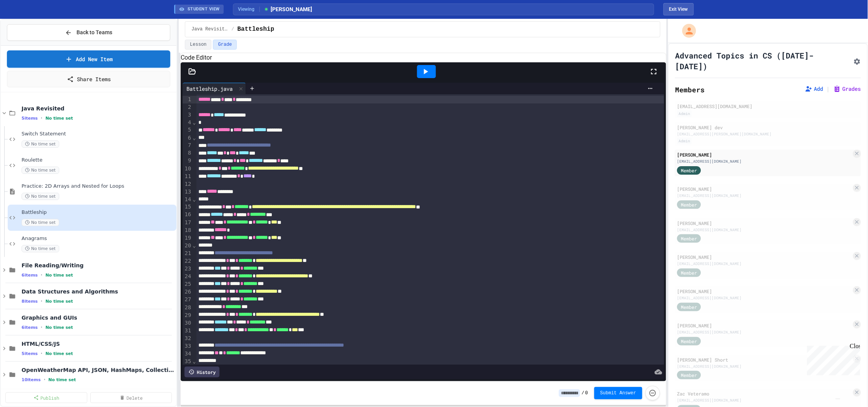
click at [423, 78] on div at bounding box center [426, 71] width 19 height 13
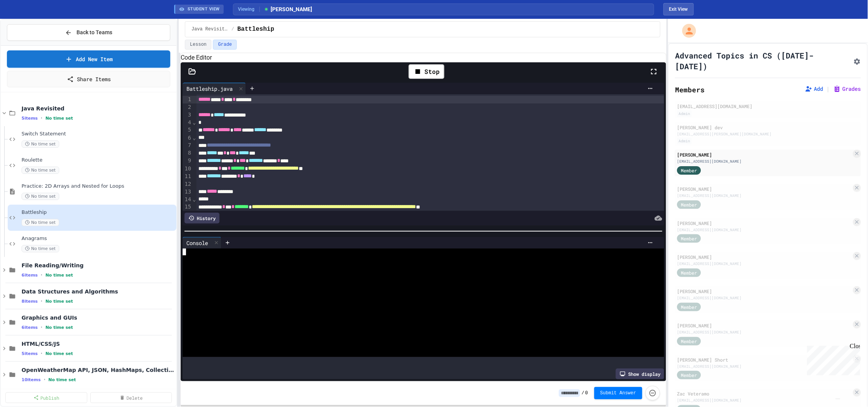
click at [382, 291] on div at bounding box center [420, 287] width 474 height 7
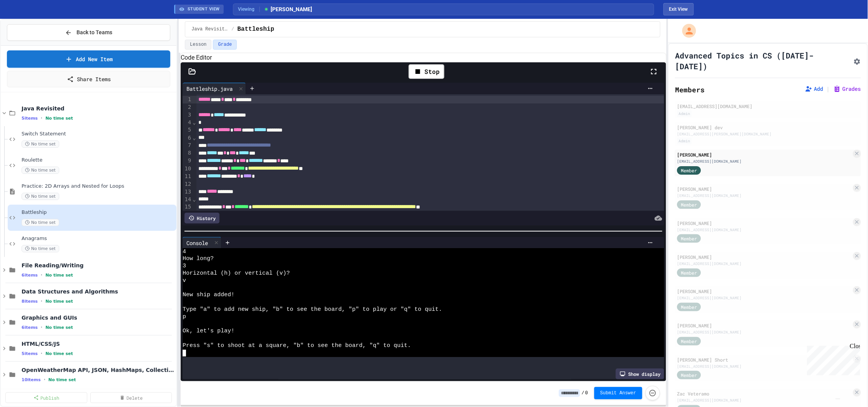
click at [357, 357] on div at bounding box center [420, 352] width 474 height 7
click at [428, 79] on div "Stop" at bounding box center [426, 71] width 36 height 15
click at [722, 199] on div "Member" at bounding box center [764, 204] width 174 height 10
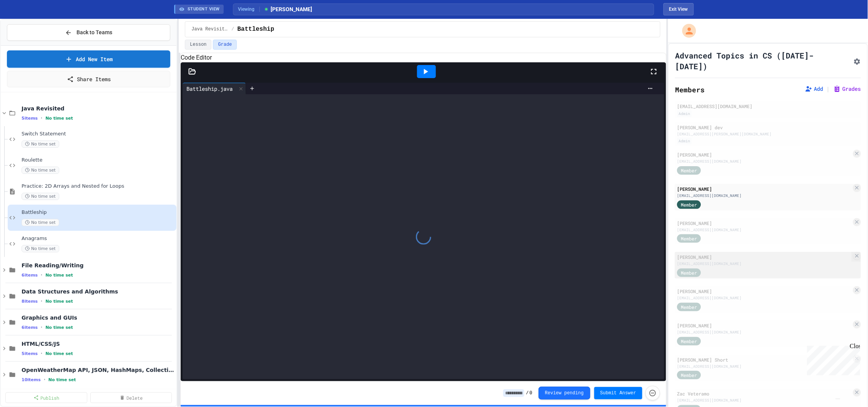
click at [722, 253] on div "[PERSON_NAME]" at bounding box center [764, 256] width 174 height 7
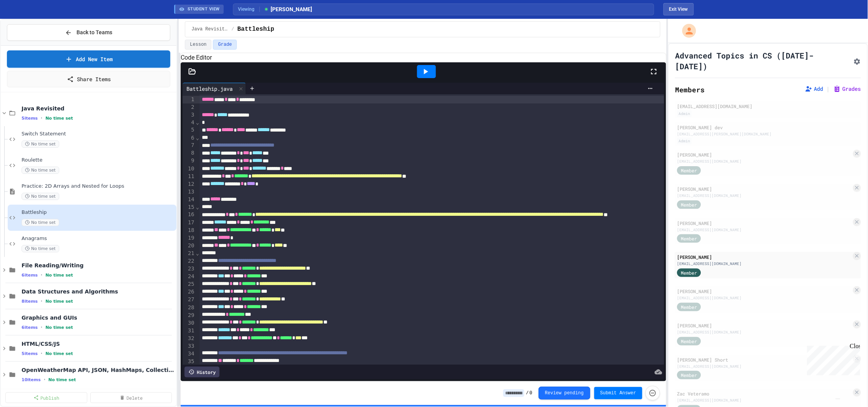
click at [423, 76] on icon at bounding box center [425, 71] width 9 height 9
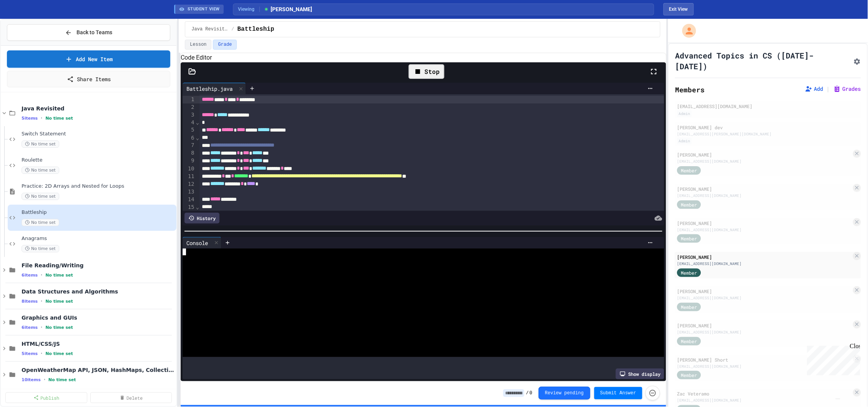
click at [338, 305] on div at bounding box center [420, 302] width 474 height 7
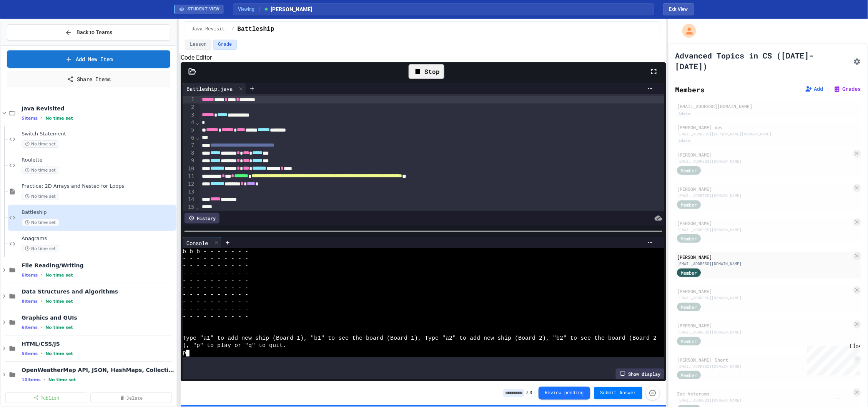
scroll to position [296, 0]
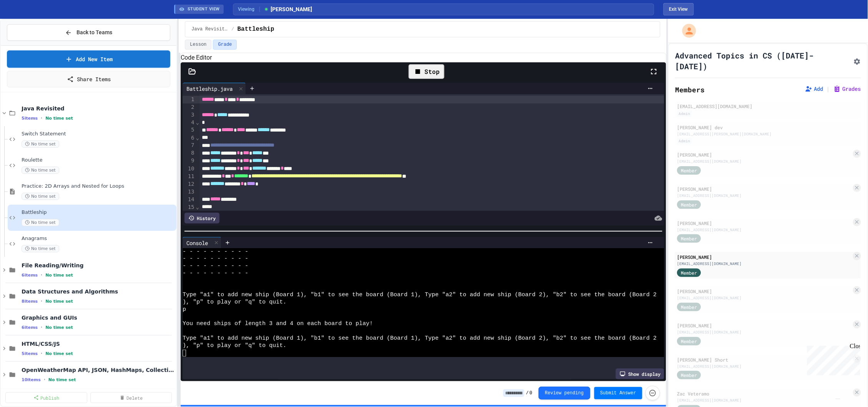
click at [837, 398] on img "Chat widget" at bounding box center [837, 398] width 0 height 0
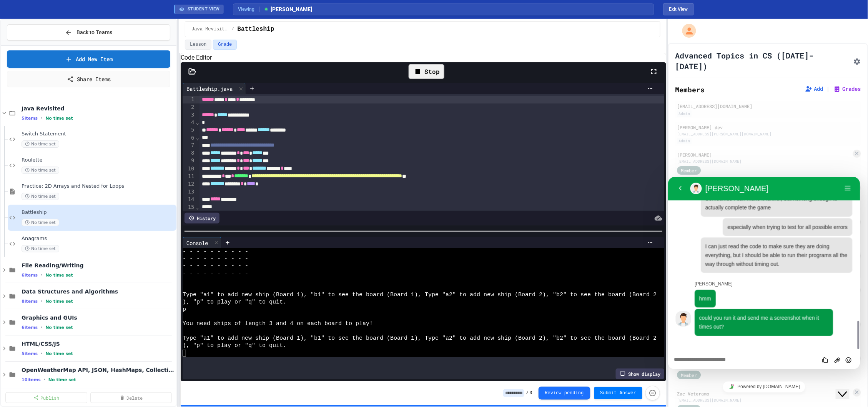
click at [790, 358] on textarea at bounding box center [764, 359] width 180 height 6
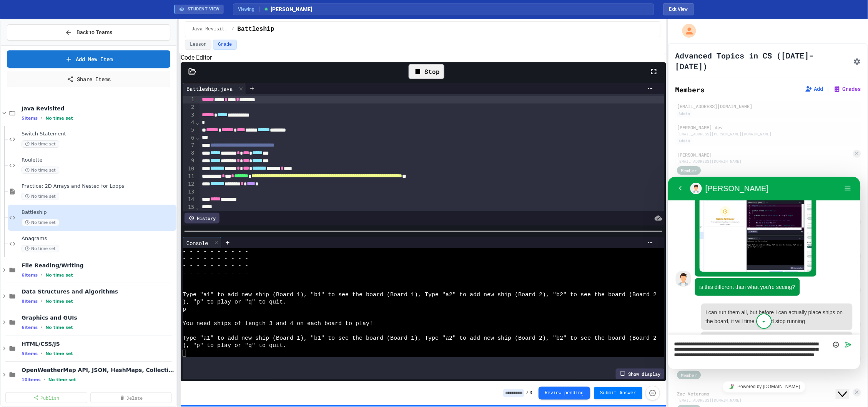
scroll to position [880, 0]
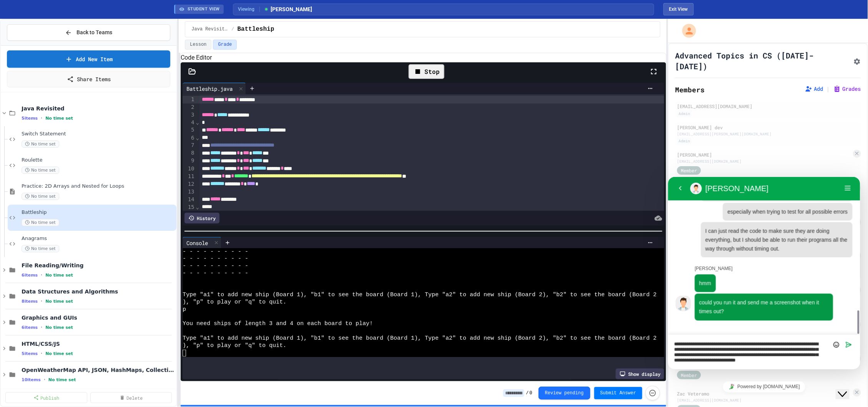
type textarea "**********"
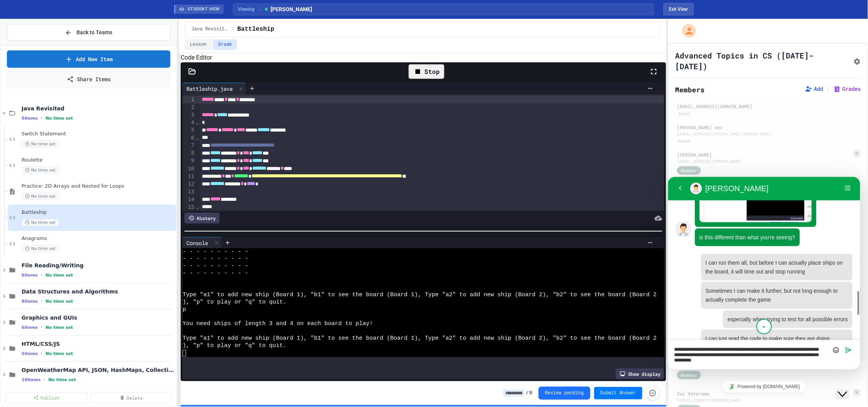
scroll to position [935, 0]
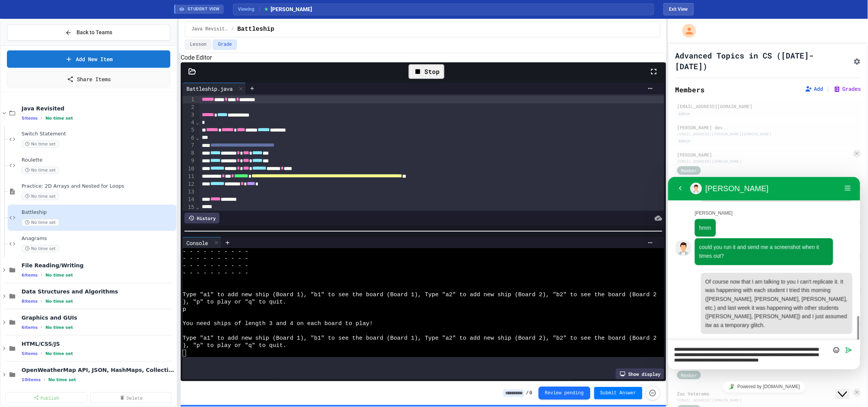
type textarea "**********"
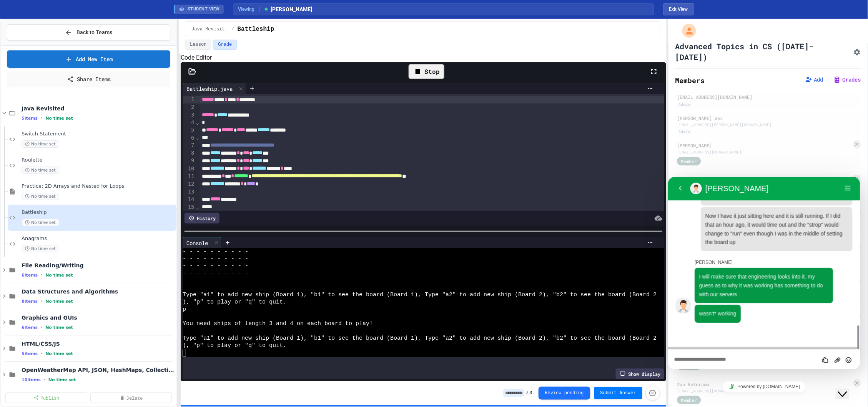
scroll to position [1042, 0]
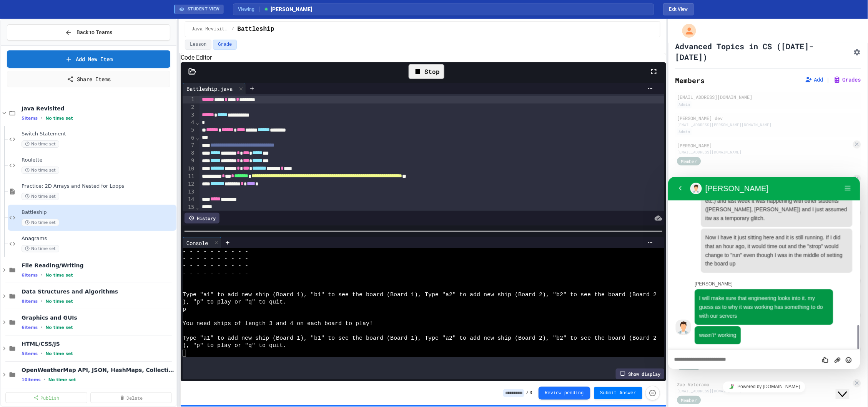
click at [759, 365] on div "Rate this chat Upload File Insert emoji" at bounding box center [763, 358] width 192 height 19
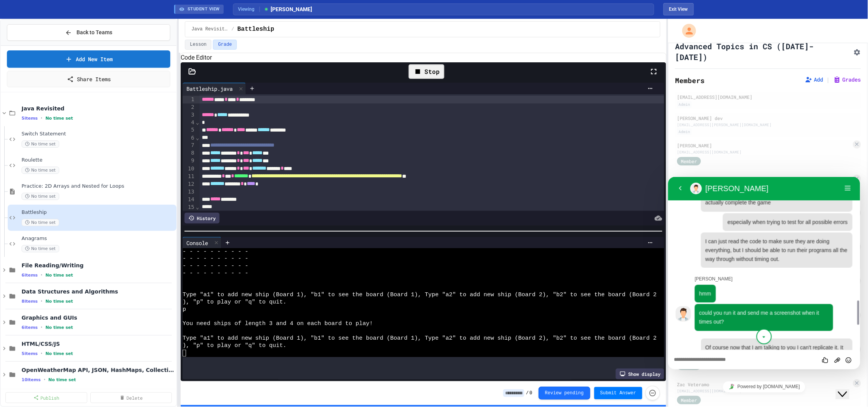
click at [699, 360] on textarea at bounding box center [764, 359] width 180 height 6
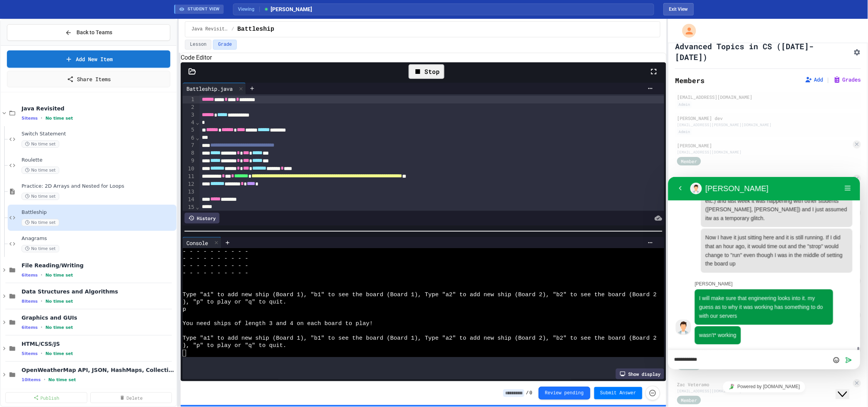
scroll to position [1064, 0]
type textarea "**********"
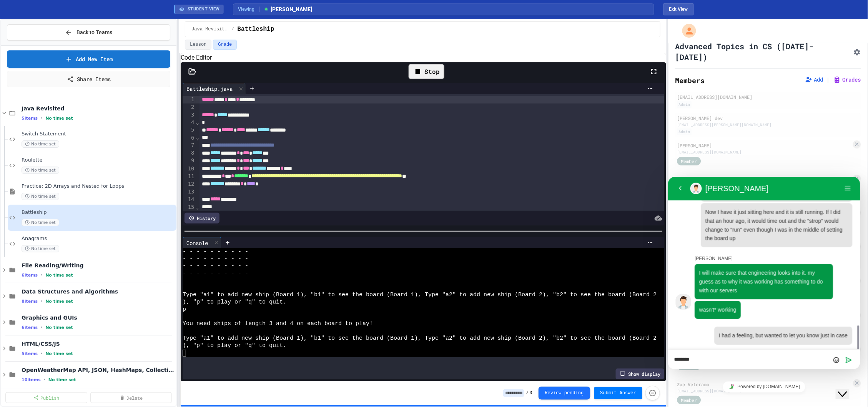
type textarea "*********"
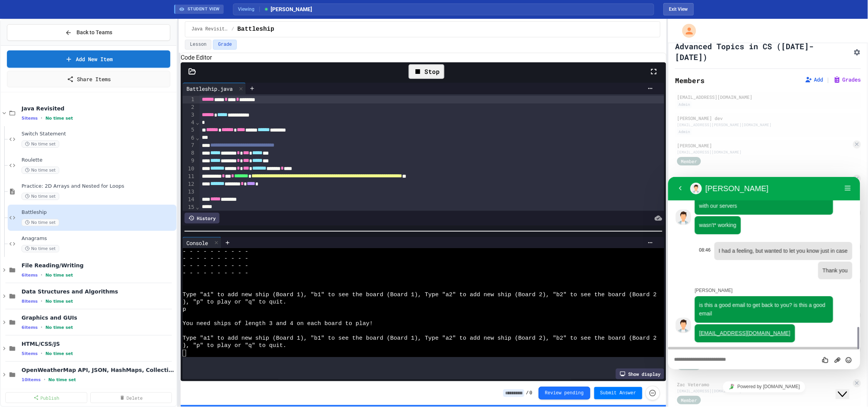
scroll to position [1150, 0]
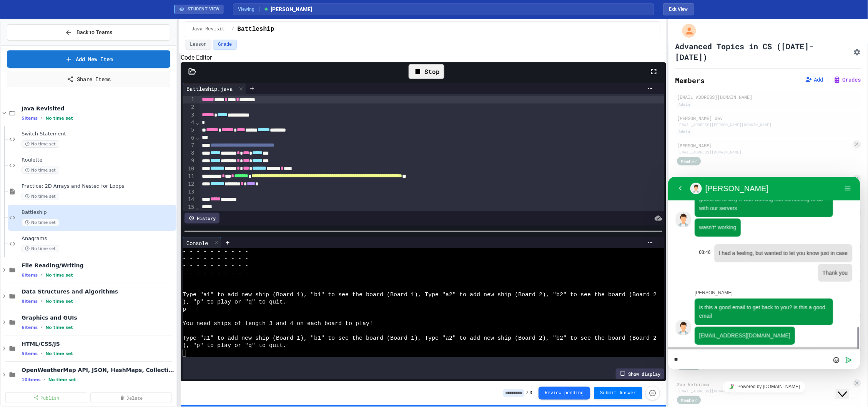
type textarea "***"
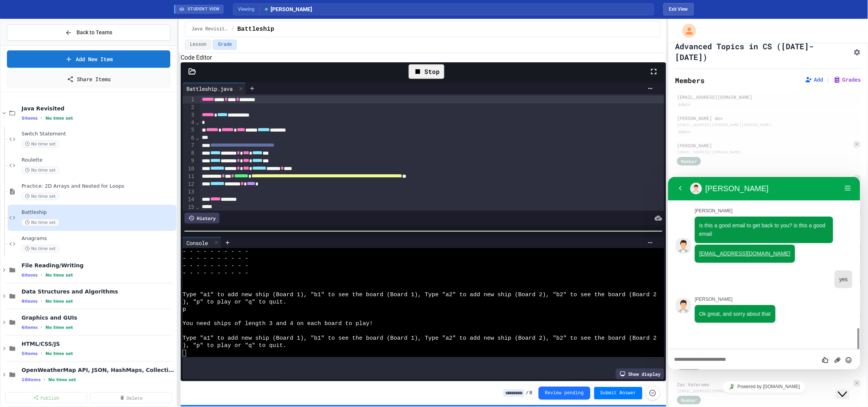
scroll to position [1210, 0]
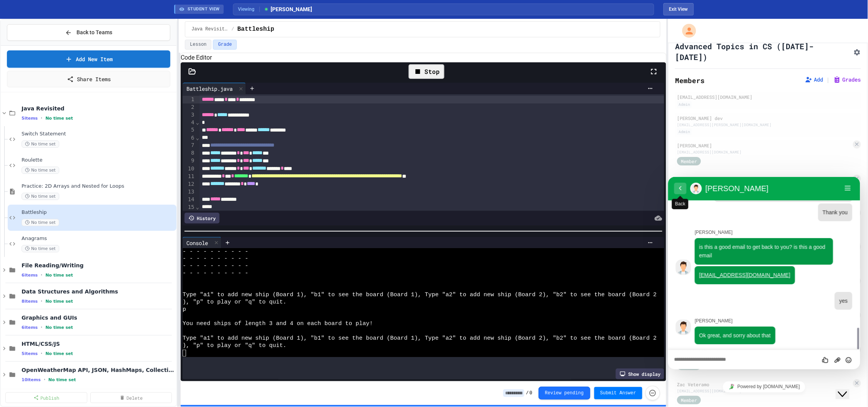
click at [679, 189] on button "Back" at bounding box center [680, 188] width 12 height 12
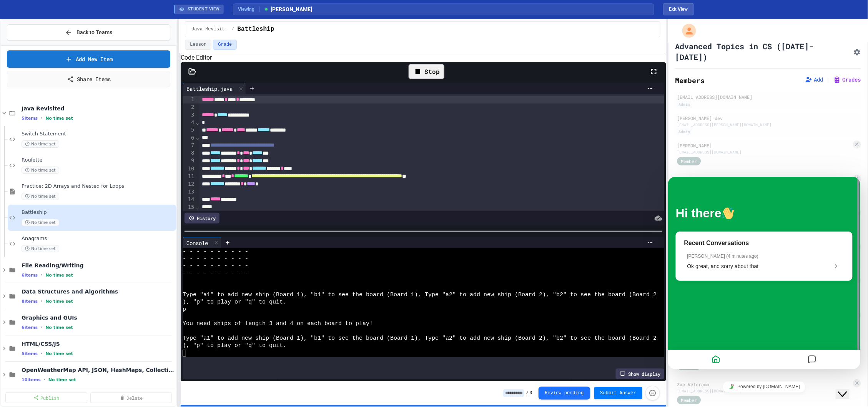
click at [846, 389] on div "Close Chat This icon closes the chat window." at bounding box center [841, 393] width 9 height 9
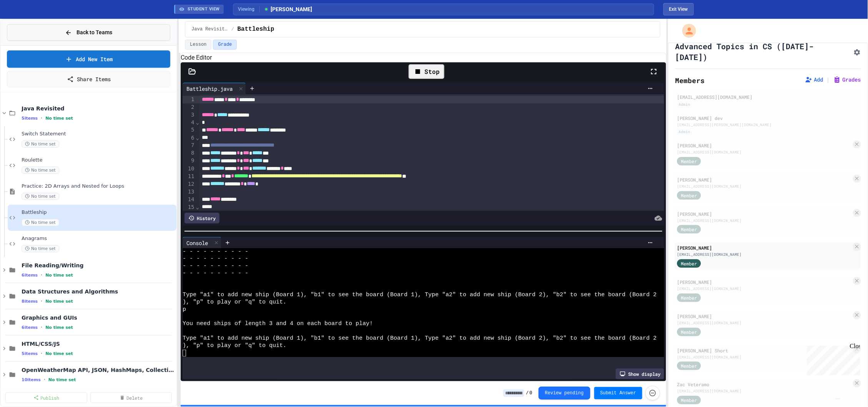
click at [100, 32] on span "Back to Teams" at bounding box center [94, 32] width 36 height 8
